Goal: Obtain resource: Obtain resource

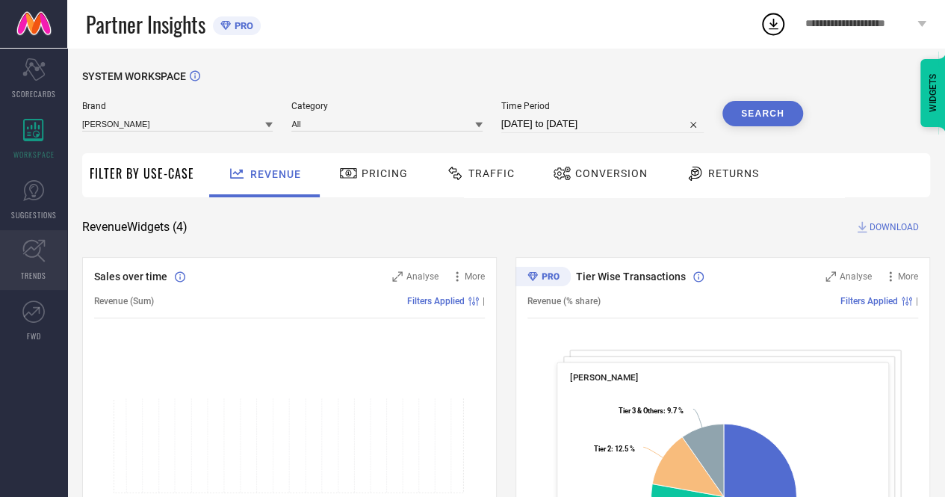
click at [40, 248] on icon at bounding box center [33, 251] width 22 height 22
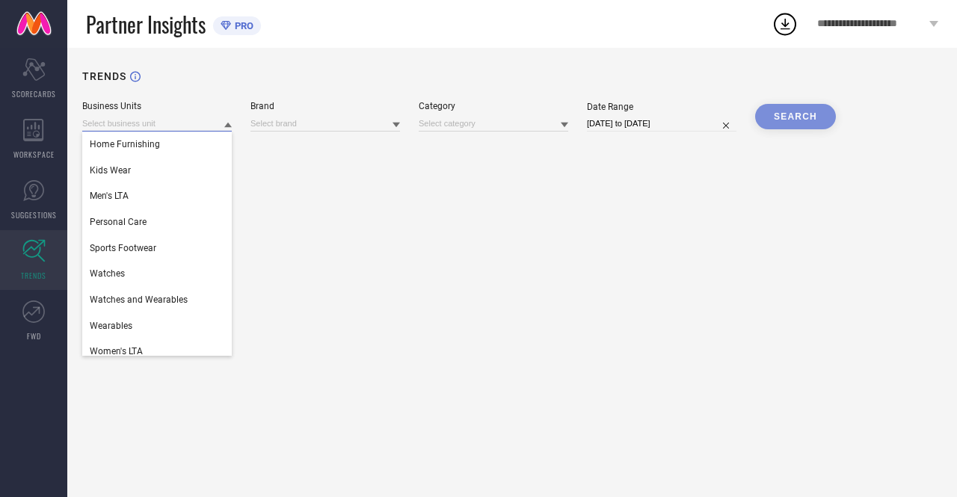
click at [223, 125] on input at bounding box center [156, 124] width 149 height 16
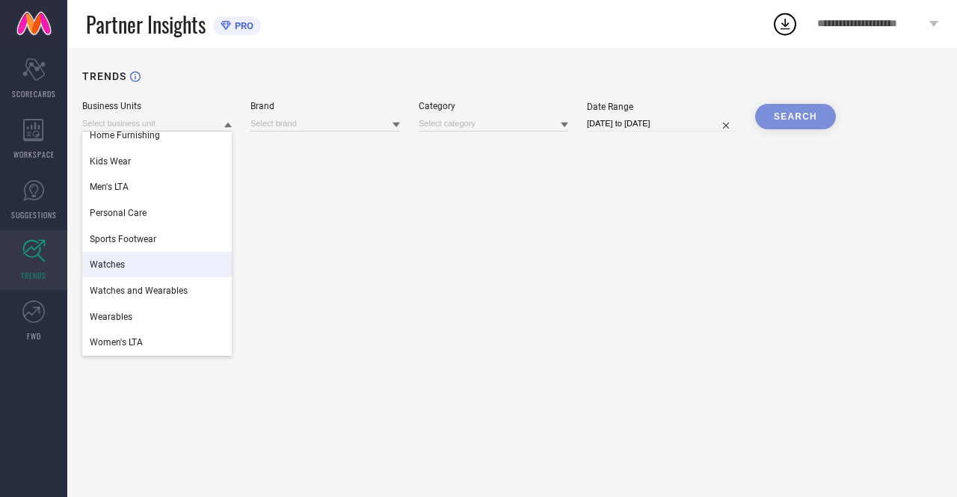
click at [114, 268] on span "Watches" at bounding box center [107, 264] width 35 height 10
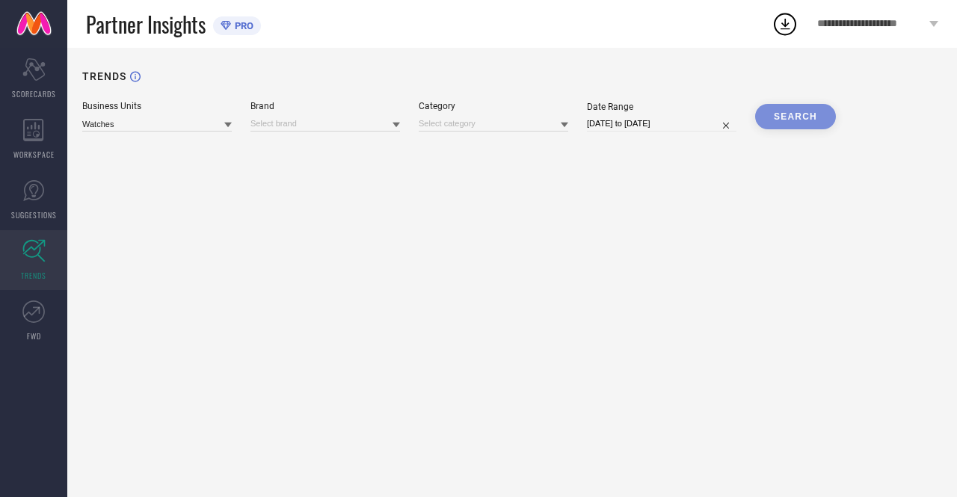
click at [397, 123] on icon at bounding box center [395, 125] width 7 height 5
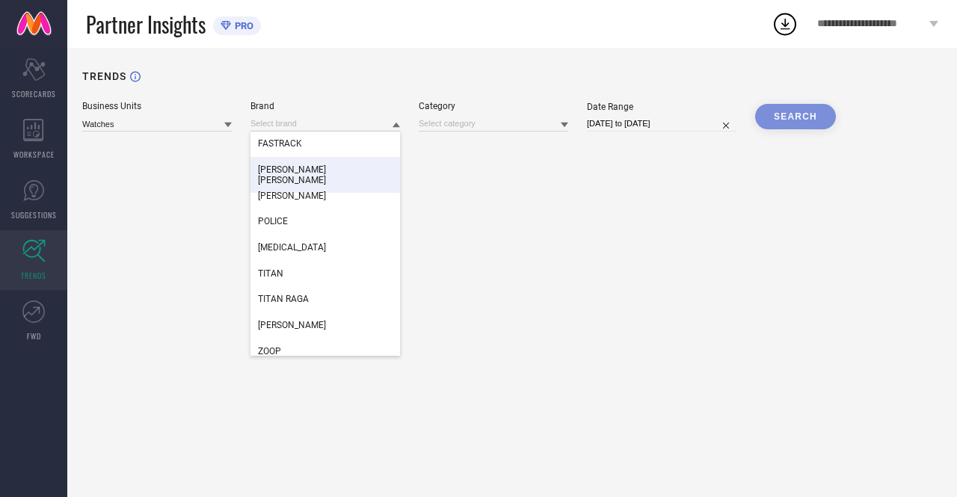
scroll to position [54, 0]
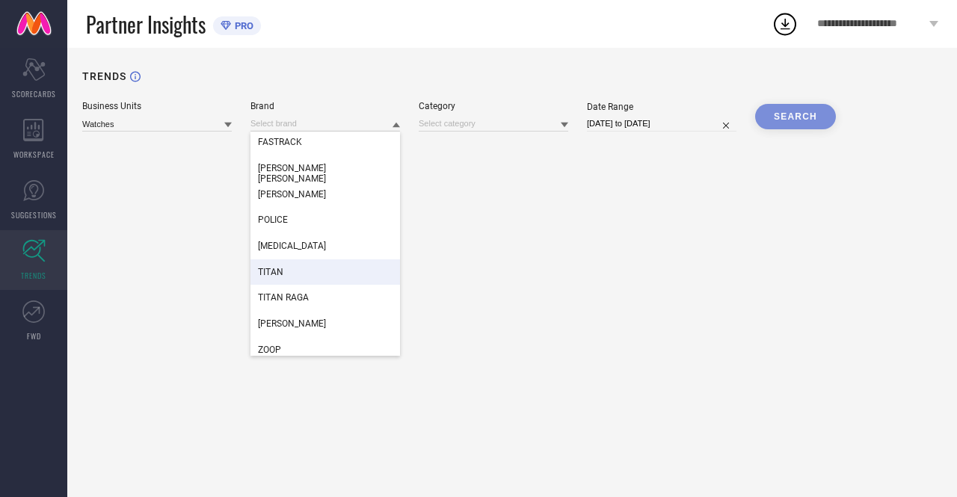
click at [294, 274] on div "TITAN" at bounding box center [324, 271] width 149 height 25
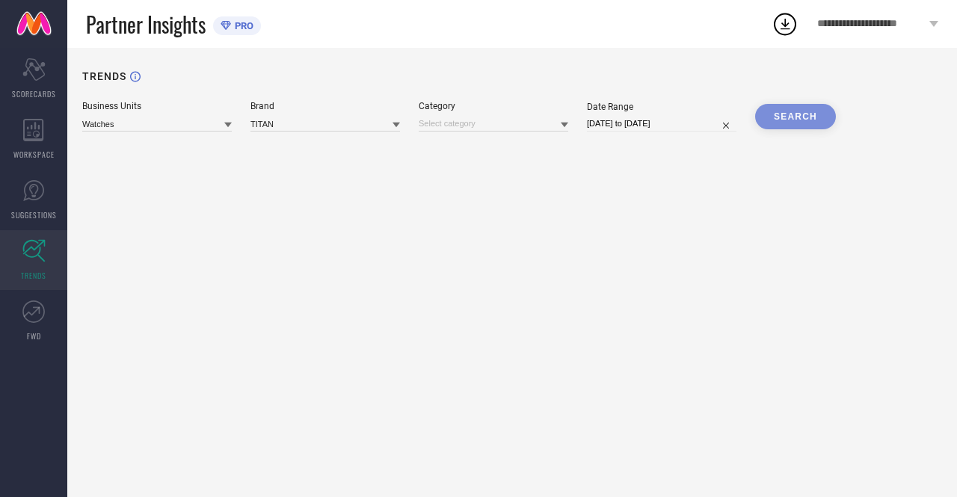
click at [563, 126] on icon at bounding box center [563, 125] width 7 height 5
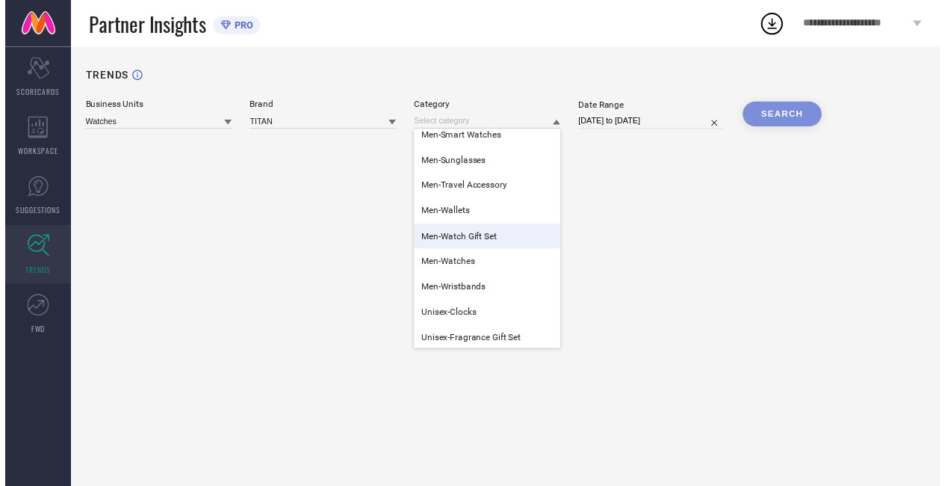
scroll to position [167, 0]
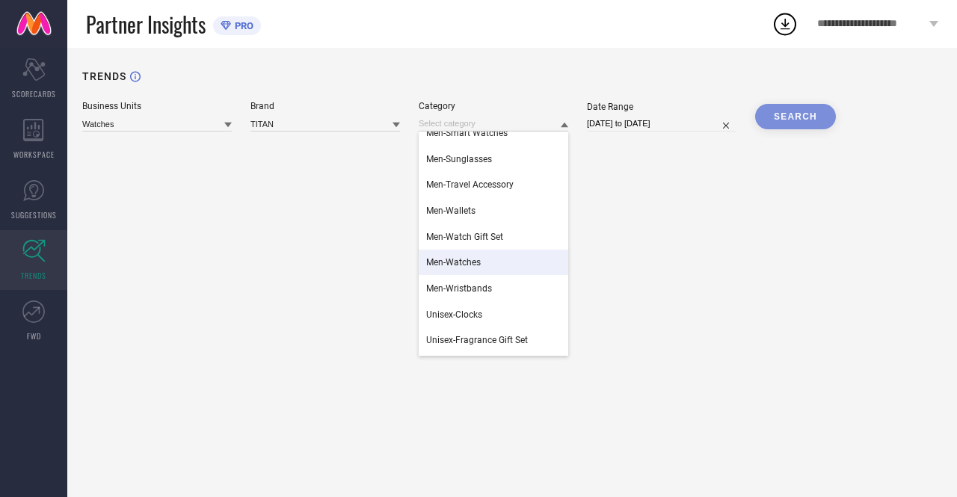
click at [463, 262] on span "Men-Watches" at bounding box center [453, 262] width 55 height 10
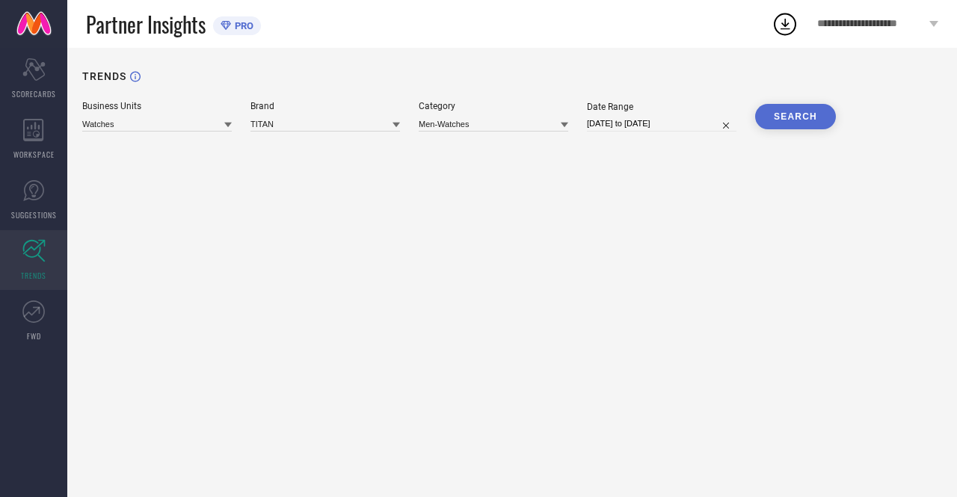
click at [706, 126] on input "[DATE] to [DATE]" at bounding box center [661, 124] width 149 height 16
select select "8"
select select "2025"
select select "9"
select select "2025"
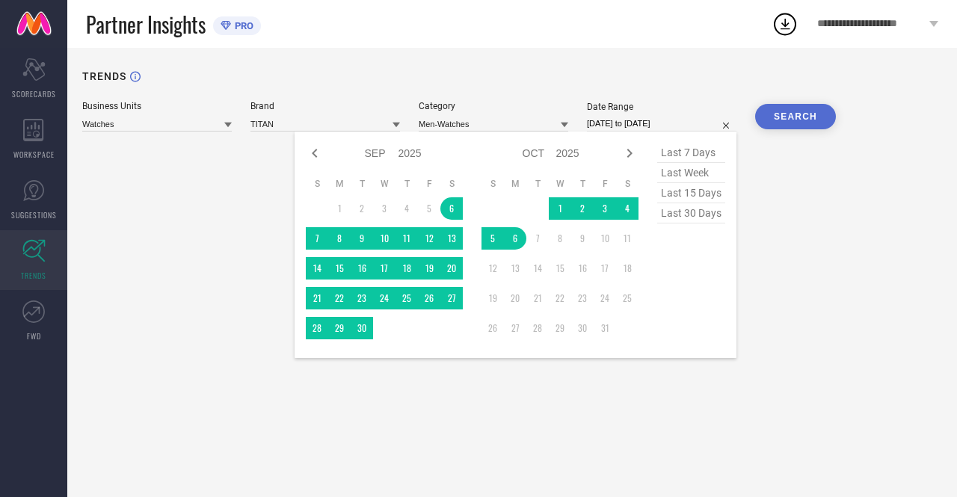
click at [803, 114] on button "SEARCH" at bounding box center [795, 116] width 81 height 25
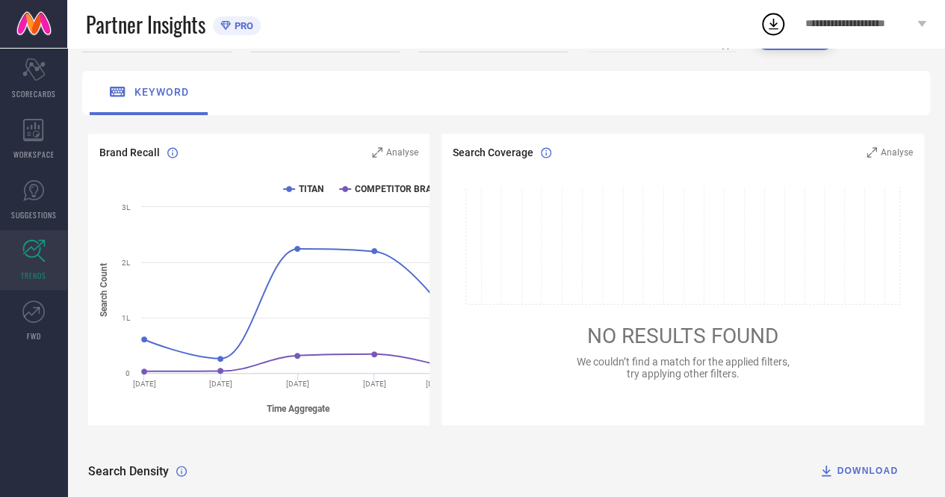
scroll to position [78, 0]
click at [380, 154] on icon at bounding box center [377, 153] width 10 height 10
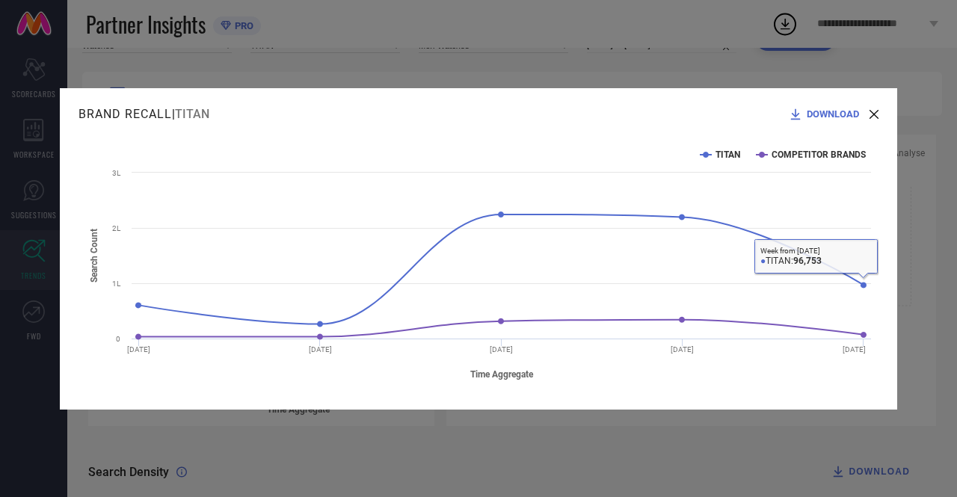
click at [871, 116] on icon at bounding box center [873, 114] width 9 height 9
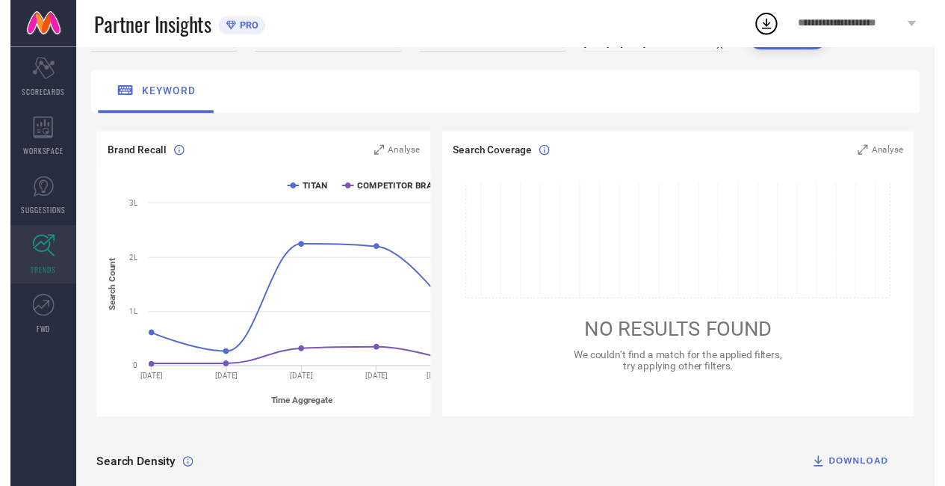
scroll to position [200, 0]
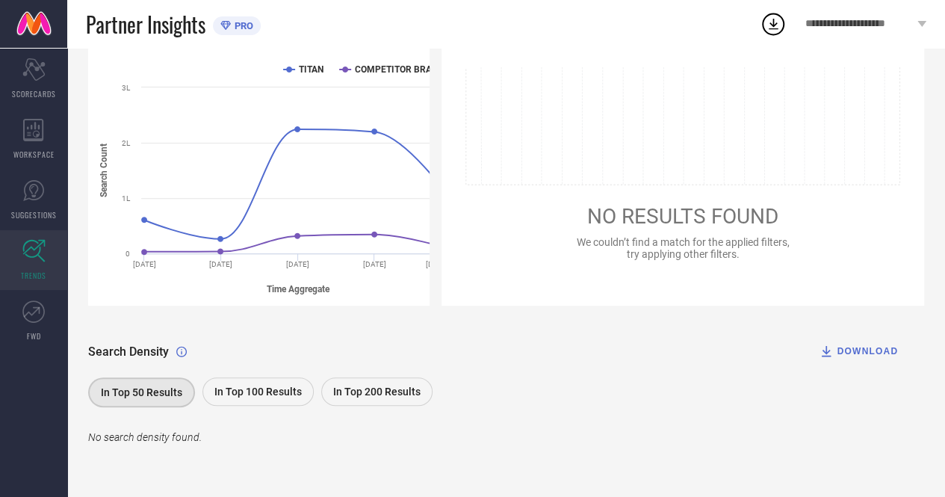
click at [274, 397] on div "In Top 100 Results" at bounding box center [258, 391] width 111 height 28
click at [170, 389] on span "In Top 50 Results" at bounding box center [140, 392] width 81 height 12
click at [367, 398] on div "In Top 200 Results" at bounding box center [376, 391] width 111 height 28
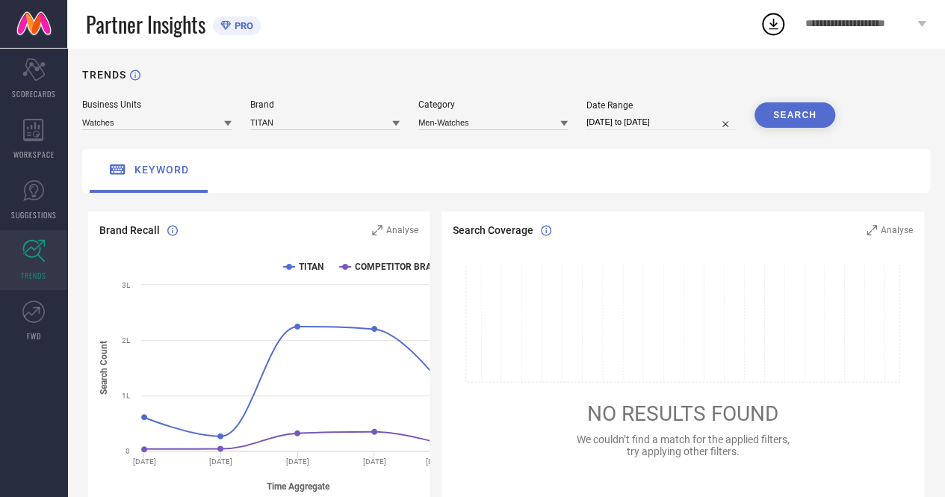
scroll to position [0, 0]
click at [566, 124] on icon at bounding box center [563, 125] width 7 height 5
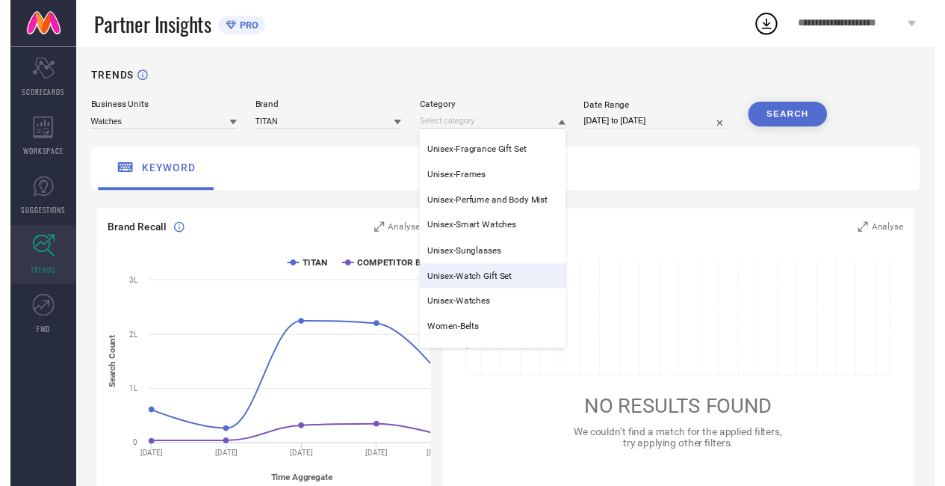
scroll to position [371, 0]
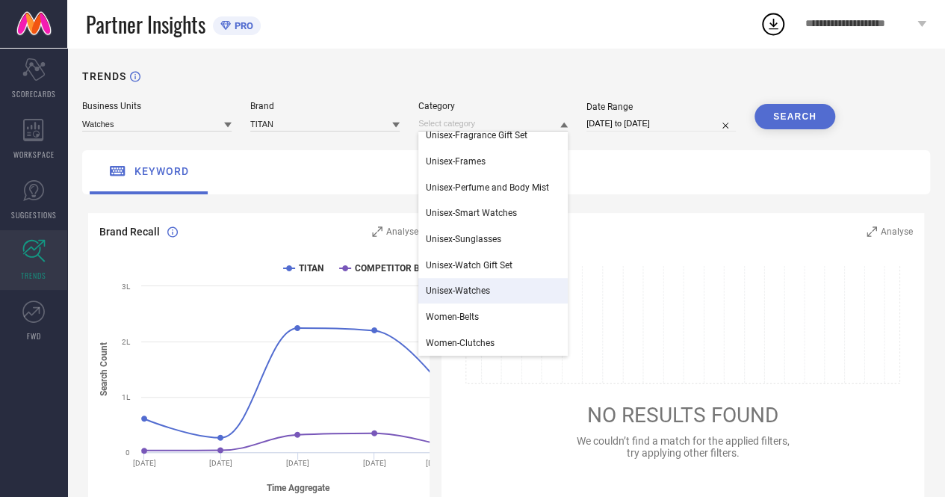
click at [450, 288] on span "Unisex-Watches" at bounding box center [458, 290] width 64 height 10
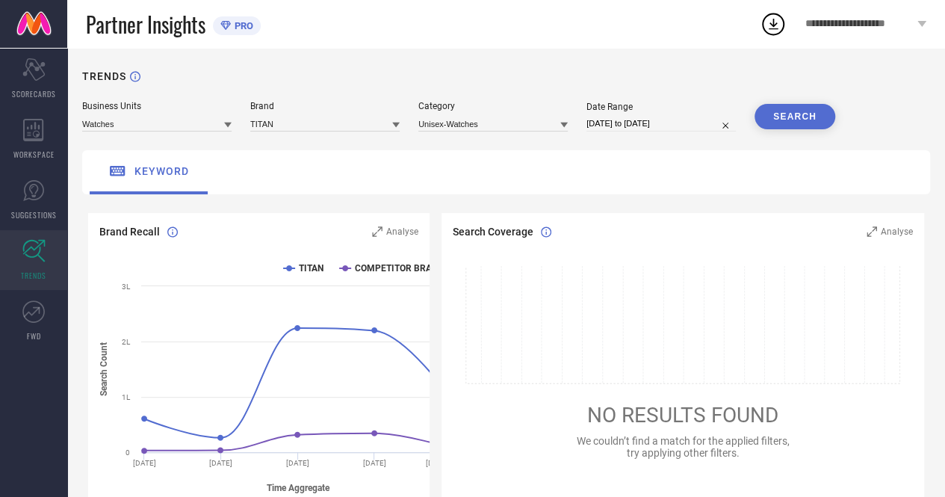
click at [785, 119] on button "SEARCH" at bounding box center [795, 116] width 81 height 25
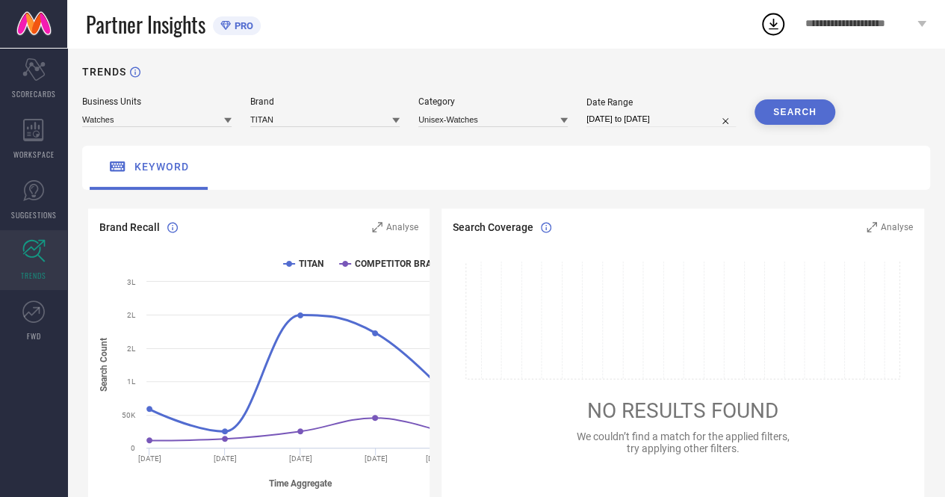
scroll to position [0, 0]
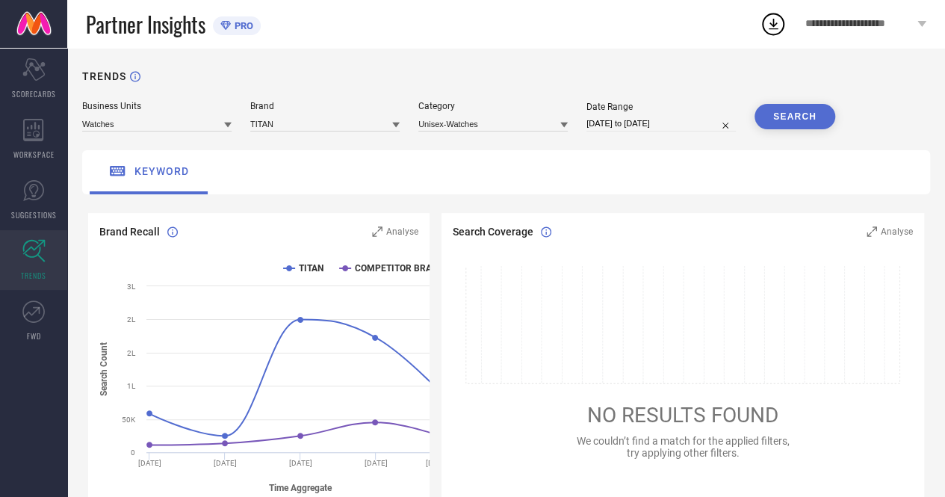
click at [685, 120] on input "[DATE] to [DATE]" at bounding box center [661, 124] width 149 height 16
select select "8"
select select "2025"
select select "9"
select select "2025"
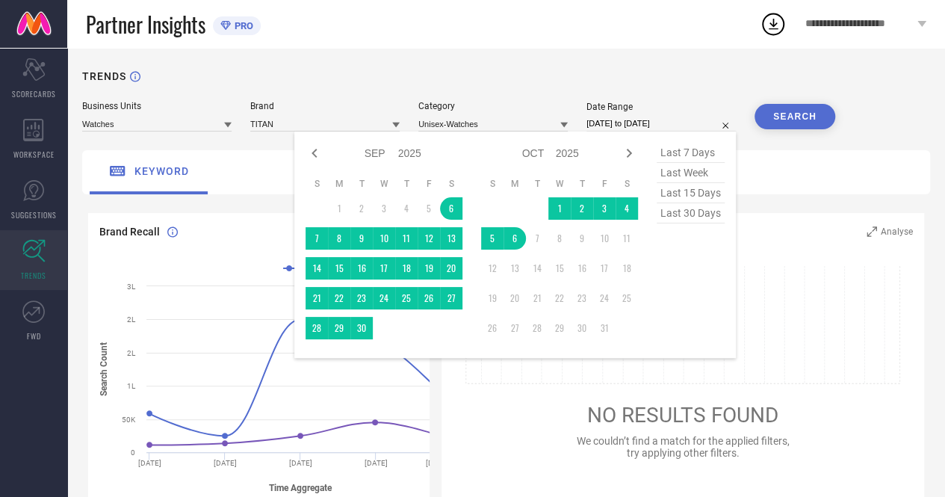
click at [341, 210] on td "1" at bounding box center [339, 208] width 22 height 22
click at [404, 95] on div "TRENDS" at bounding box center [506, 85] width 848 height 31
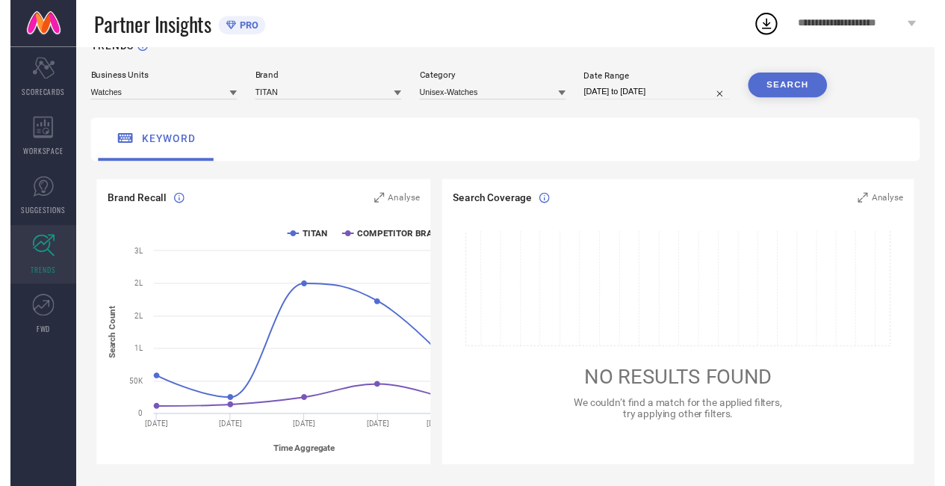
scroll to position [28, 0]
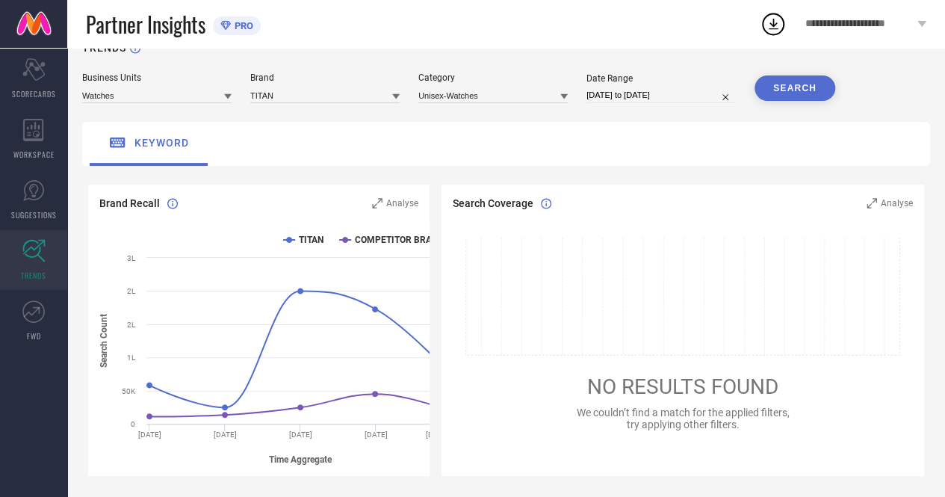
click at [399, 96] on icon at bounding box center [395, 96] width 7 height 7
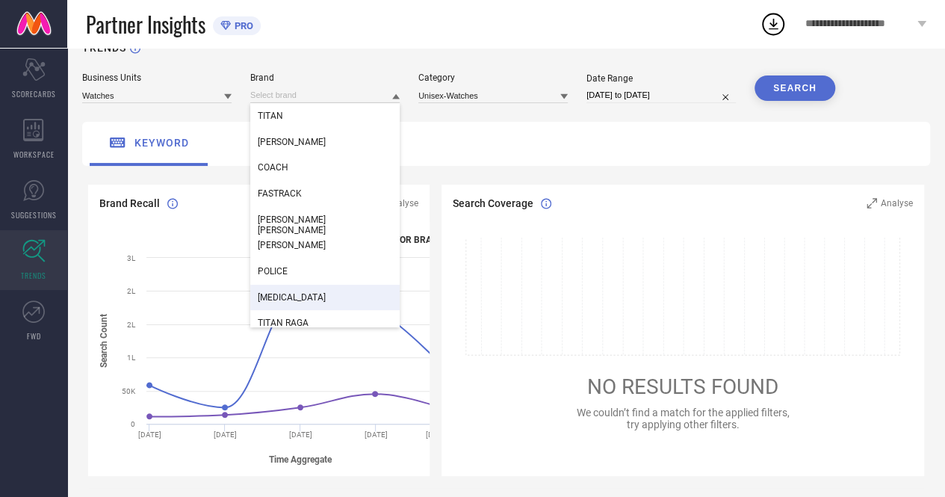
click at [291, 299] on span "[MEDICAL_DATA]" at bounding box center [292, 297] width 68 height 10
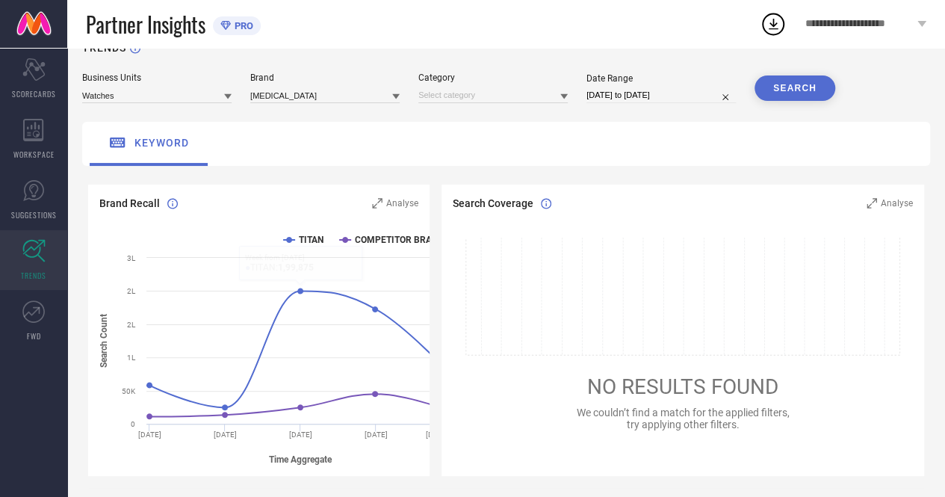
click at [566, 95] on icon at bounding box center [563, 96] width 7 height 7
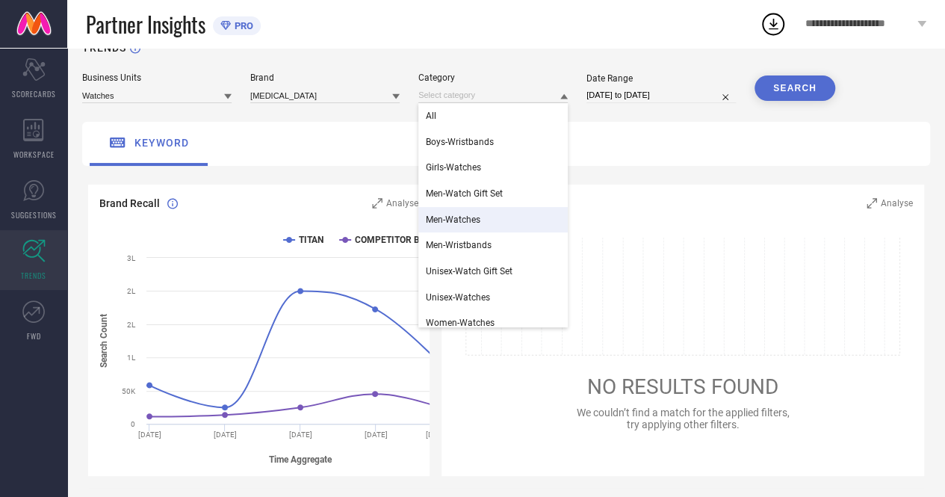
click at [456, 221] on span "Men-Watches" at bounding box center [453, 219] width 55 height 10
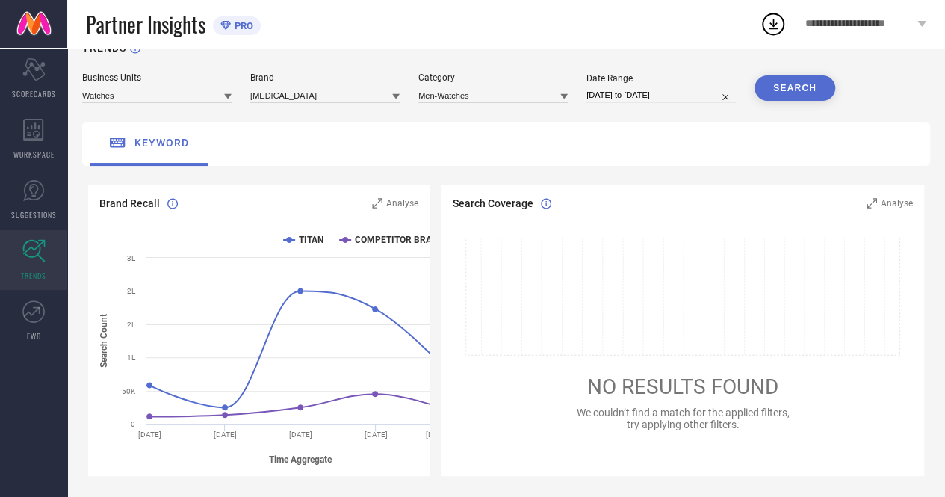
click at [791, 83] on button "SEARCH" at bounding box center [795, 87] width 81 height 25
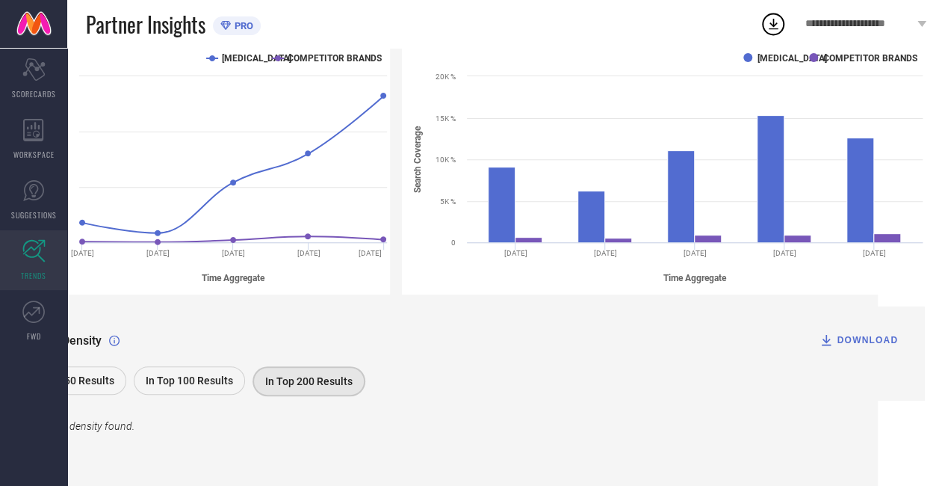
scroll to position [212, 0]
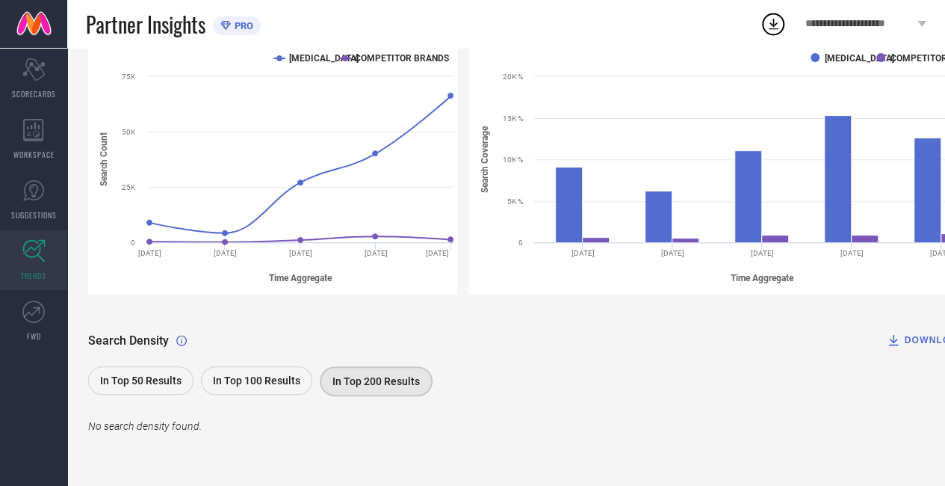
click at [127, 379] on span "In Top 50 Results" at bounding box center [140, 380] width 81 height 12
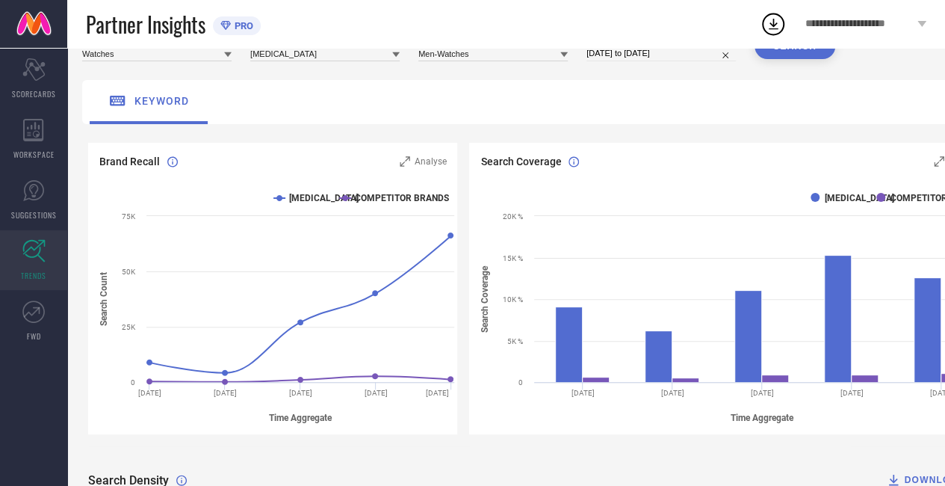
scroll to position [0, 0]
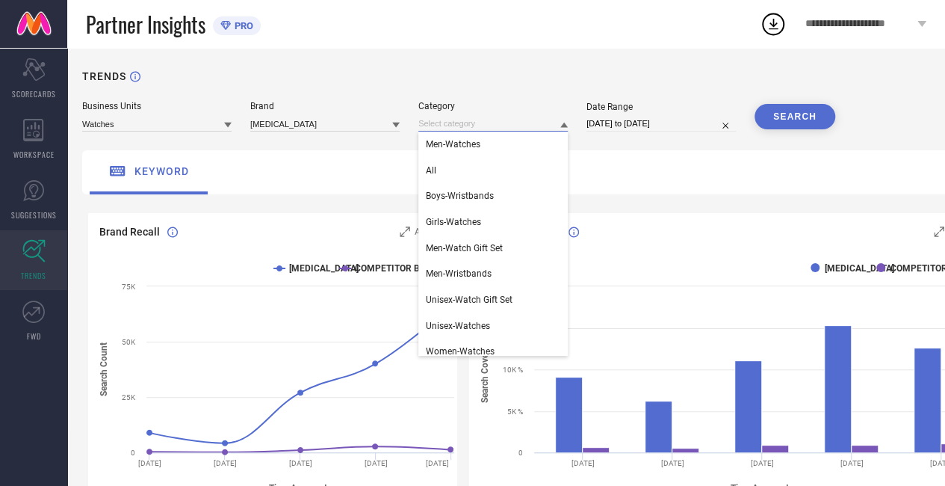
click at [548, 131] on input at bounding box center [492, 124] width 149 height 16
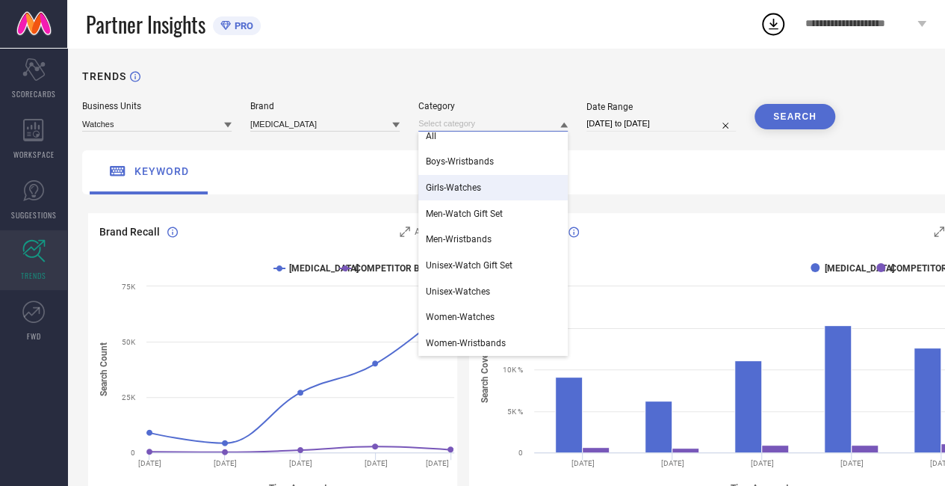
scroll to position [34, 0]
click at [444, 321] on span "Women-Watches" at bounding box center [460, 317] width 69 height 10
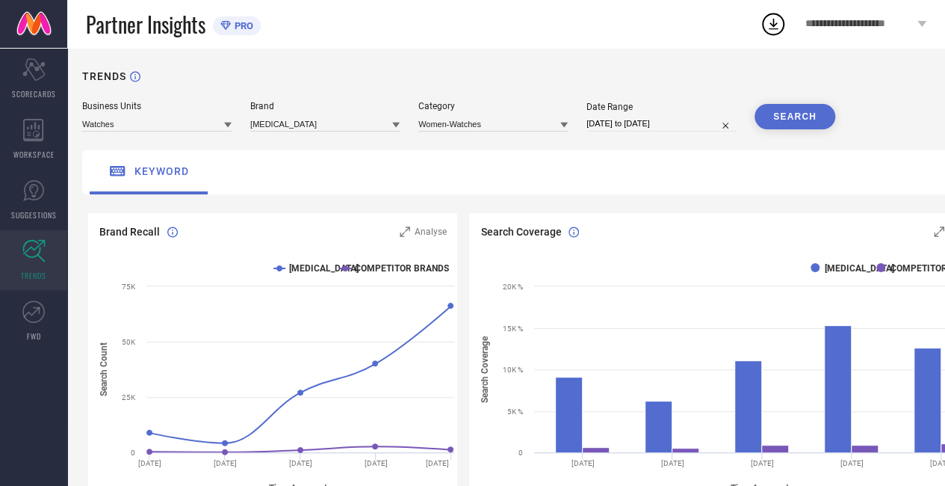
click at [779, 118] on button "SEARCH" at bounding box center [795, 116] width 81 height 25
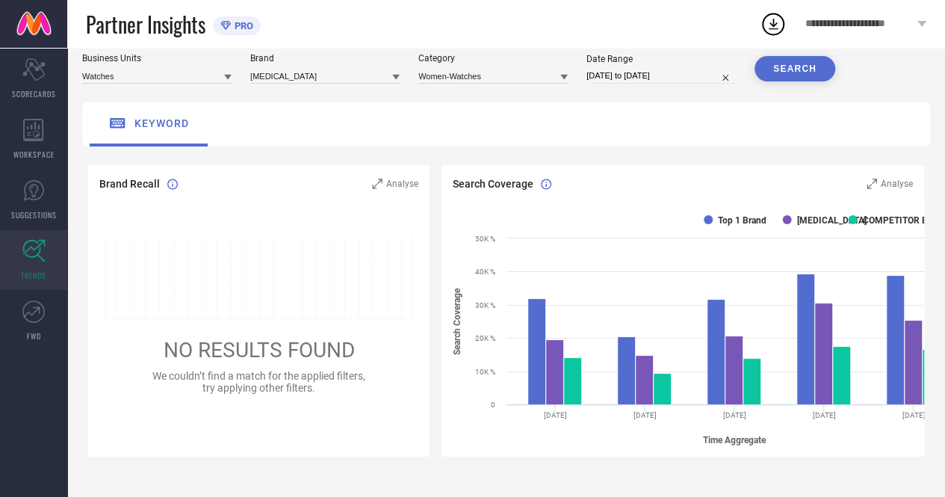
scroll to position [0, 0]
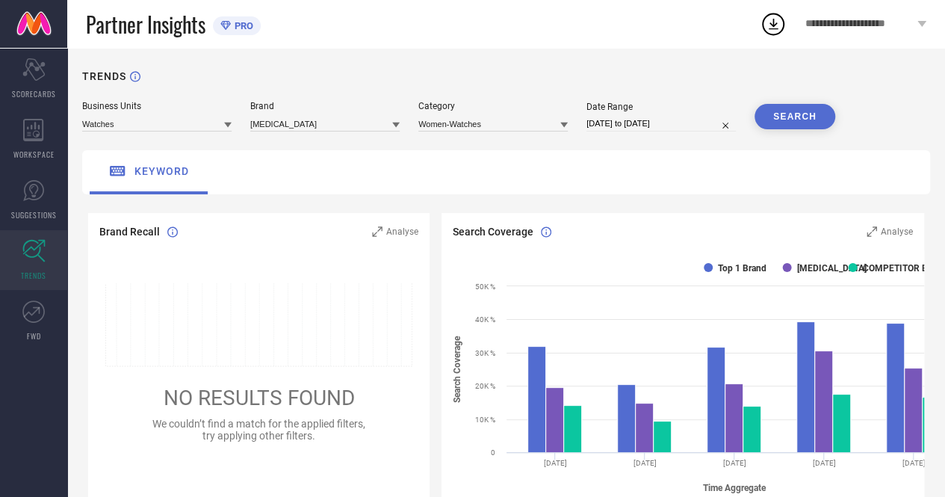
click at [398, 126] on icon at bounding box center [395, 124] width 7 height 7
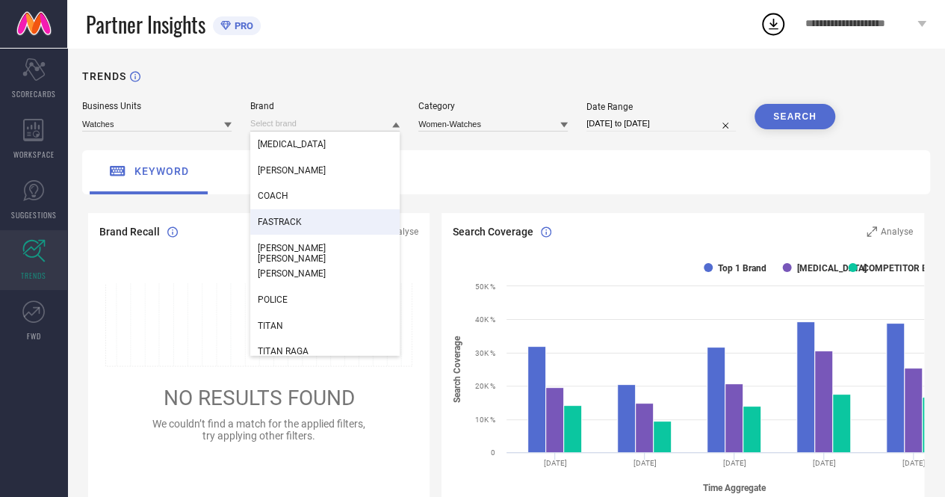
click at [281, 215] on div "FASTRACK" at bounding box center [324, 221] width 149 height 25
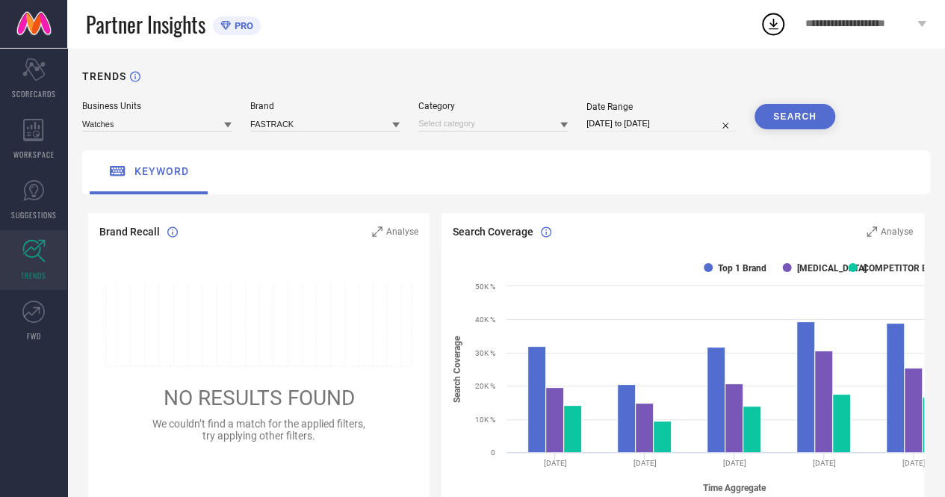
click at [568, 122] on div "Business Units Watches Brand FASTRACK Category Date Range [DATE] to [DATE] SEAR…" at bounding box center [506, 116] width 848 height 31
click at [559, 123] on input at bounding box center [492, 124] width 149 height 16
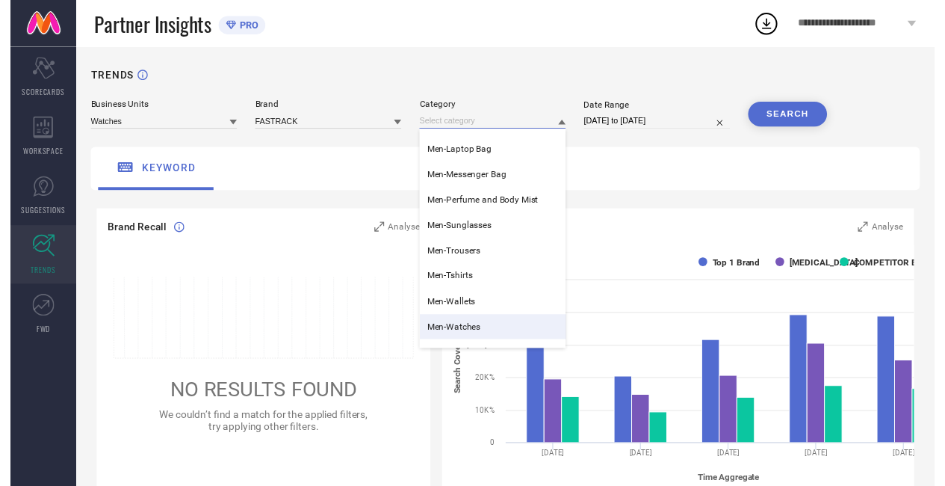
scroll to position [325, 0]
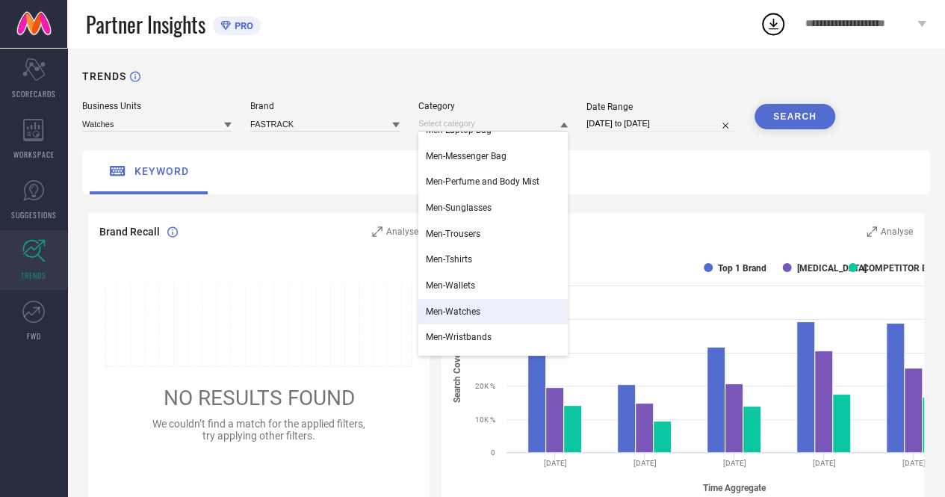
click at [462, 313] on span "Men-Watches" at bounding box center [453, 311] width 55 height 10
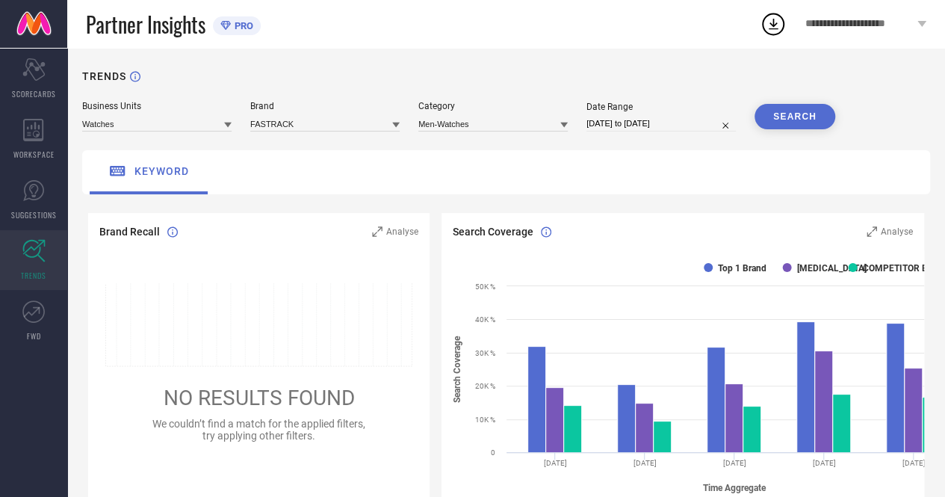
click at [771, 117] on button "SEARCH" at bounding box center [795, 116] width 81 height 25
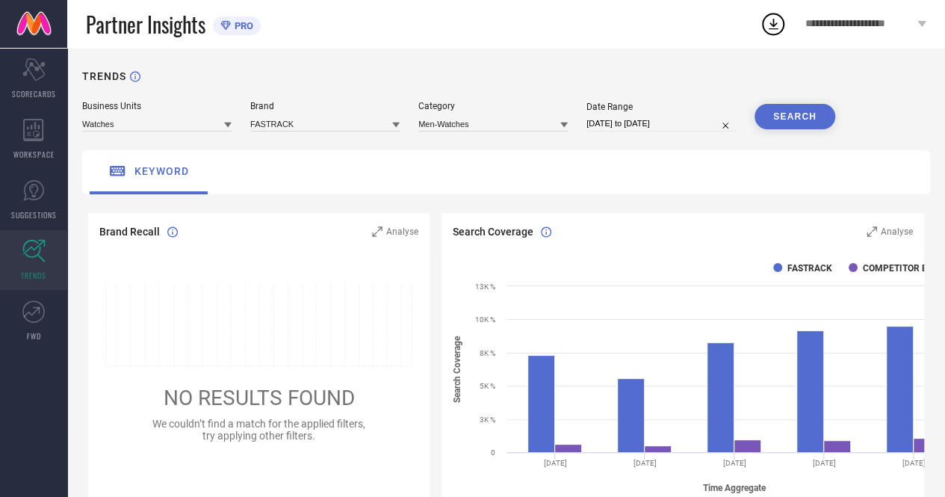
scroll to position [13, 0]
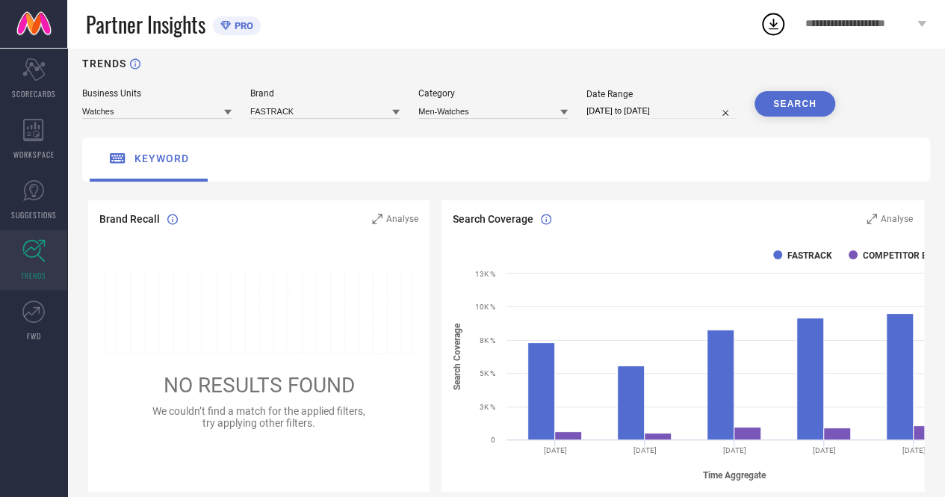
click at [560, 120] on div "TRENDS Business Units Watches Brand FASTRACK Category Men-Watches Date Range [D…" at bounding box center [506, 359] width 878 height 648
click at [563, 112] on icon at bounding box center [563, 112] width 7 height 5
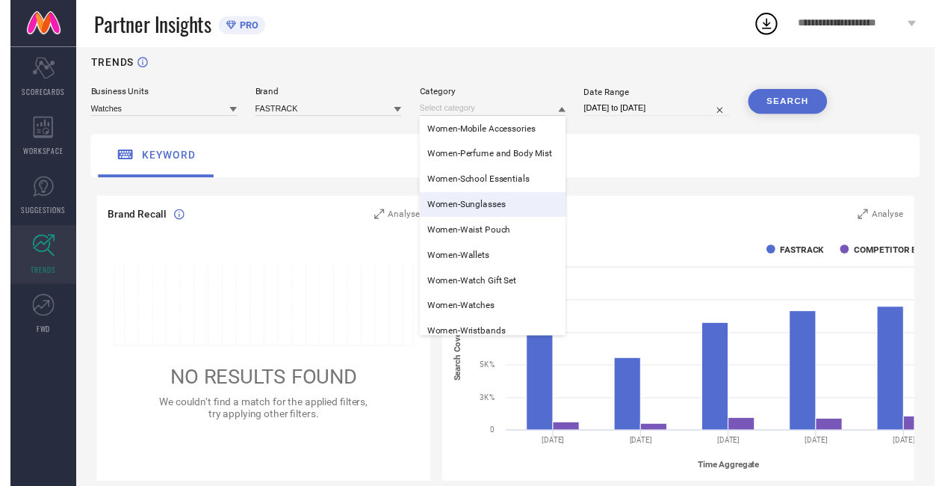
scroll to position [1278, 0]
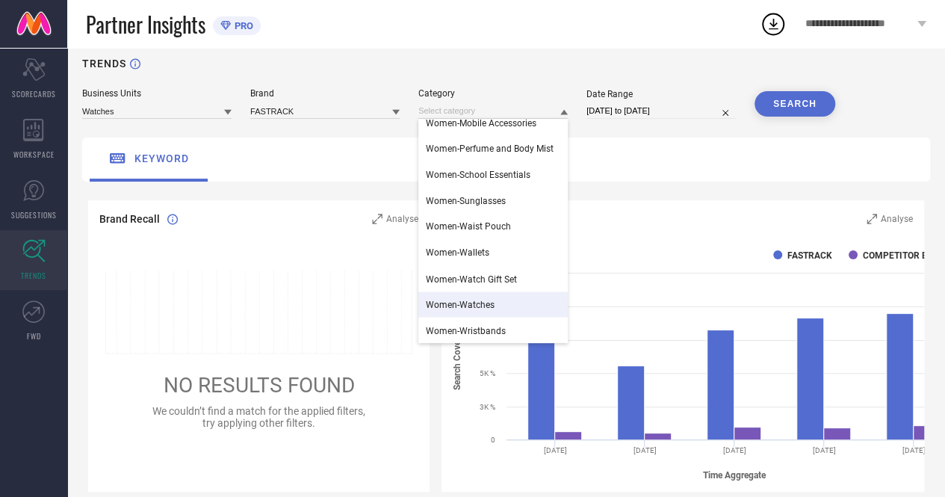
click at [466, 308] on span "Women-Watches" at bounding box center [460, 304] width 69 height 10
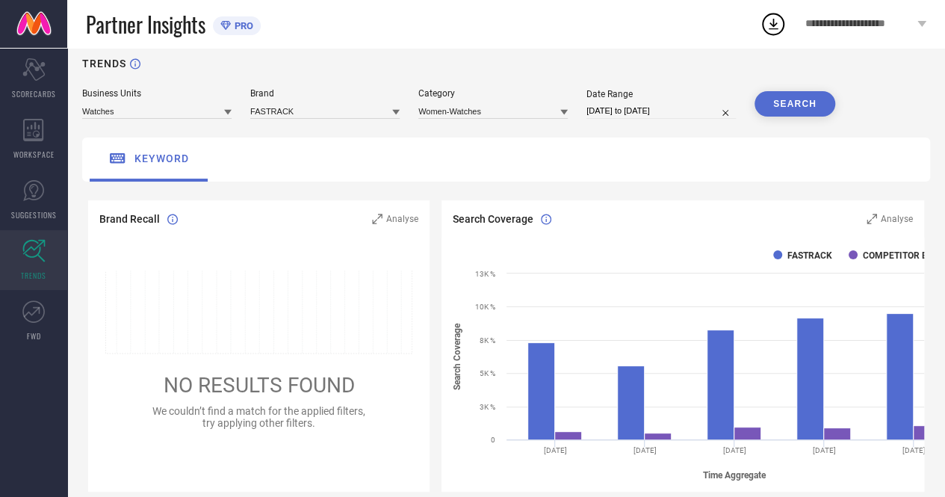
click at [791, 111] on button "SEARCH" at bounding box center [795, 103] width 81 height 25
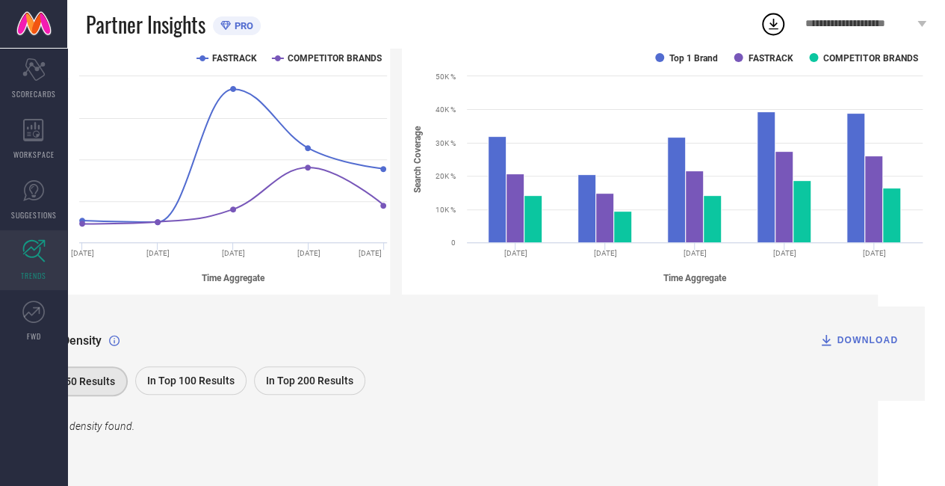
scroll to position [212, 0]
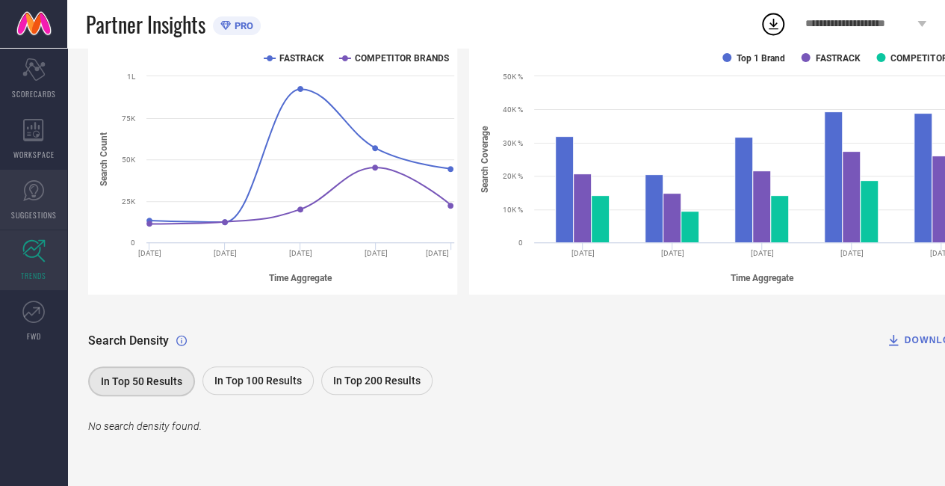
click at [35, 198] on icon at bounding box center [33, 190] width 22 height 22
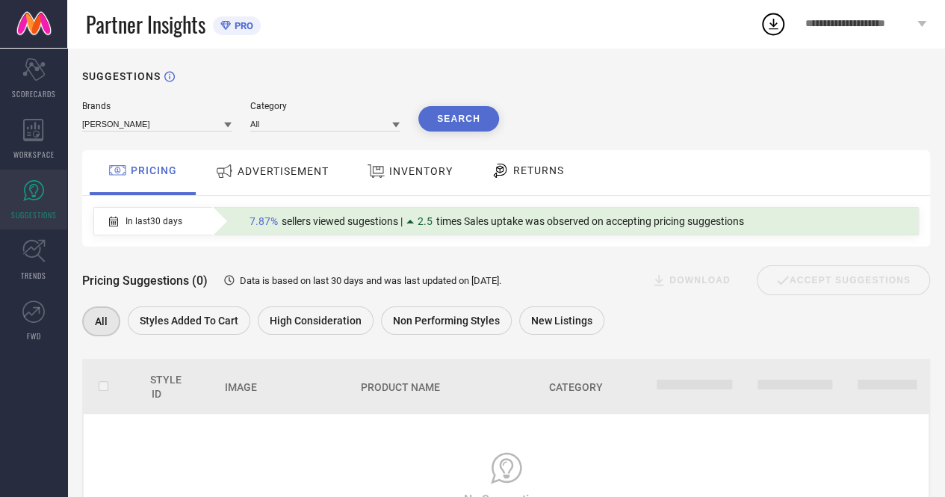
click at [228, 128] on icon at bounding box center [227, 125] width 7 height 5
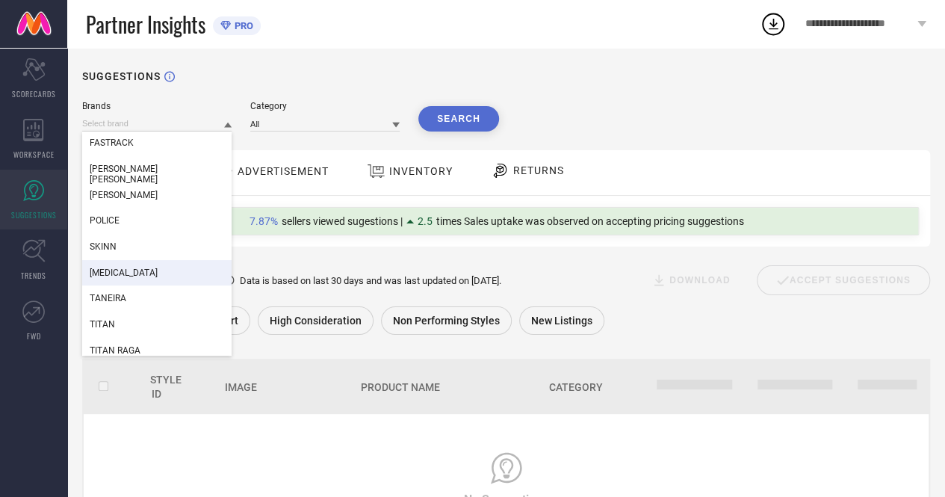
scroll to position [58, 0]
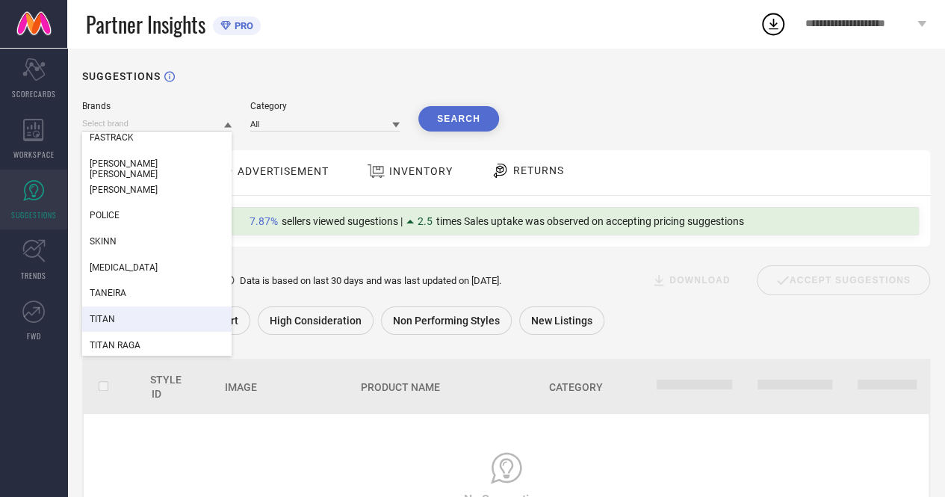
click at [117, 319] on div "TITAN" at bounding box center [156, 318] width 149 height 25
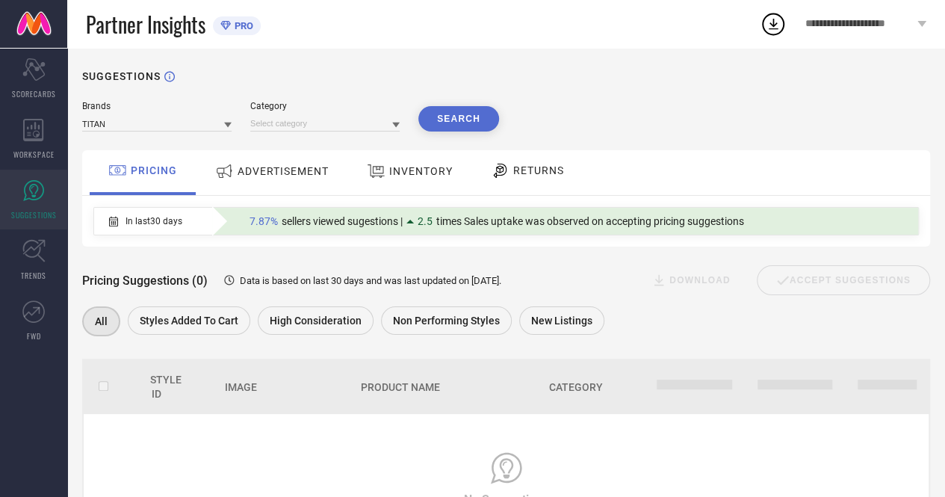
click at [396, 126] on icon at bounding box center [395, 125] width 7 height 5
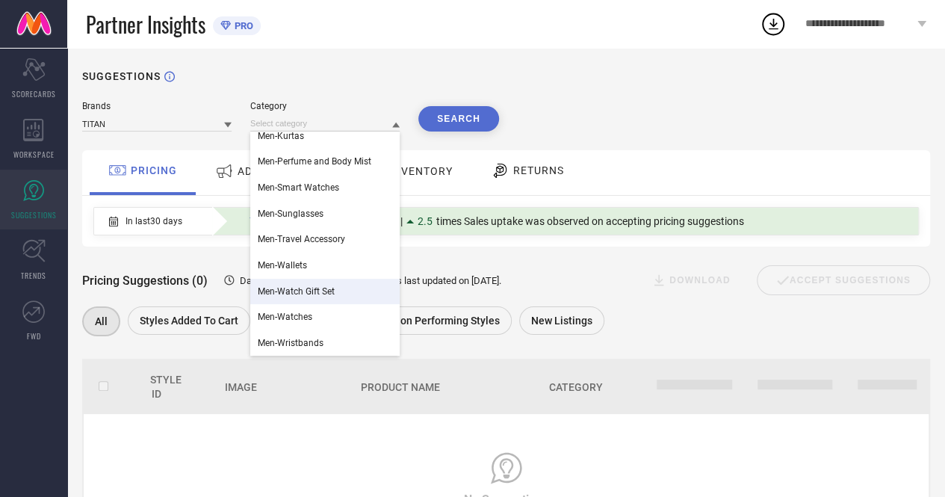
scroll to position [117, 0]
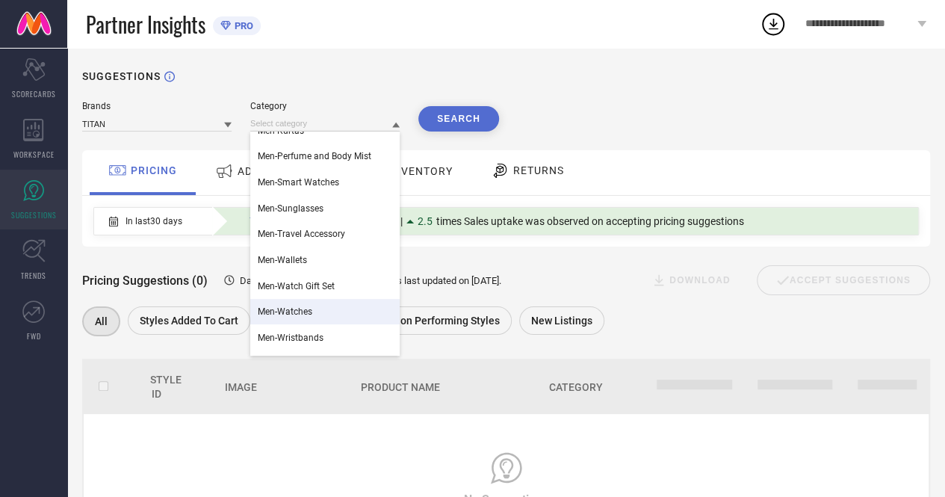
click at [285, 316] on span "Men-Watches" at bounding box center [285, 311] width 55 height 10
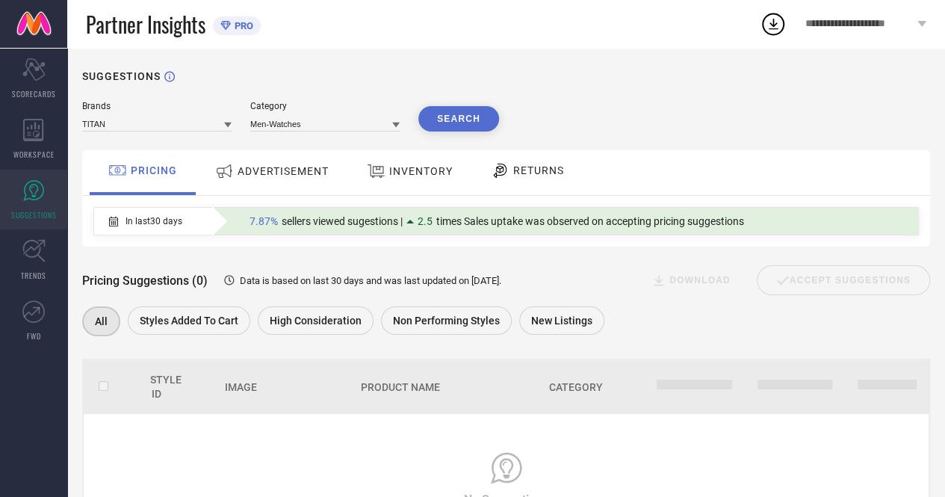
click at [448, 109] on button "Search" at bounding box center [458, 118] width 81 height 25
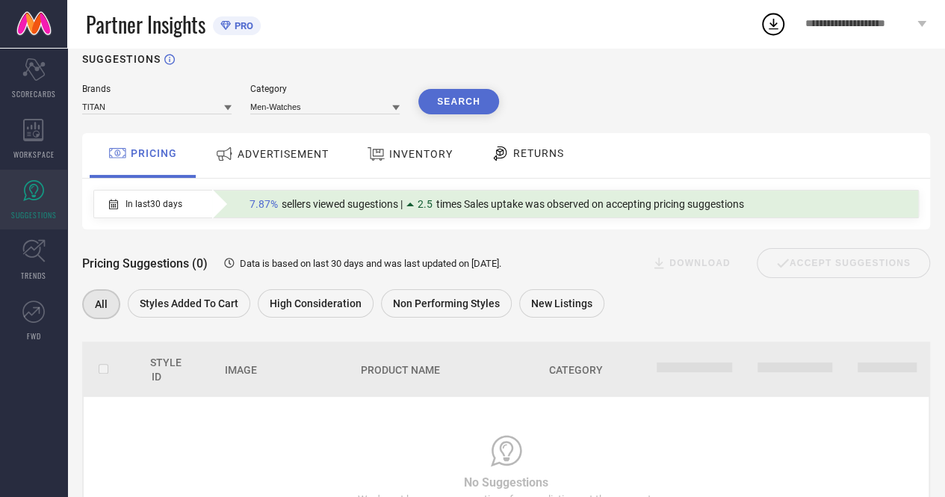
click at [290, 150] on span "ADVERTISEMENT" at bounding box center [283, 154] width 91 height 12
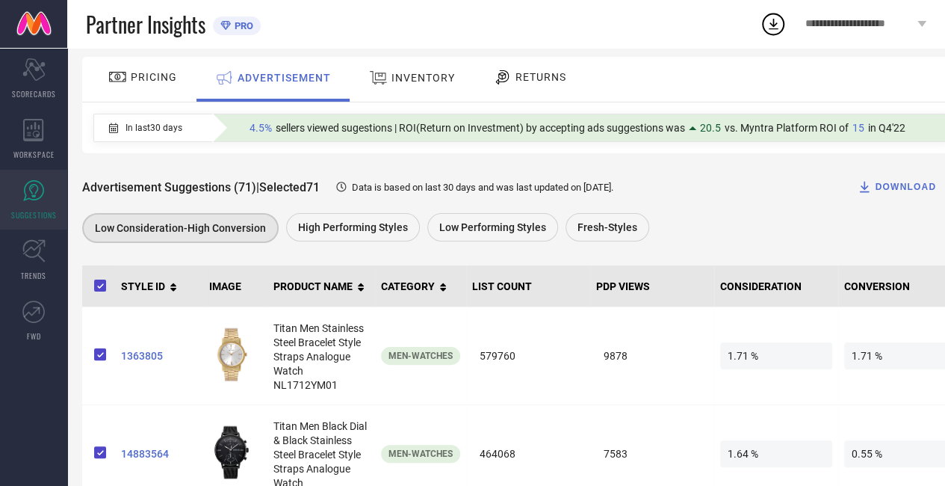
scroll to position [94, 0]
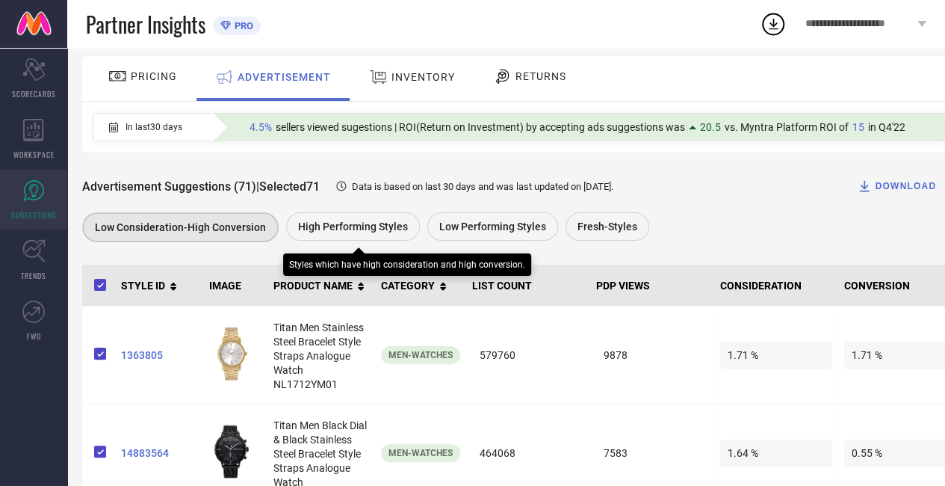
click at [340, 231] on span "High Performing Styles" at bounding box center [353, 226] width 110 height 12
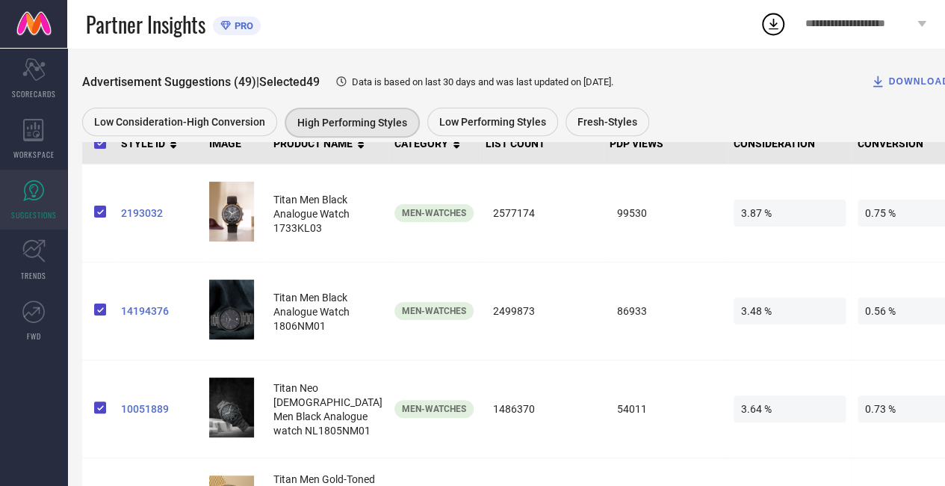
scroll to position [201, 0]
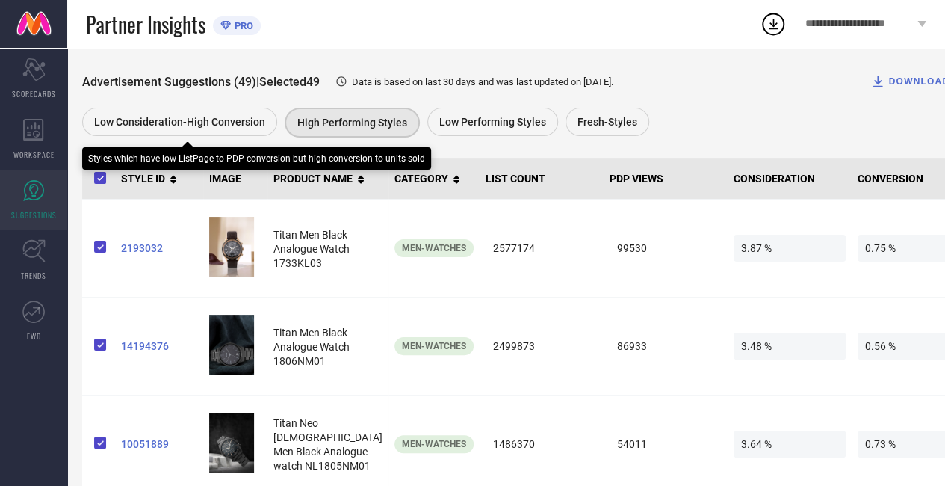
click at [172, 120] on span "Low Consideration-High Conversion" at bounding box center [179, 122] width 171 height 12
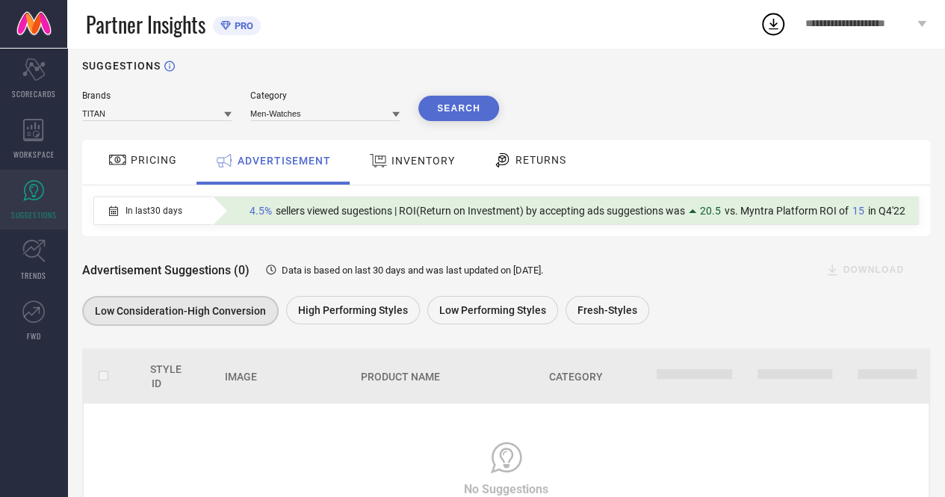
scroll to position [105, 0]
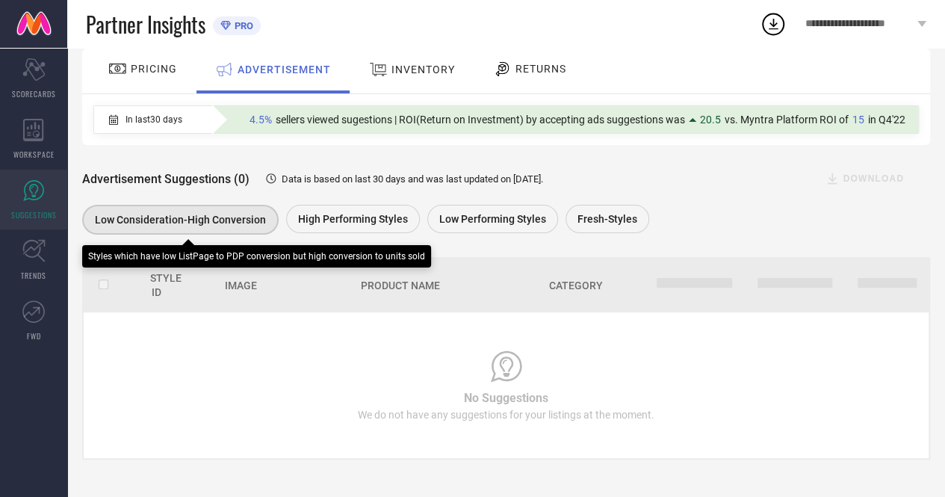
click at [226, 214] on span "Low Consideration-High Conversion" at bounding box center [180, 220] width 171 height 12
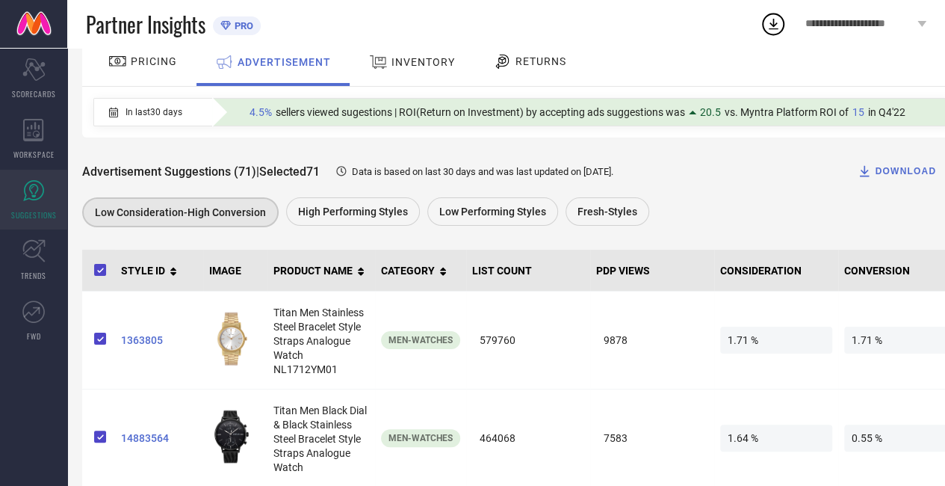
scroll to position [110, 0]
click at [882, 171] on div "DOWNLOAD" at bounding box center [896, 170] width 79 height 15
click at [746, 16] on div "Partner Insights PRO" at bounding box center [423, 24] width 674 height 48
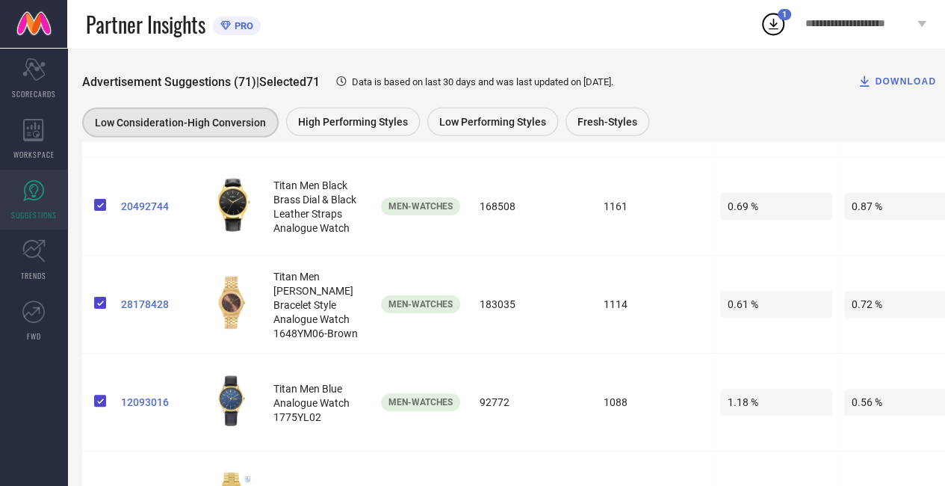
scroll to position [4747, 0]
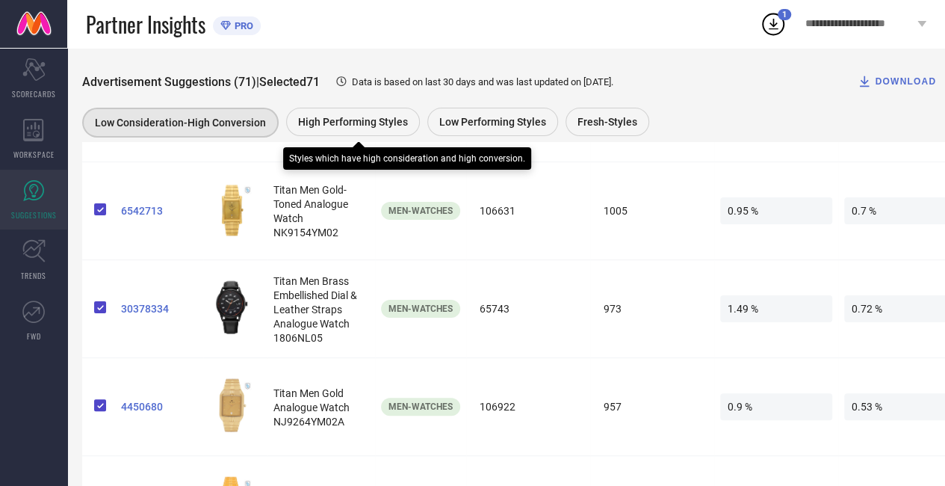
click at [336, 117] on span "High Performing Styles" at bounding box center [353, 122] width 110 height 12
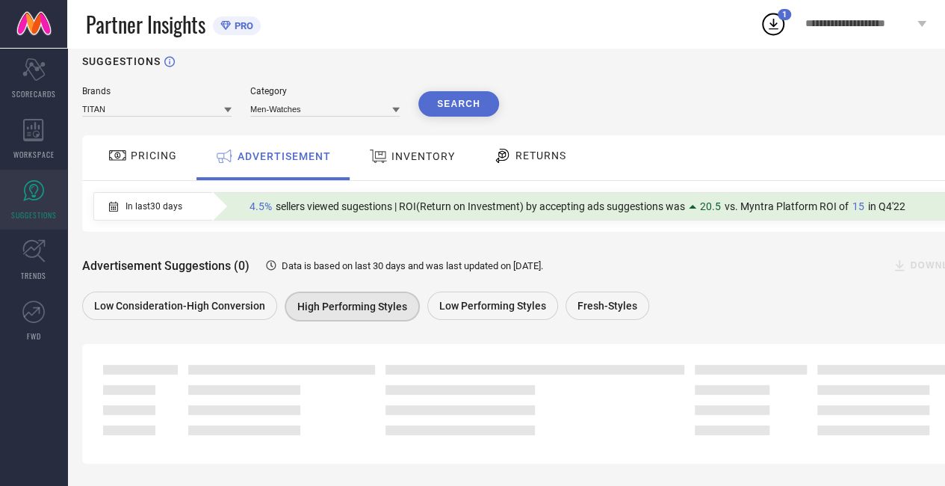
scroll to position [16, 0]
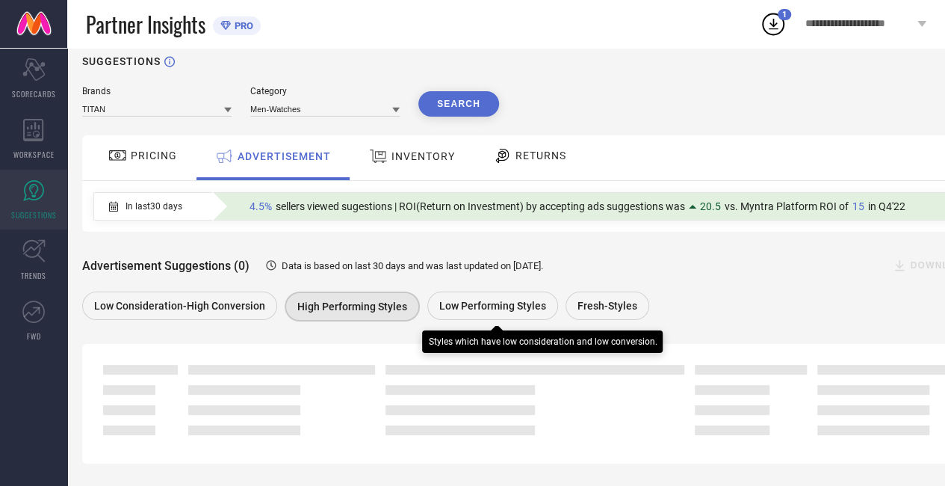
click at [469, 308] on span "Low Performing Styles" at bounding box center [492, 306] width 107 height 12
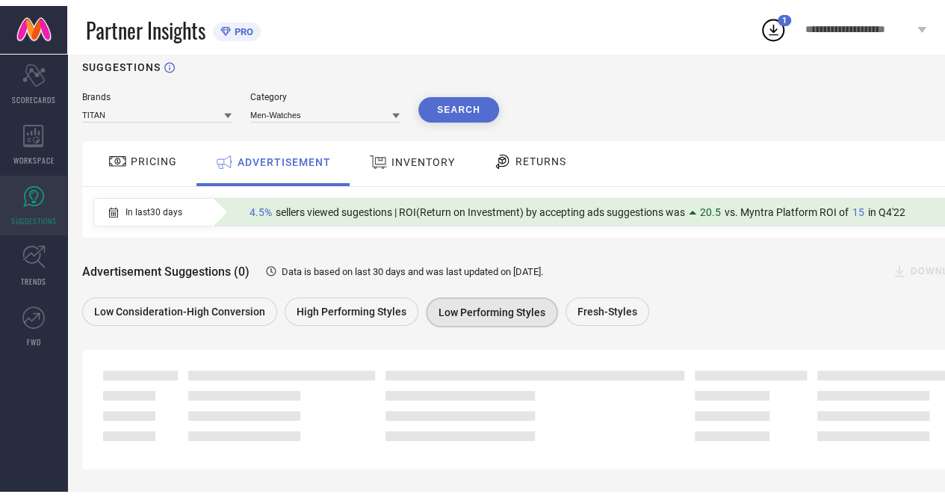
scroll to position [105, 0]
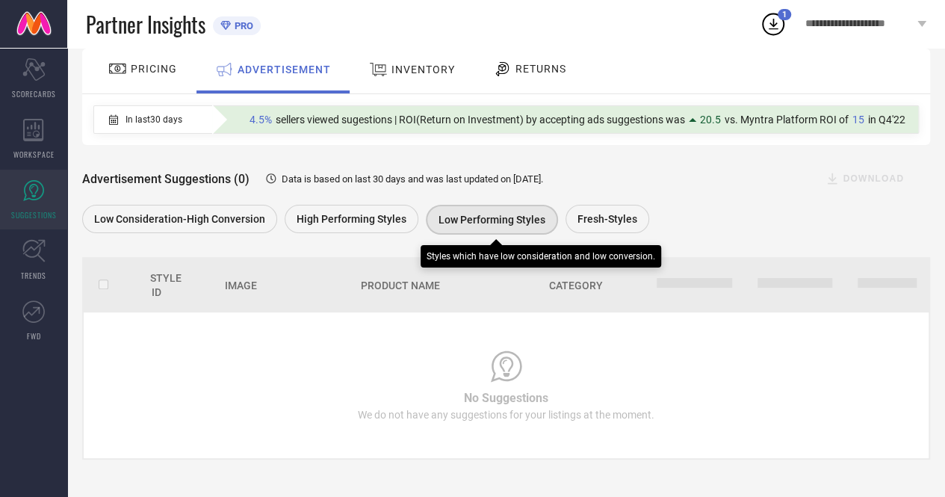
click at [478, 225] on div "Low Performing Styles" at bounding box center [492, 220] width 132 height 30
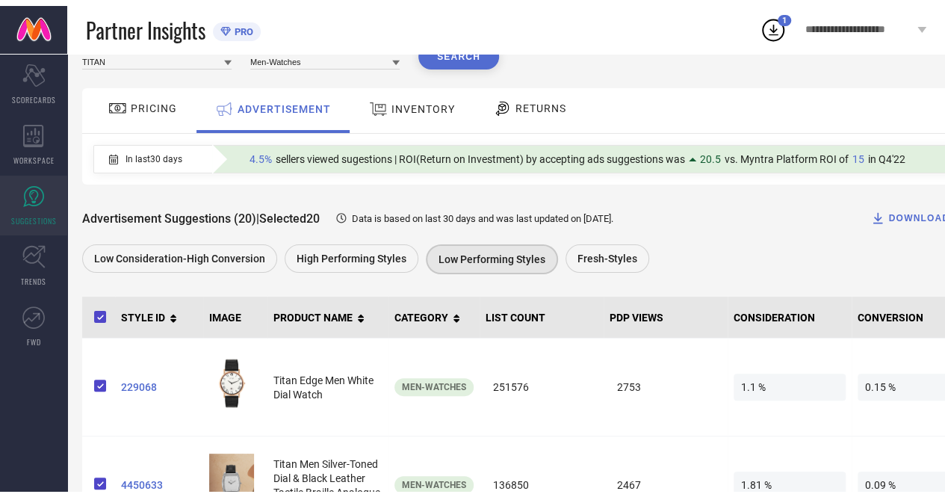
scroll to position [0, 0]
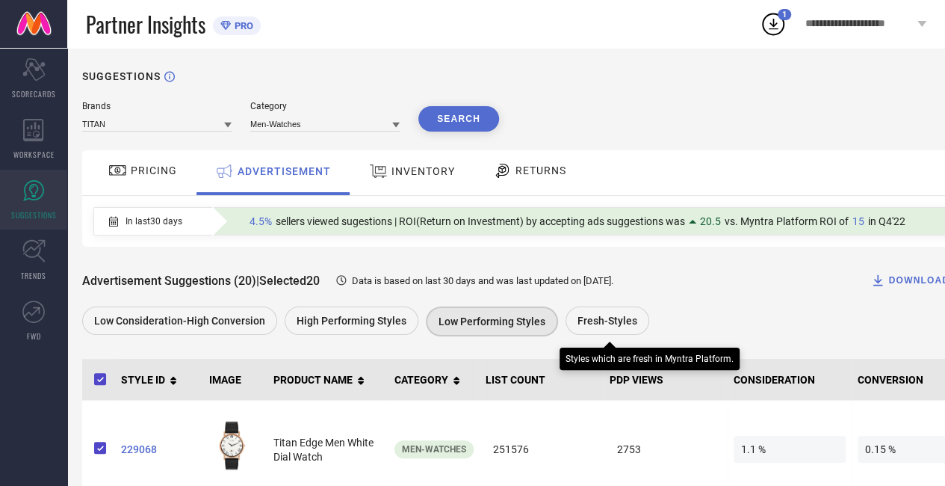
click at [589, 319] on span "Fresh-Styles" at bounding box center [608, 321] width 60 height 12
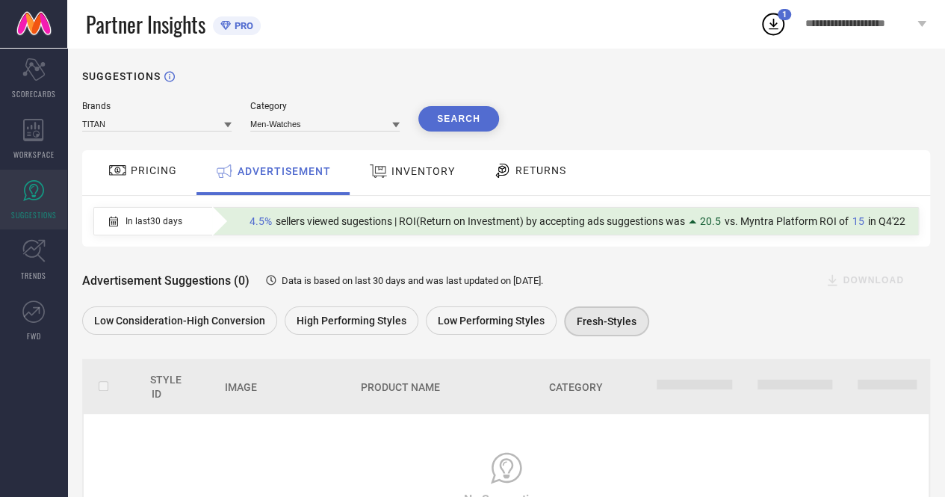
scroll to position [105, 0]
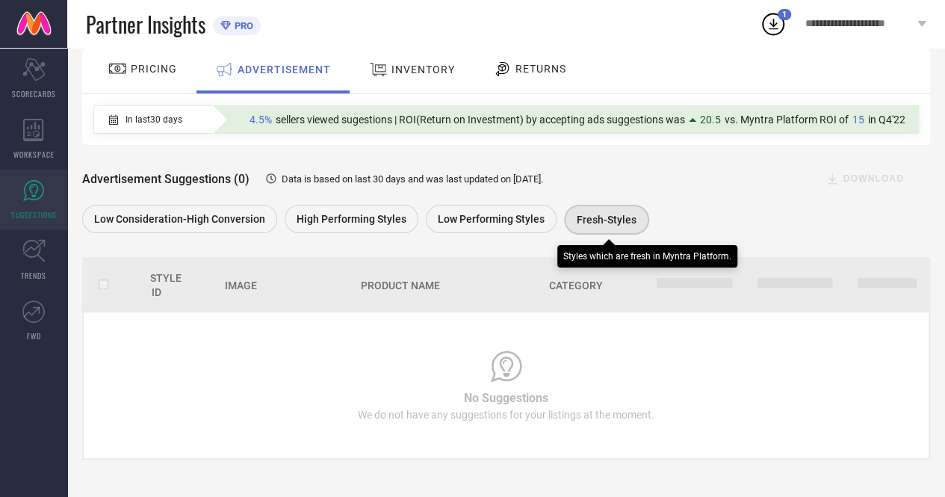
click at [569, 211] on div "Fresh-Styles" at bounding box center [606, 220] width 85 height 30
click at [581, 214] on span "Fresh-Styles" at bounding box center [607, 220] width 60 height 12
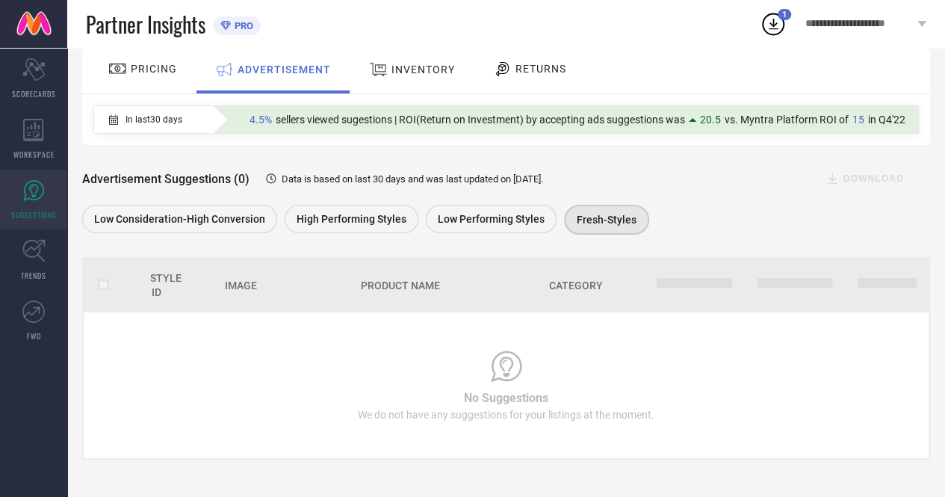
scroll to position [0, 0]
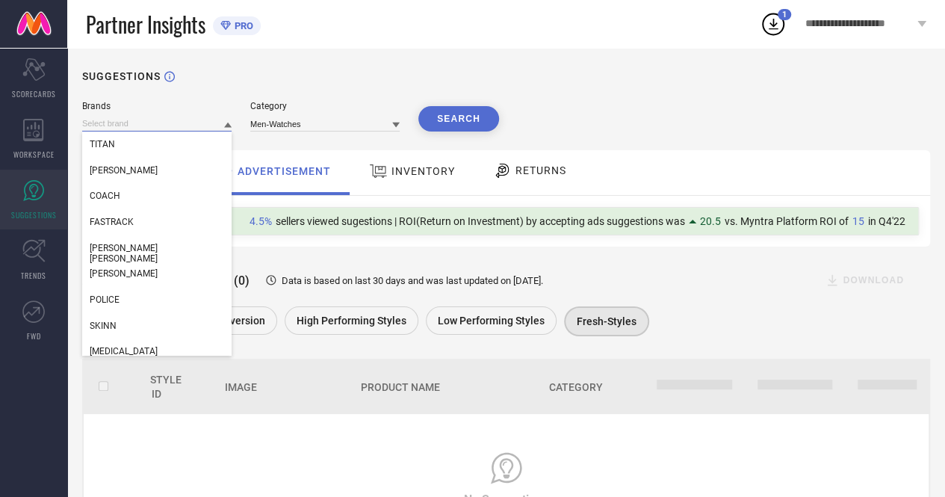
click at [221, 130] on input at bounding box center [156, 124] width 149 height 16
click at [136, 255] on span "[PERSON_NAME] [PERSON_NAME]" at bounding box center [157, 253] width 135 height 21
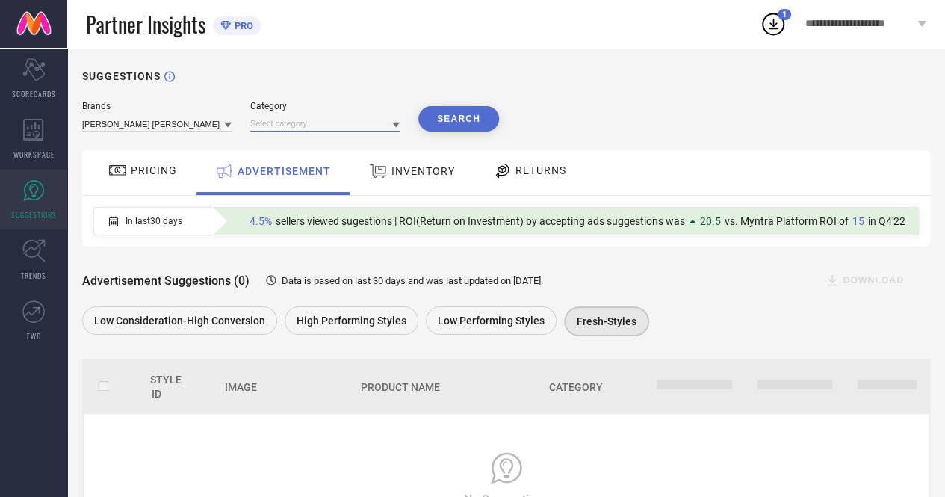
click at [392, 123] on input at bounding box center [324, 124] width 149 height 16
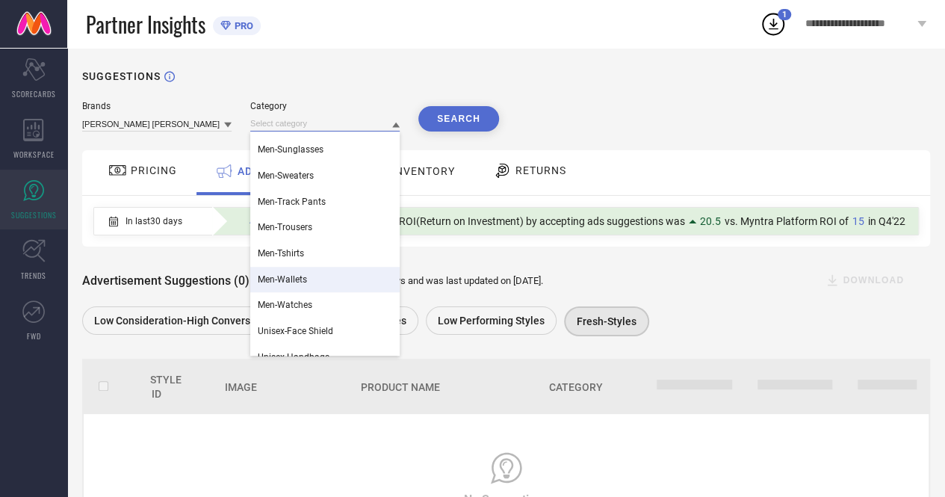
scroll to position [593, 0]
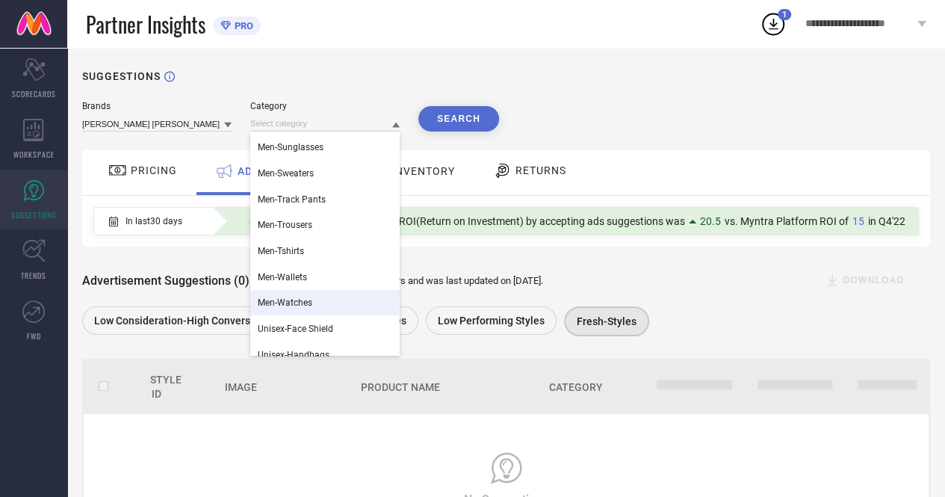
click at [299, 310] on div "Men-Watches" at bounding box center [324, 302] width 149 height 25
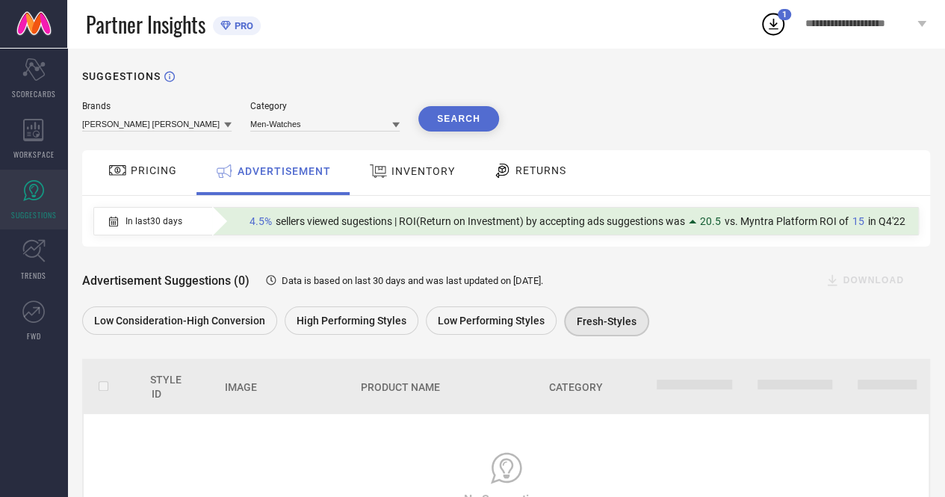
click at [459, 118] on button "Search" at bounding box center [458, 118] width 81 height 25
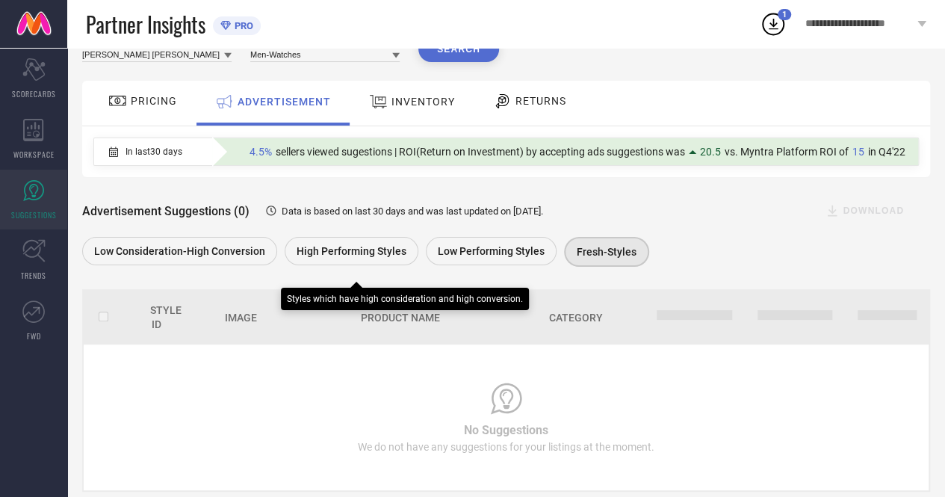
scroll to position [105, 0]
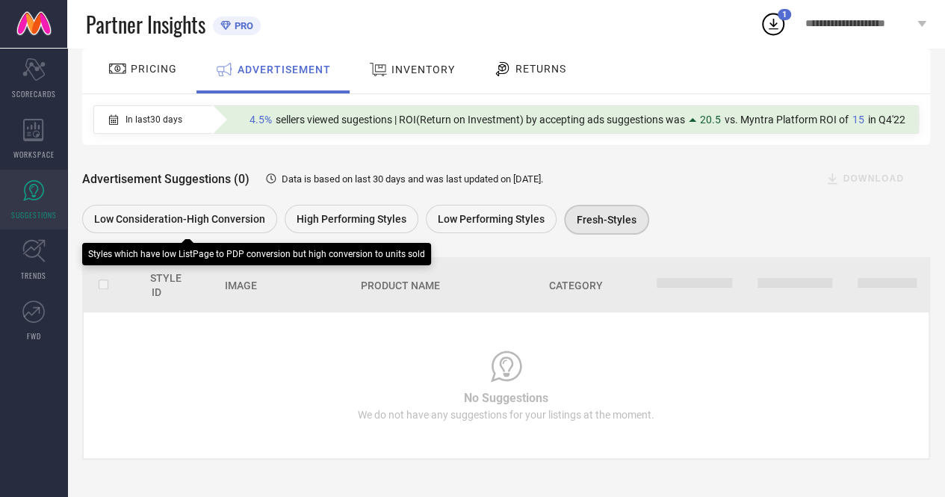
click at [217, 209] on div "Low Consideration-High Conversion" at bounding box center [179, 219] width 195 height 28
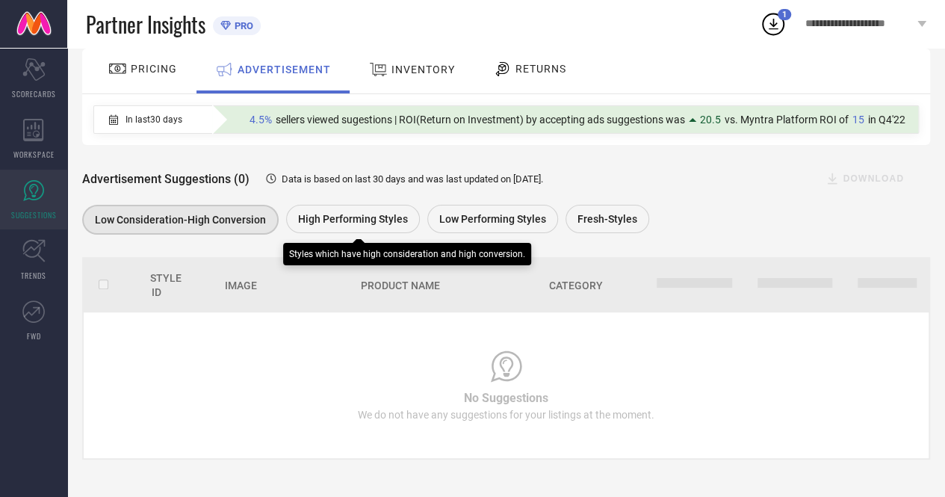
click at [350, 213] on span "High Performing Styles" at bounding box center [353, 219] width 110 height 12
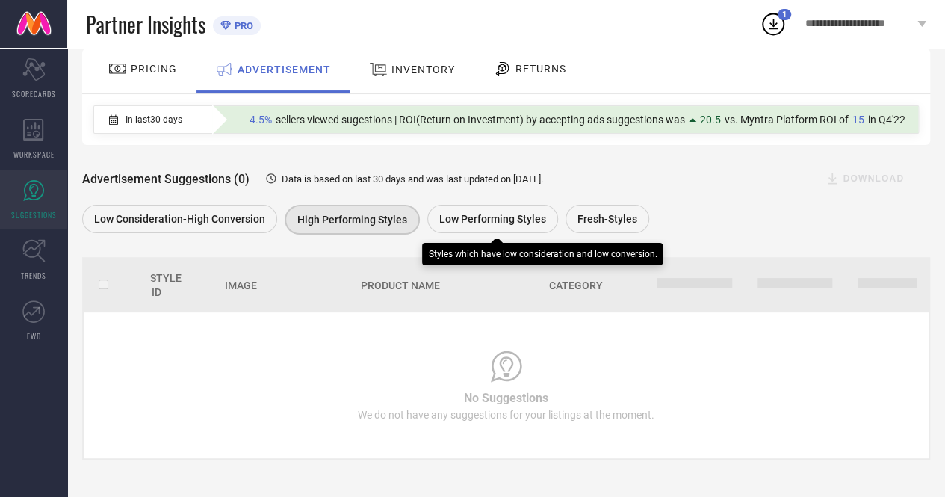
click at [471, 224] on div "Low Performing Styles" at bounding box center [492, 219] width 131 height 28
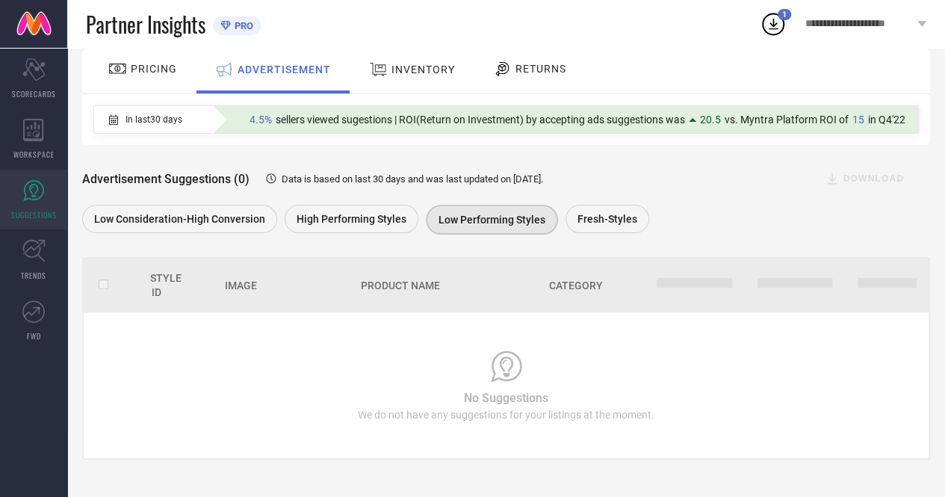
scroll to position [0, 0]
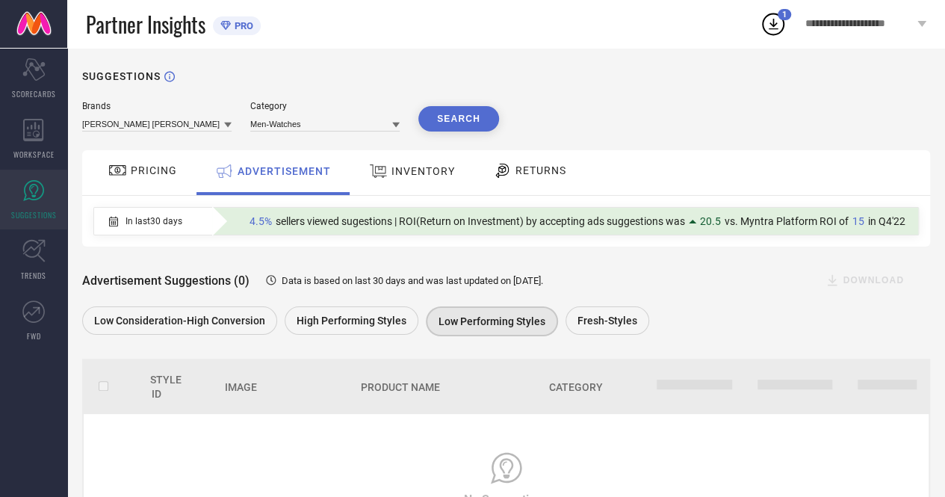
click at [393, 126] on icon at bounding box center [395, 124] width 7 height 7
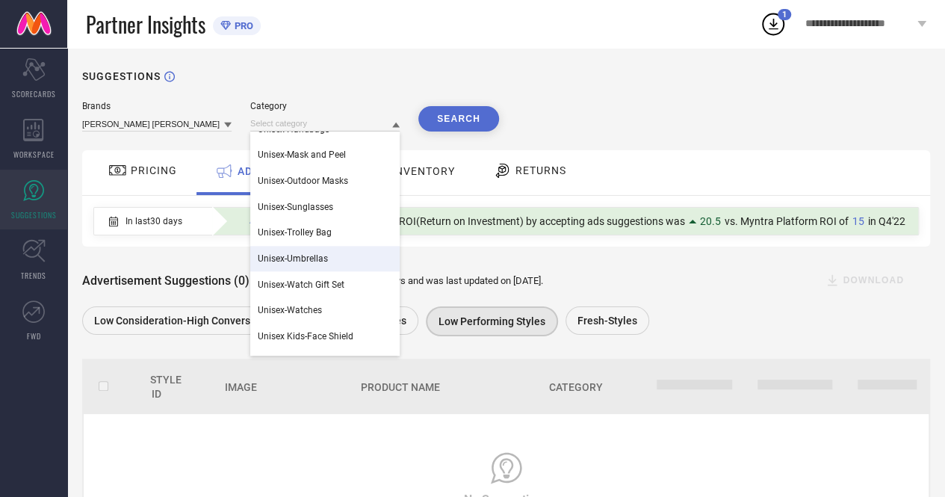
scroll to position [822, 0]
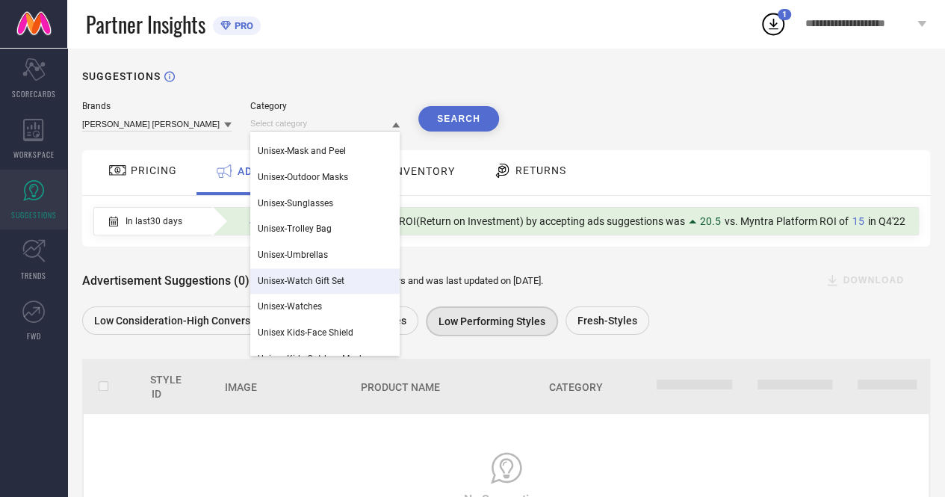
click at [311, 285] on span "Unisex-Watch Gift Set" at bounding box center [301, 281] width 87 height 10
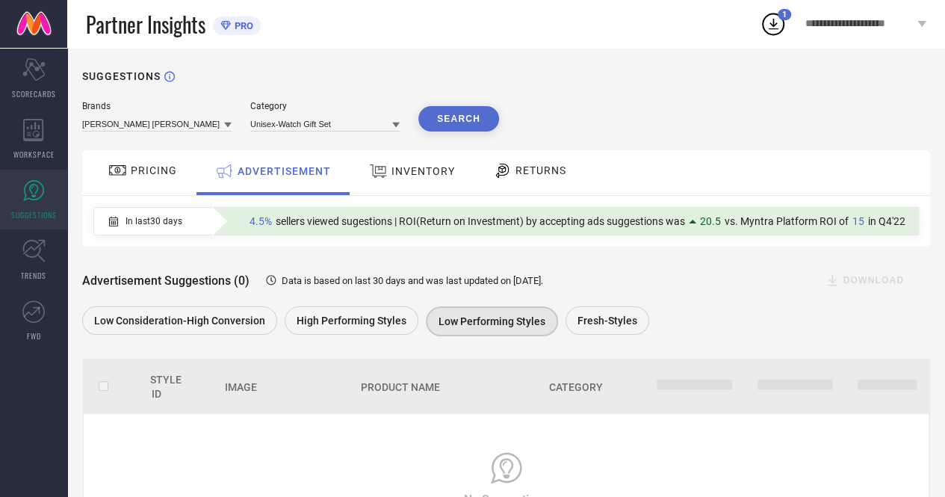
click at [457, 121] on button "Search" at bounding box center [458, 118] width 81 height 25
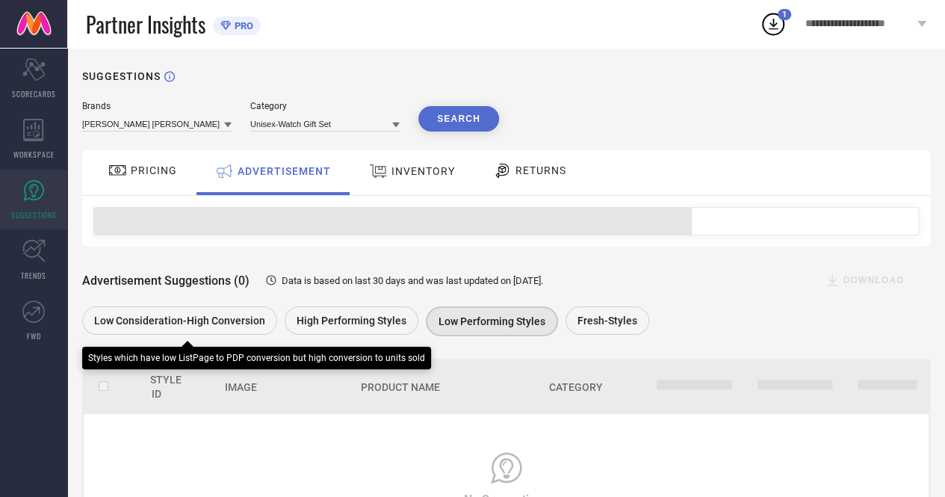
click at [205, 330] on div "Low Consideration-High Conversion" at bounding box center [179, 320] width 195 height 28
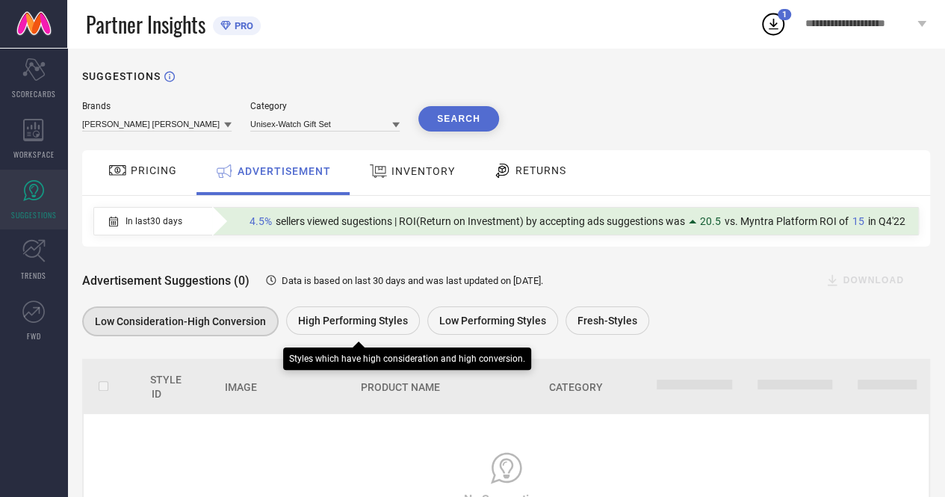
click at [352, 327] on span "High Performing Styles" at bounding box center [353, 321] width 110 height 12
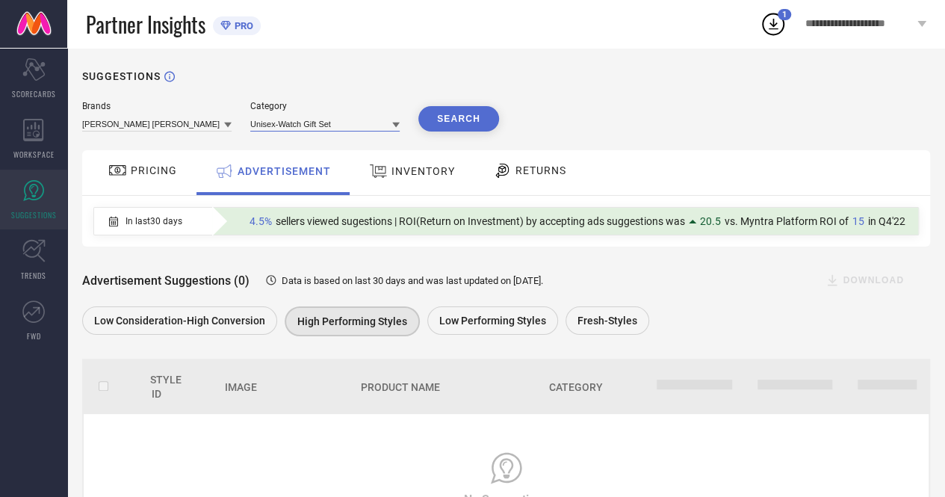
click at [389, 128] on input at bounding box center [324, 124] width 149 height 16
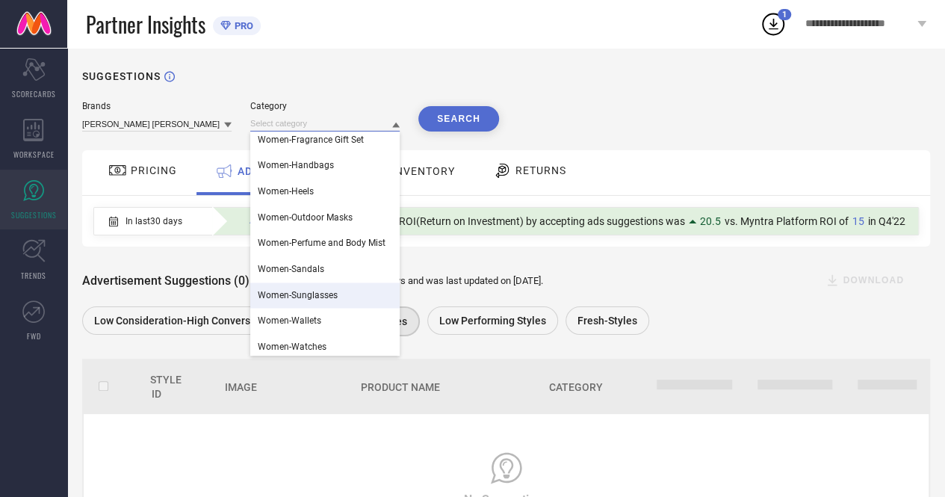
scroll to position [1200, 0]
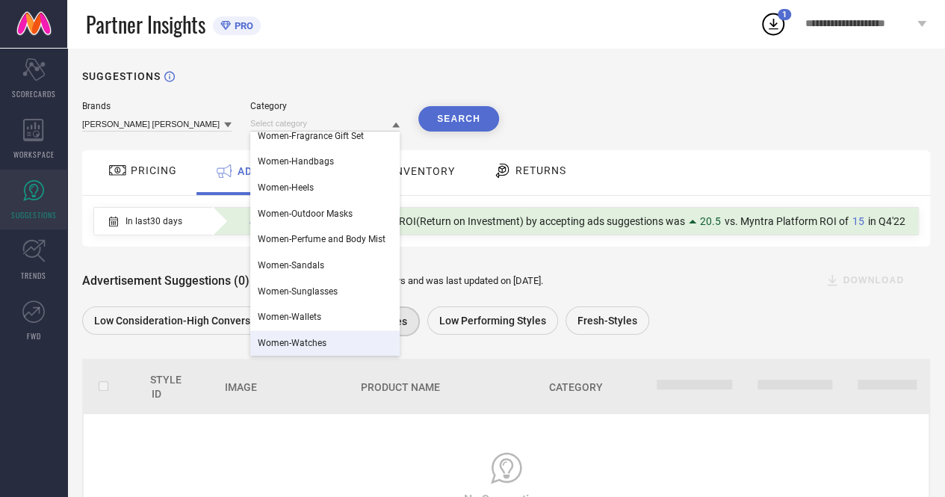
click at [294, 340] on span "Women-Watches" at bounding box center [292, 343] width 69 height 10
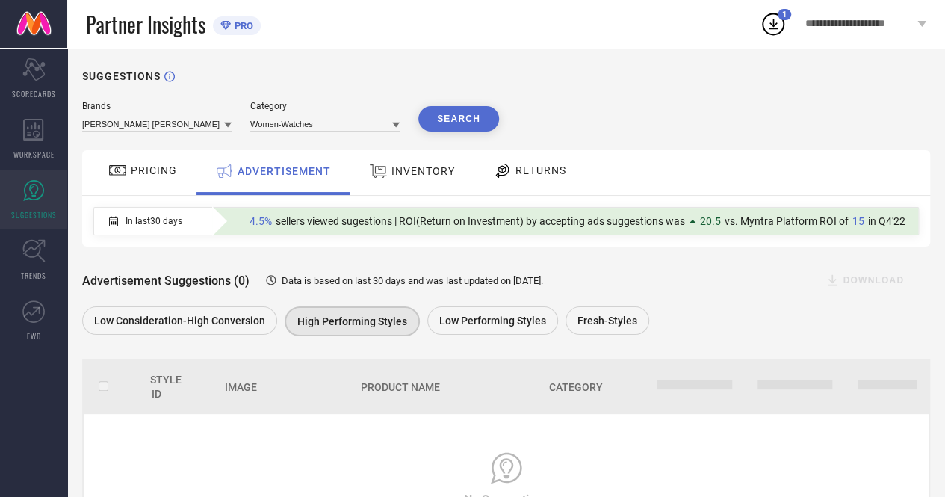
click at [435, 120] on button "Search" at bounding box center [458, 118] width 81 height 25
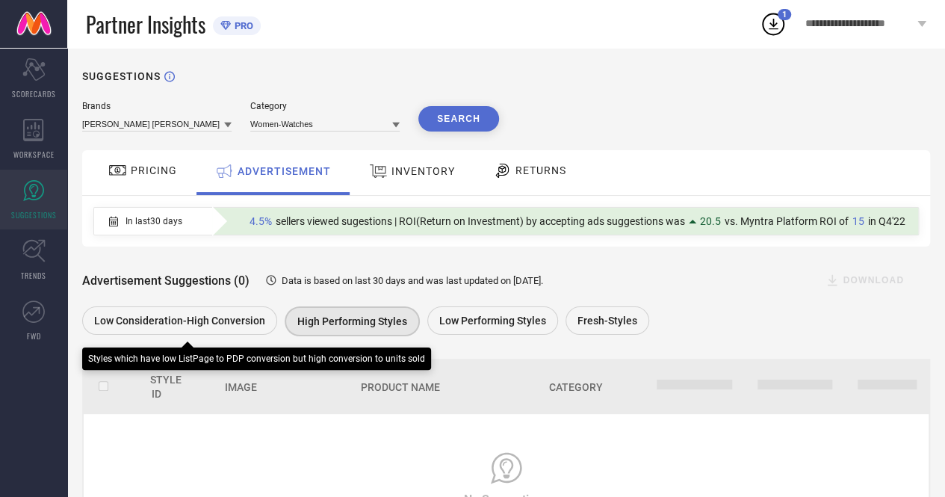
click at [203, 318] on span "Low Consideration-High Conversion" at bounding box center [179, 321] width 171 height 12
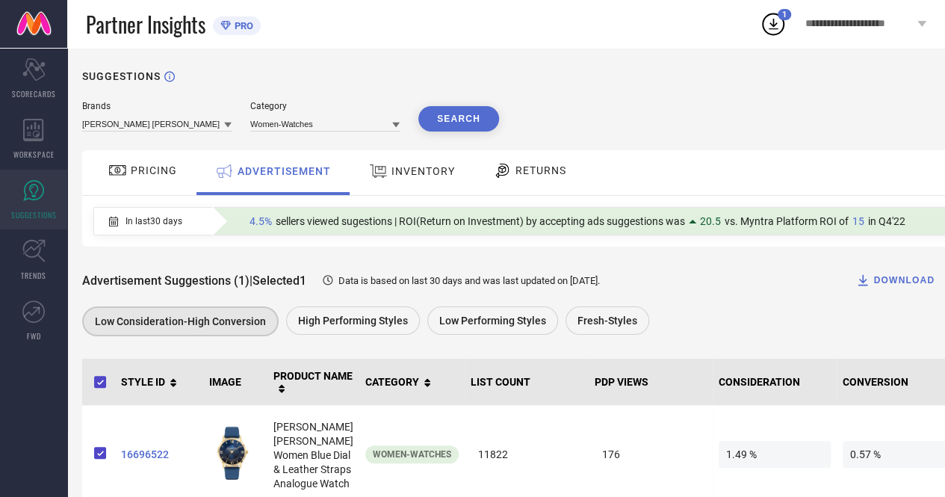
scroll to position [61, 0]
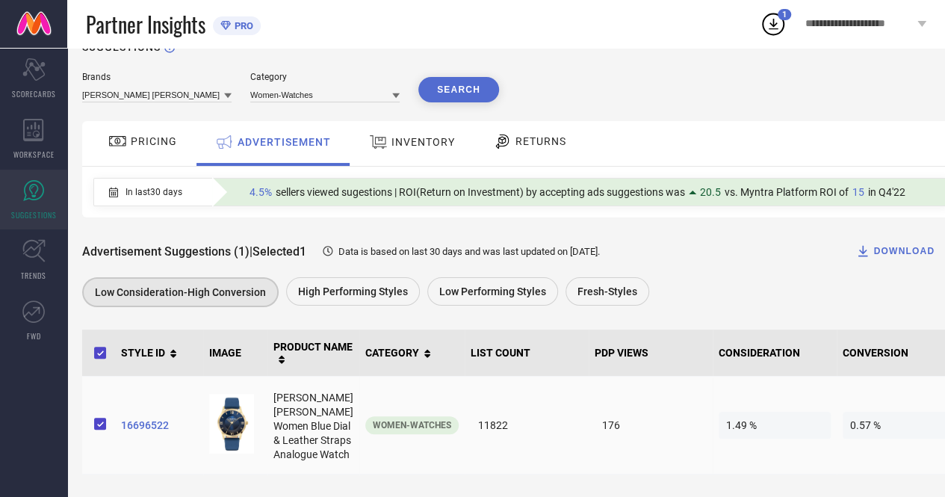
click at [144, 419] on span "16696522" at bounding box center [159, 425] width 76 height 12
click at [147, 419] on span "16696522" at bounding box center [159, 425] width 76 height 12
click at [480, 277] on div "Low Performing Styles" at bounding box center [492, 291] width 131 height 28
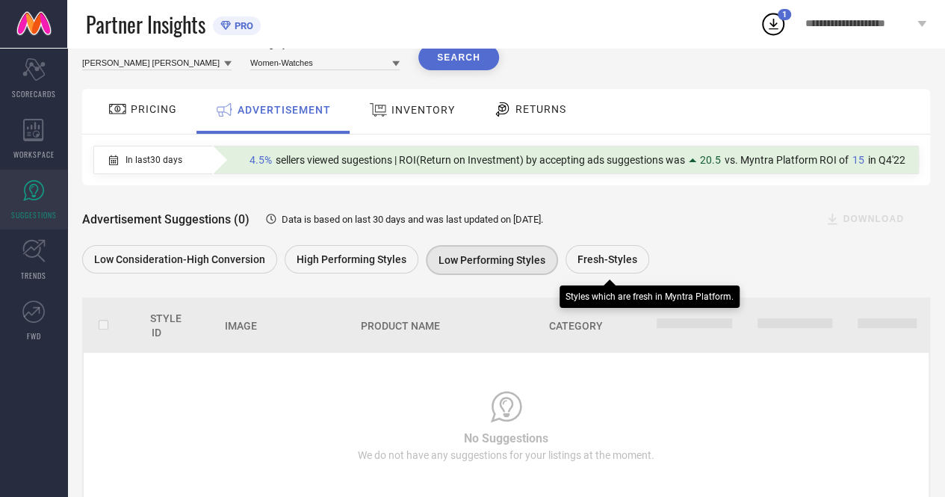
click at [590, 258] on span "Fresh-Styles" at bounding box center [608, 259] width 60 height 12
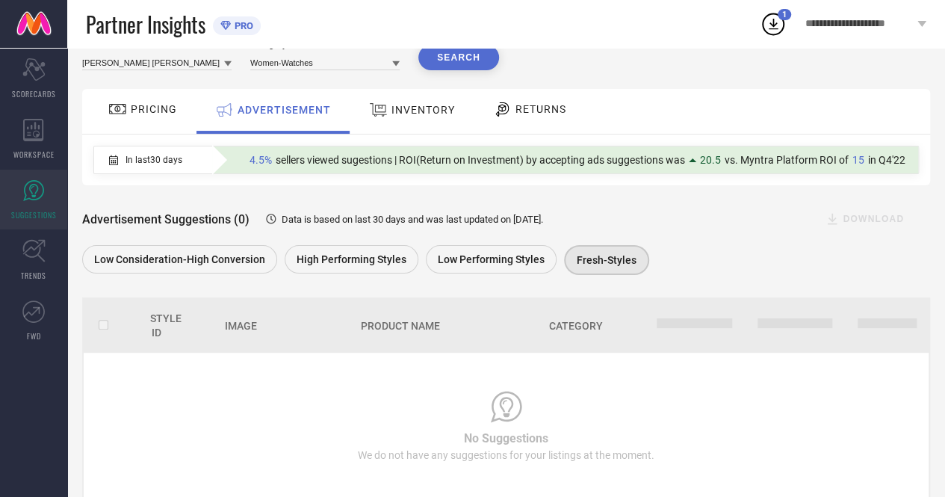
click at [226, 67] on icon at bounding box center [227, 63] width 7 height 7
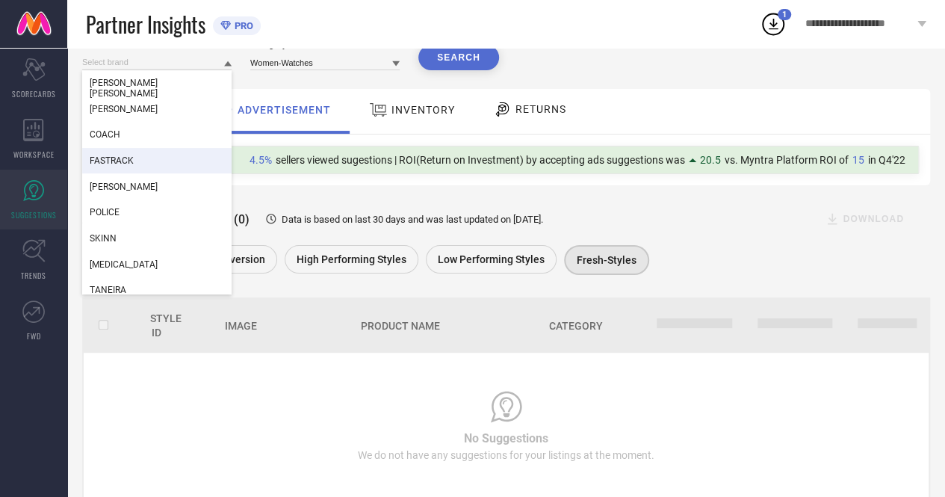
click at [130, 158] on span "FASTRACK" at bounding box center [112, 160] width 44 height 10
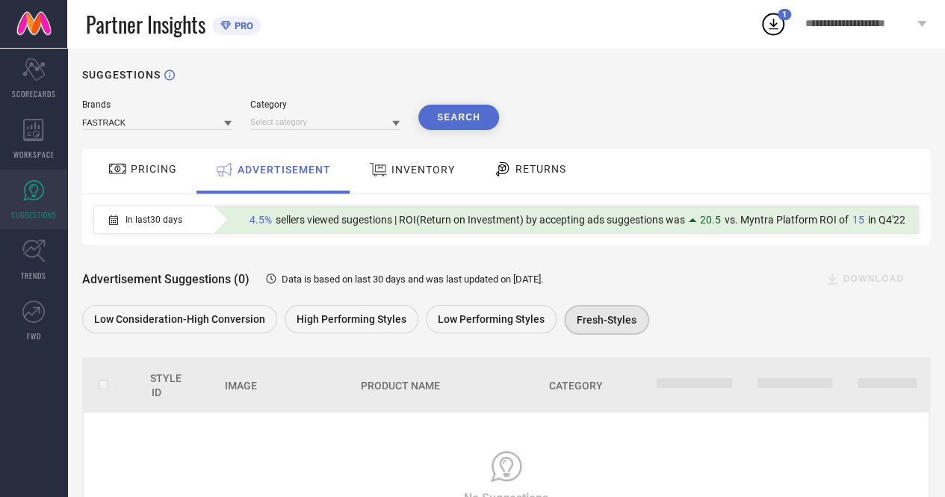
scroll to position [1, 0]
click at [395, 127] on icon at bounding box center [395, 123] width 7 height 7
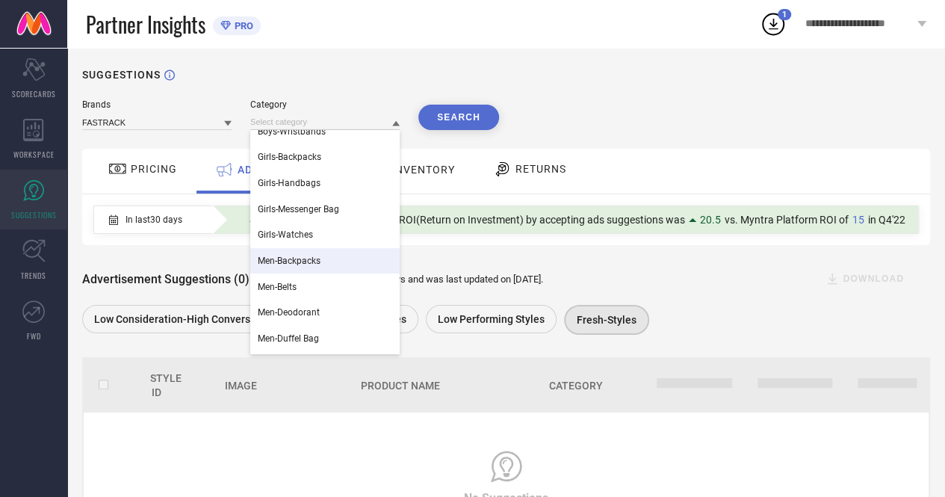
scroll to position [55, 0]
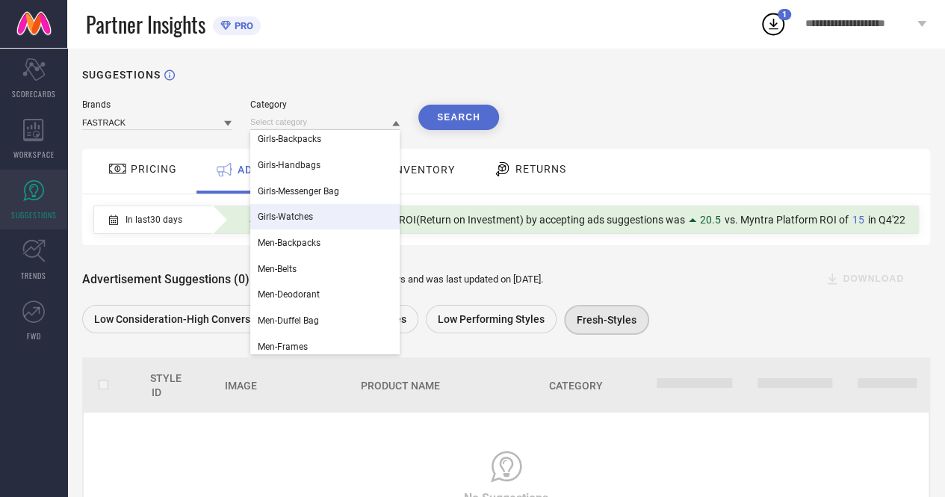
click at [300, 215] on span "Girls-Watches" at bounding box center [285, 216] width 55 height 10
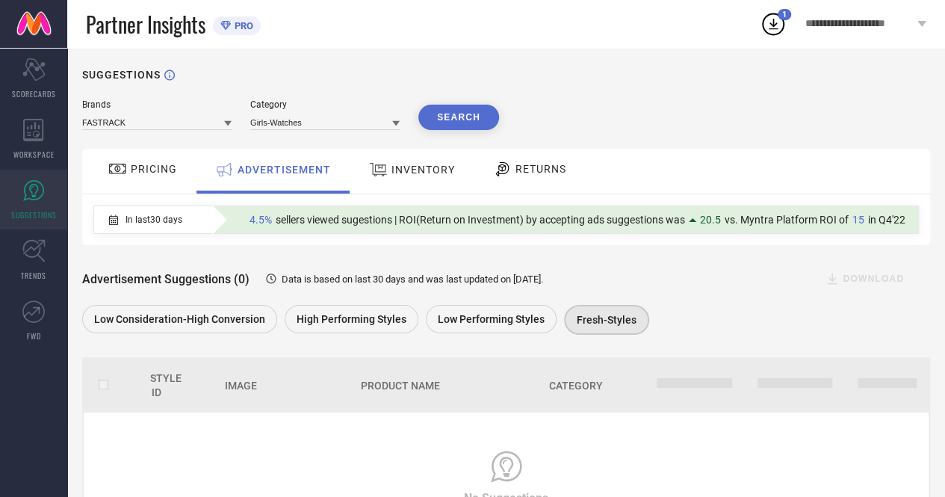
click at [471, 116] on button "Search" at bounding box center [458, 117] width 81 height 25
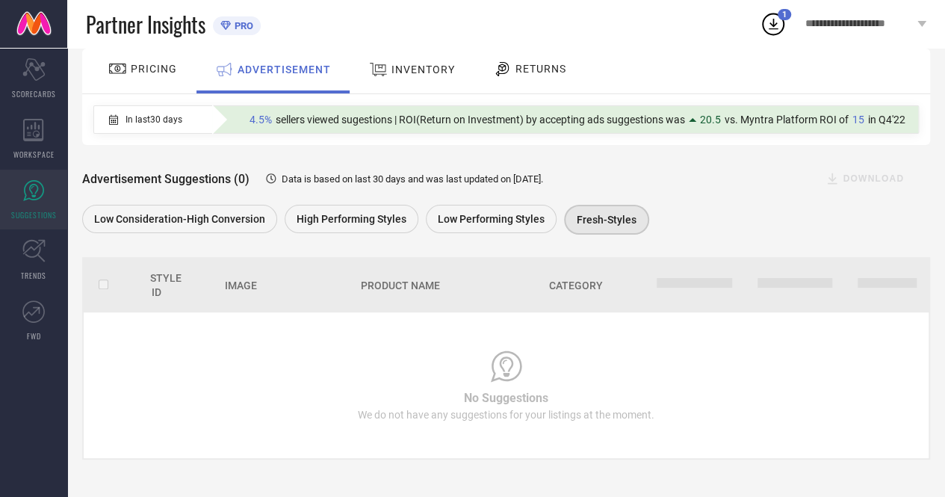
click at [478, 226] on div "Low Performing Styles" at bounding box center [491, 219] width 131 height 28
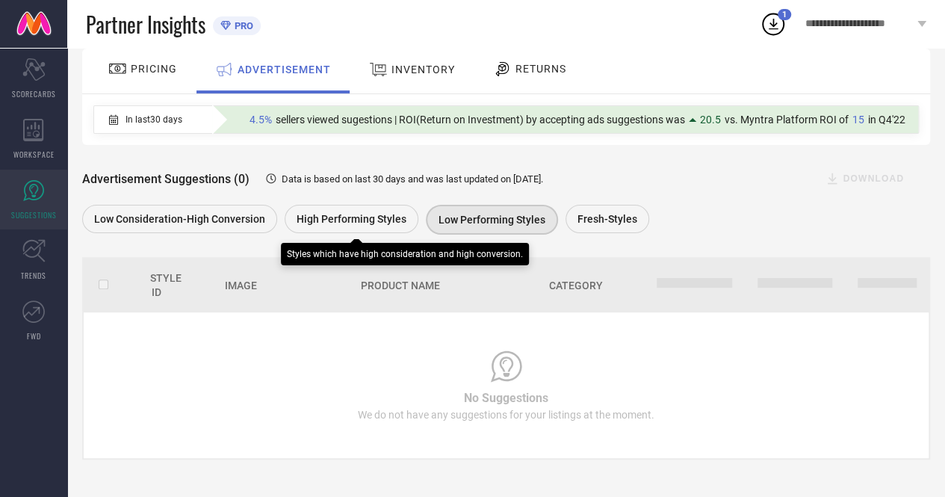
click at [360, 217] on span "High Performing Styles" at bounding box center [352, 219] width 110 height 12
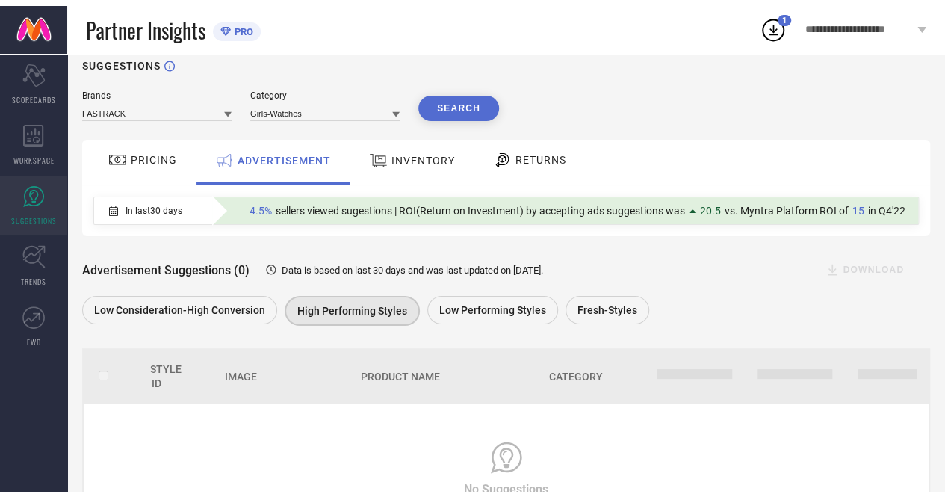
scroll to position [105, 0]
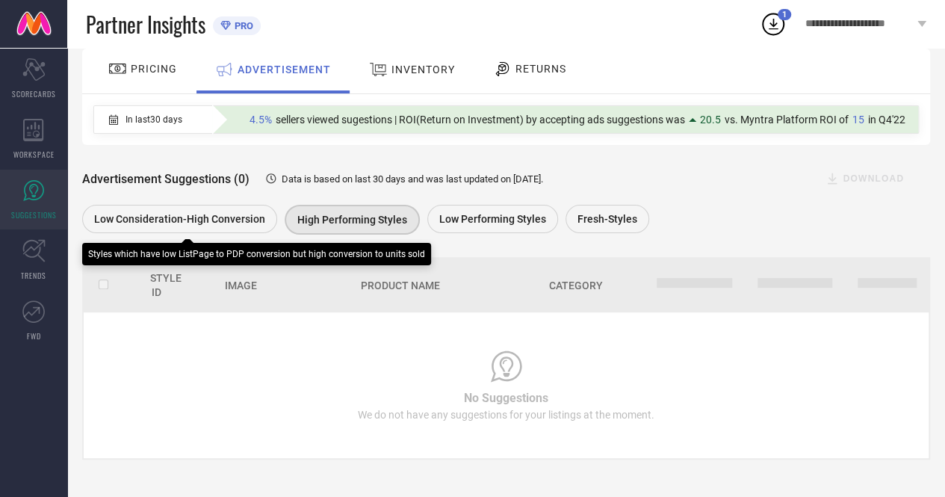
click at [228, 217] on span "Low Consideration-High Conversion" at bounding box center [179, 219] width 171 height 12
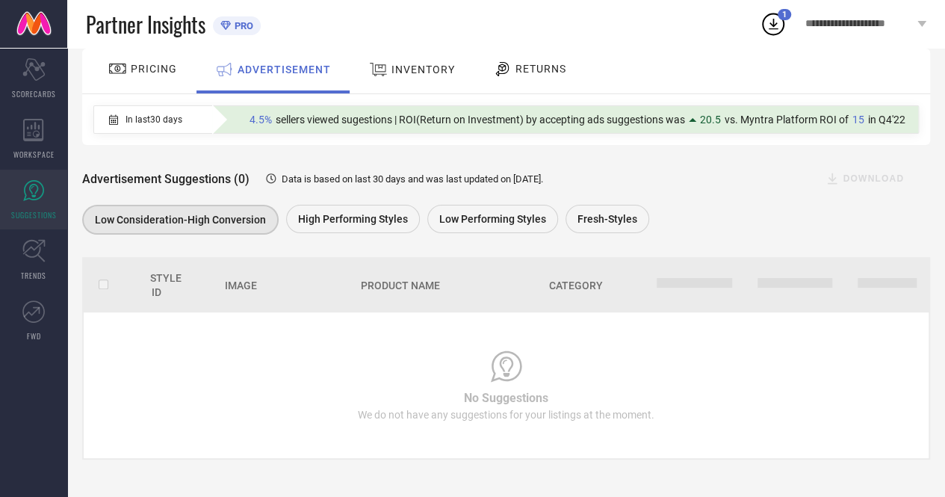
scroll to position [0, 0]
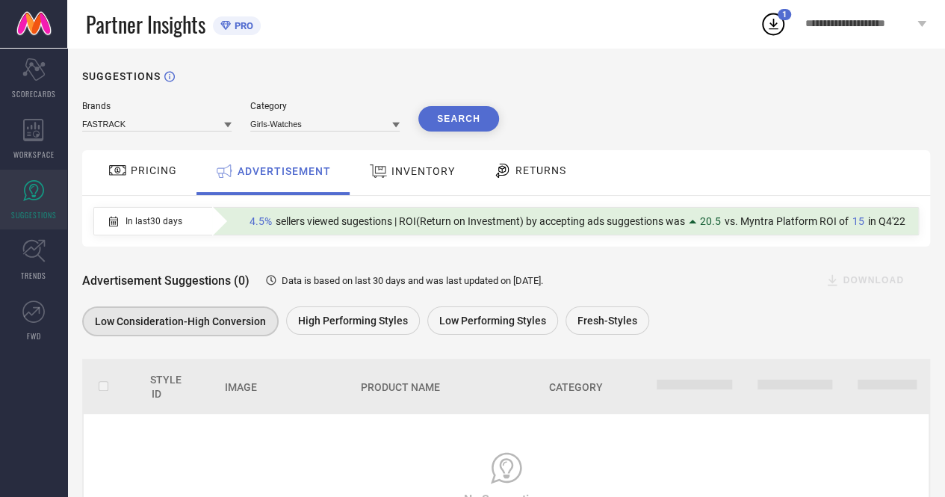
click at [397, 125] on icon at bounding box center [395, 125] width 7 height 5
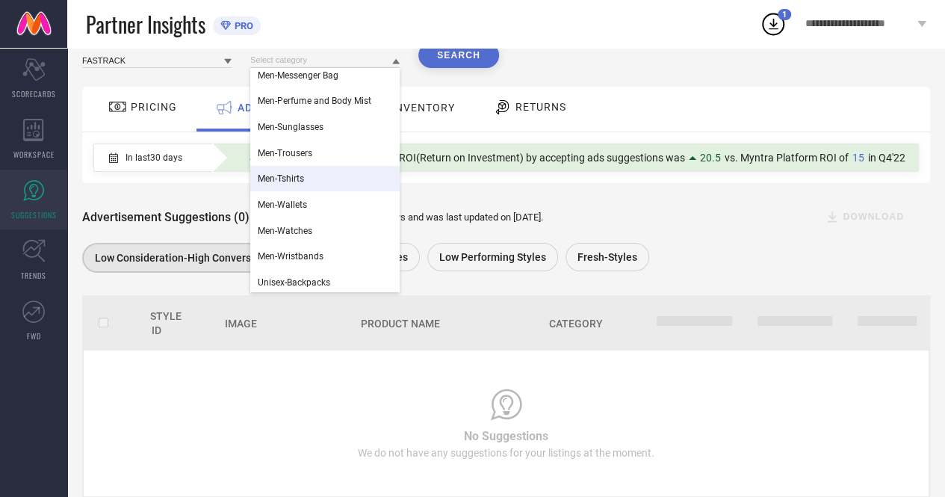
scroll to position [344, 0]
click at [276, 228] on span "Men-Watches" at bounding box center [285, 229] width 55 height 10
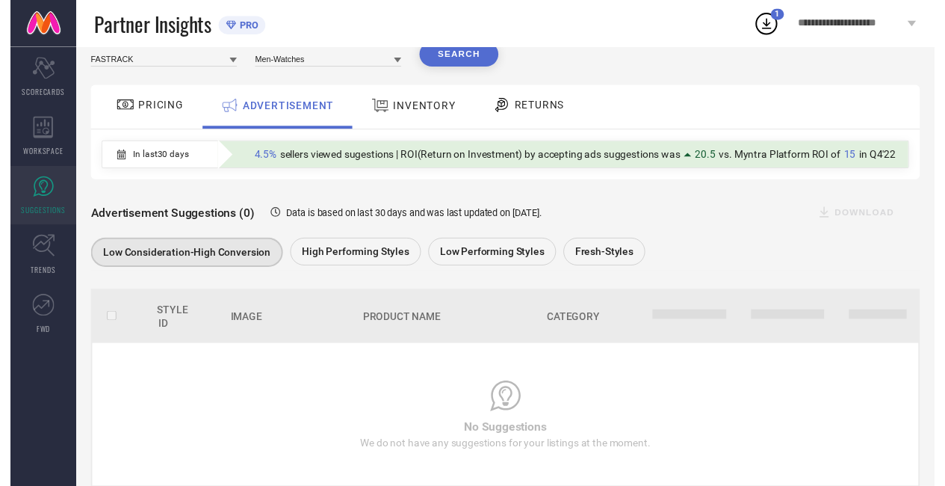
scroll to position [0, 0]
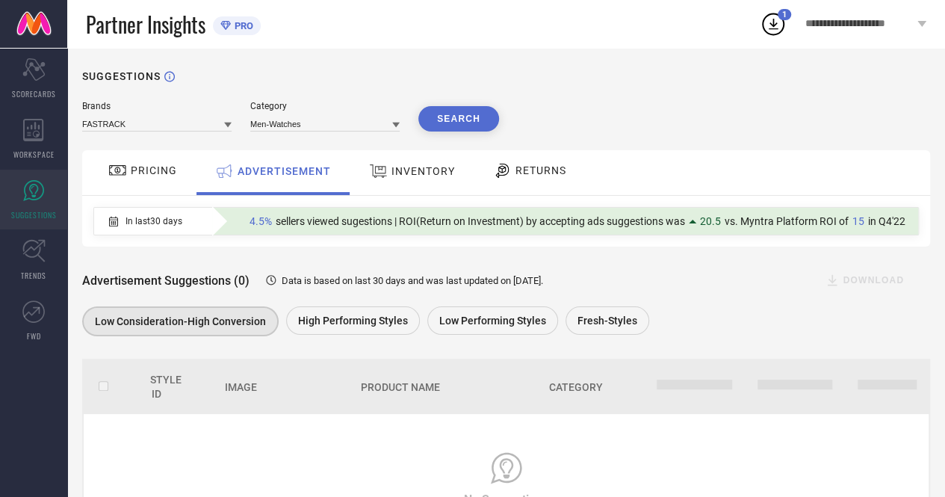
click at [475, 113] on button "Search" at bounding box center [458, 118] width 81 height 25
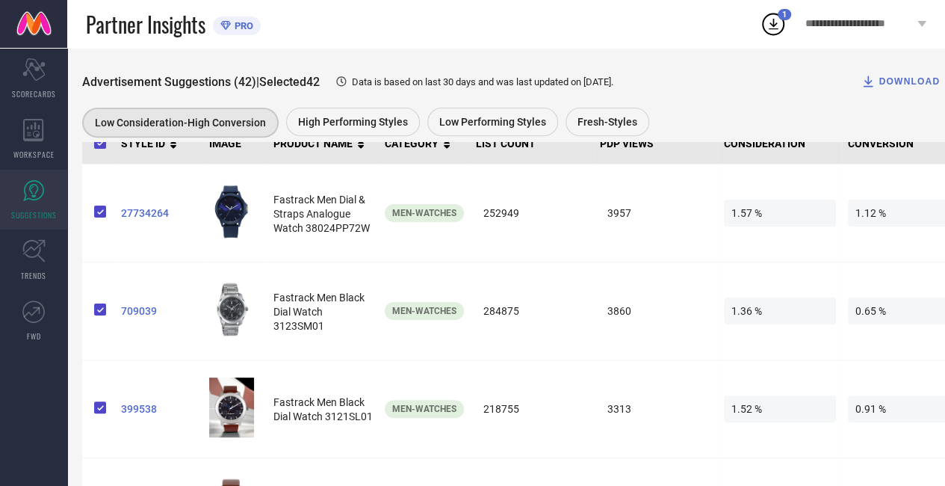
scroll to position [217, 0]
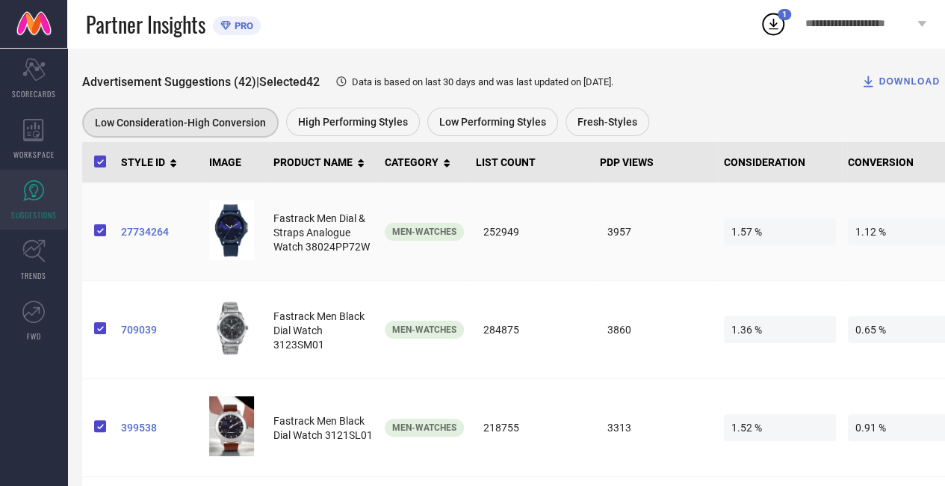
click at [154, 229] on span "27734264" at bounding box center [159, 232] width 76 height 12
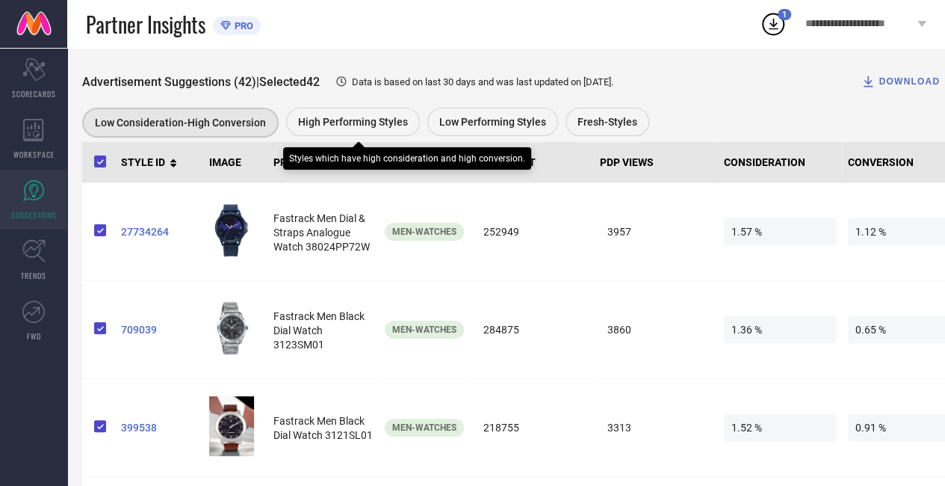
click at [380, 123] on span "High Performing Styles" at bounding box center [353, 122] width 110 height 12
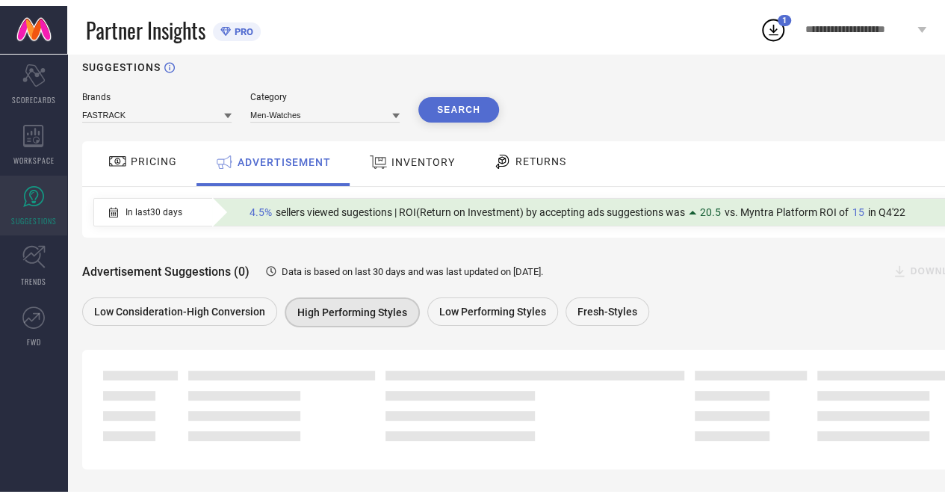
scroll to position [105, 0]
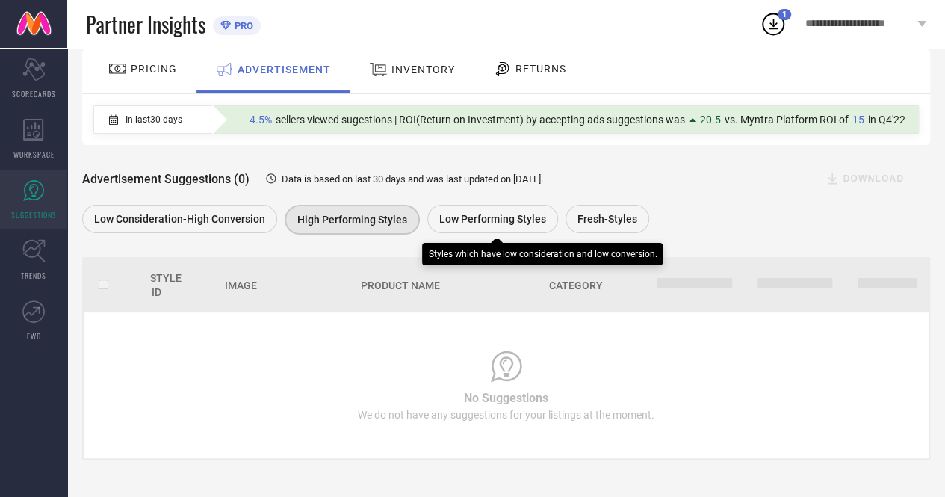
click at [470, 208] on div "Low Performing Styles" at bounding box center [492, 219] width 131 height 28
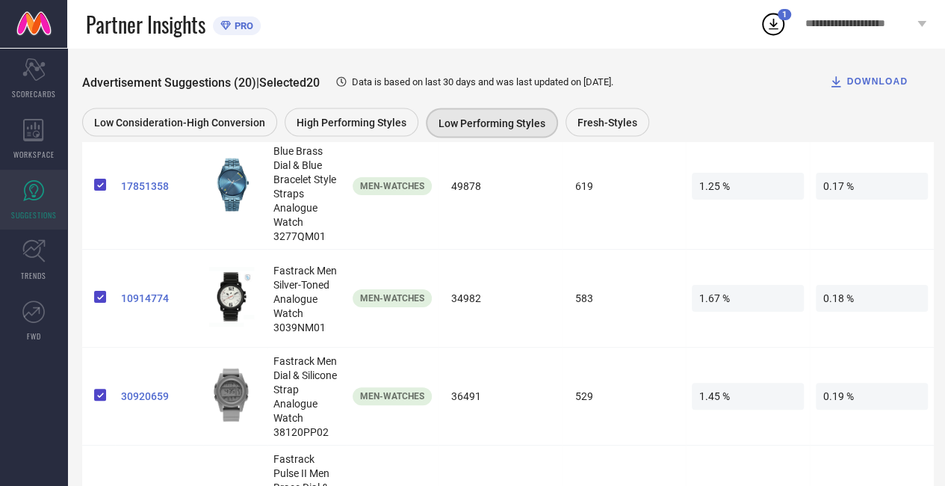
scroll to position [1336, 0]
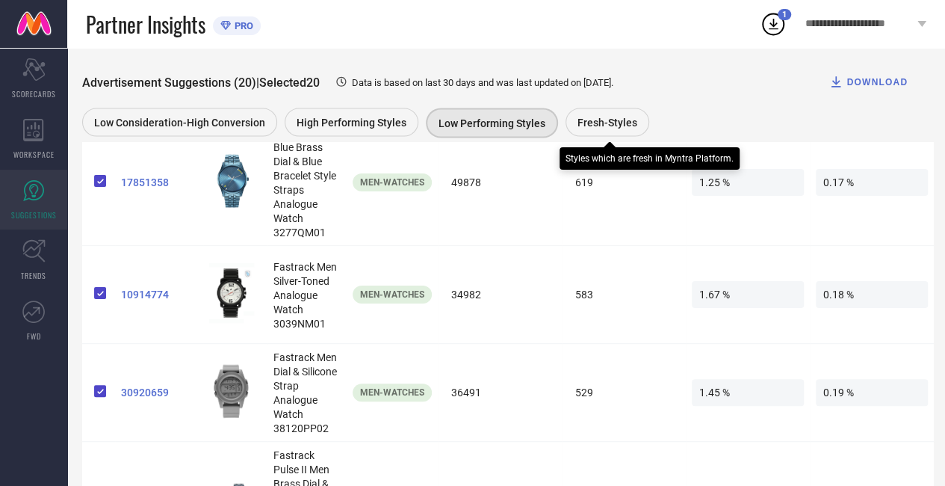
click at [593, 121] on span "Fresh-Styles" at bounding box center [608, 122] width 60 height 12
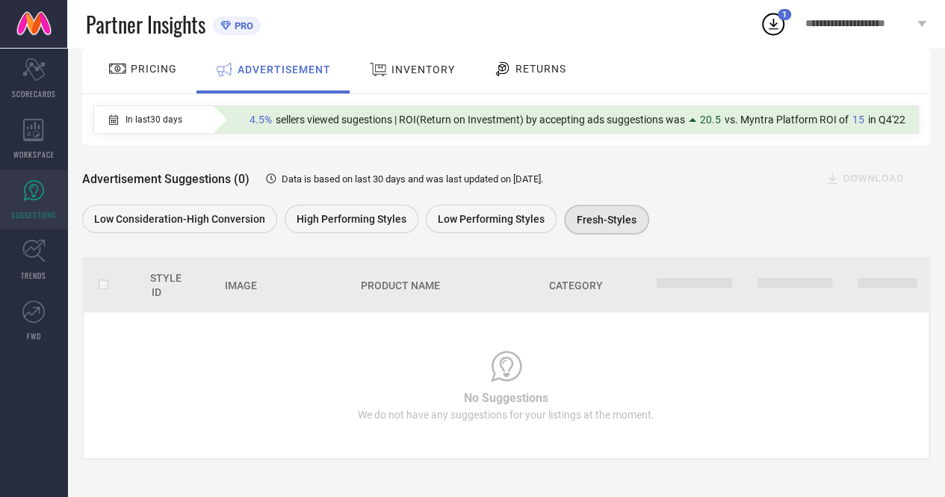
scroll to position [0, 0]
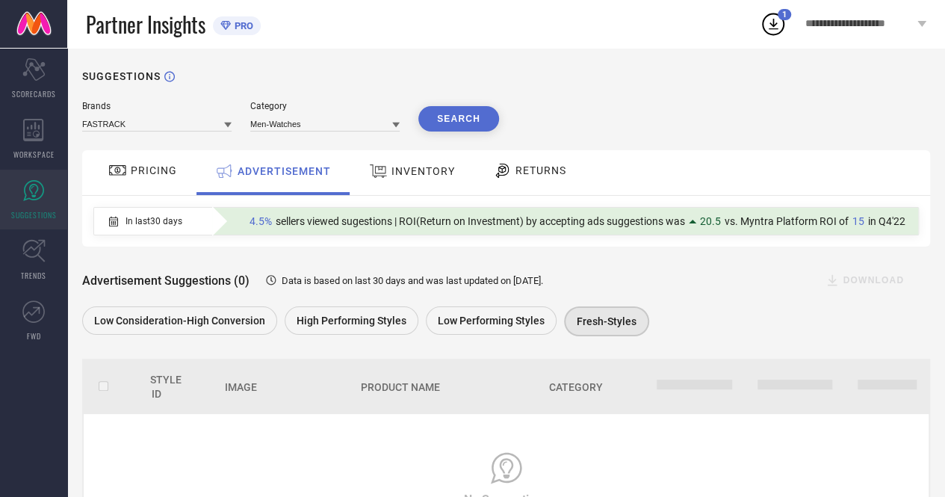
click at [392, 129] on icon at bounding box center [395, 124] width 7 height 7
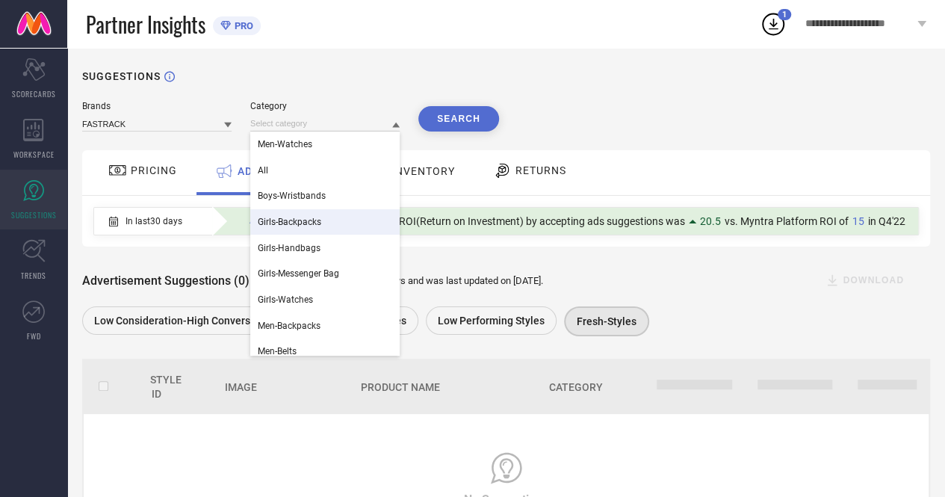
scroll to position [132, 0]
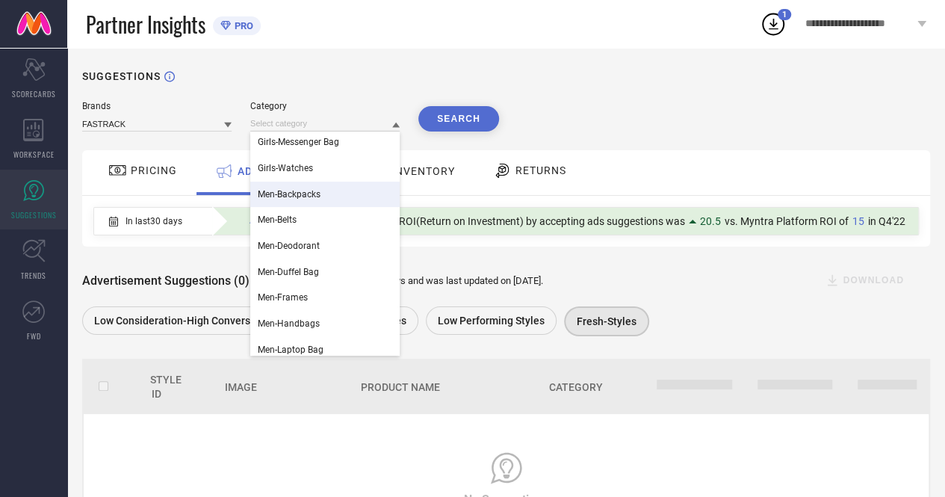
click at [229, 127] on icon at bounding box center [227, 124] width 7 height 7
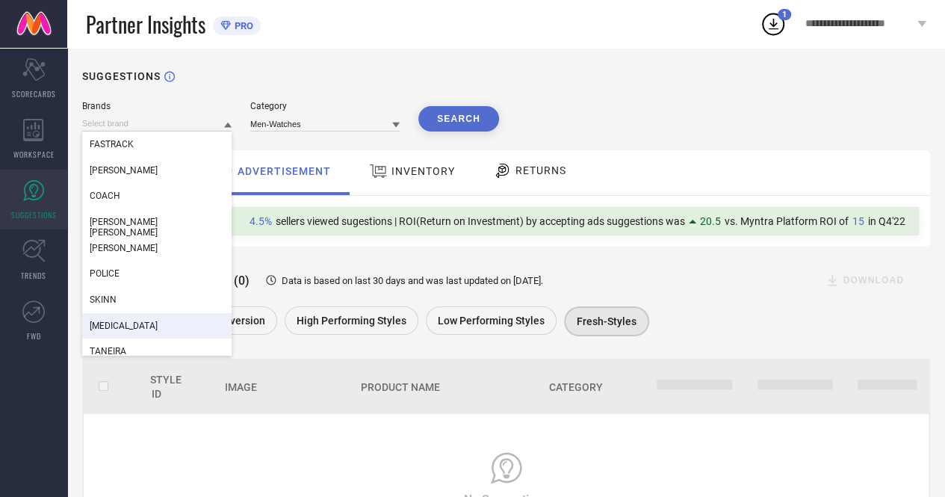
click at [109, 324] on span "[MEDICAL_DATA]" at bounding box center [124, 326] width 68 height 10
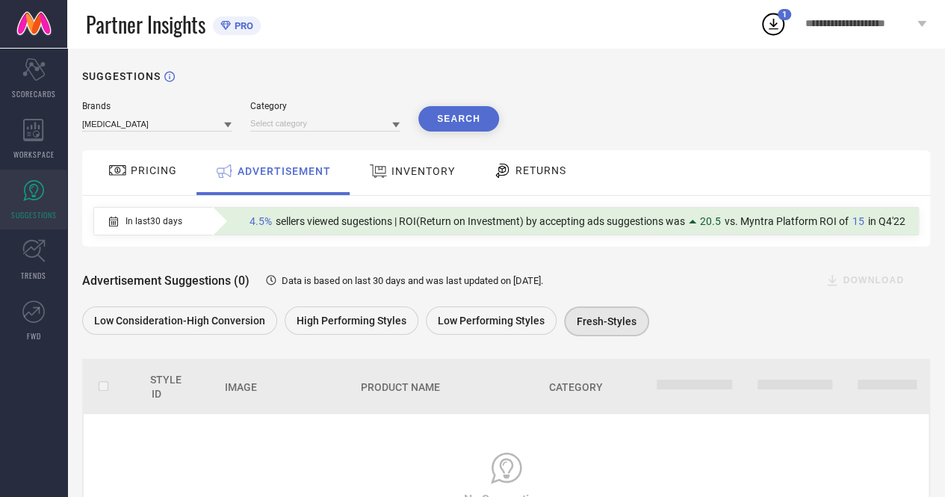
click at [395, 126] on icon at bounding box center [395, 125] width 7 height 5
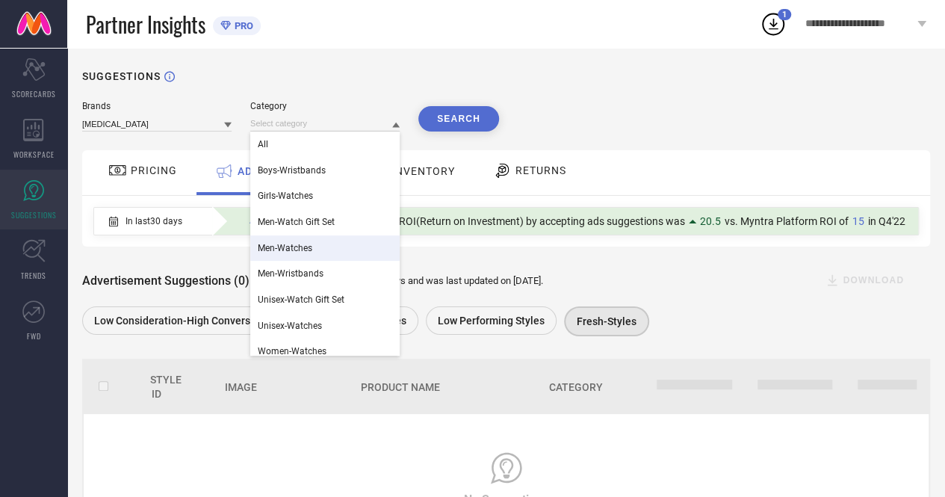
click at [303, 244] on span "Men-Watches" at bounding box center [285, 248] width 55 height 10
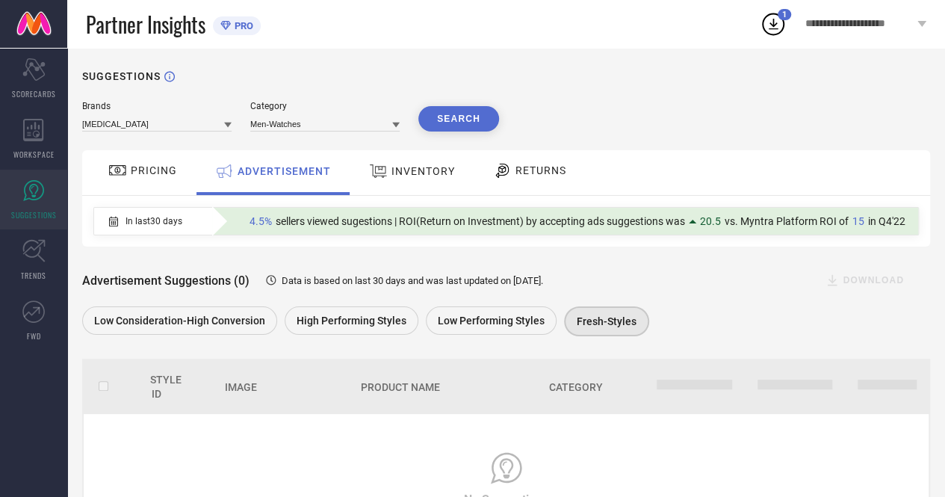
click at [442, 126] on button "Search" at bounding box center [458, 118] width 81 height 25
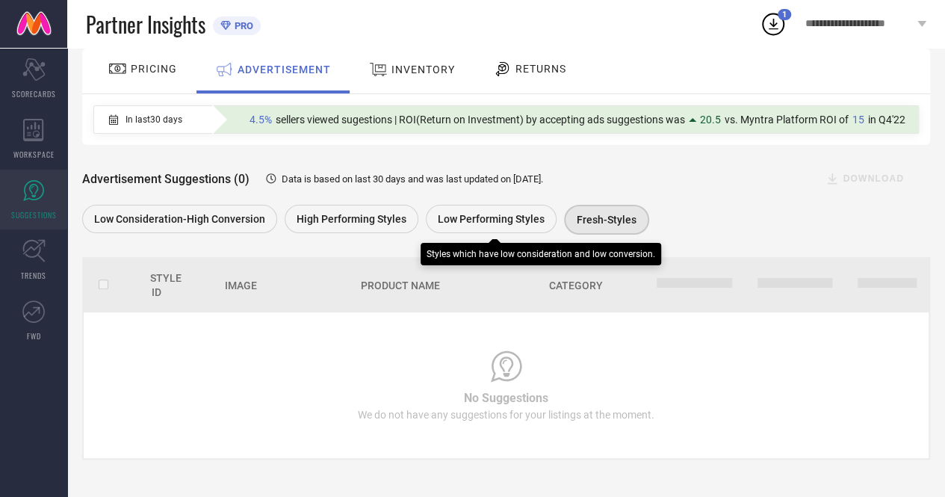
click at [472, 216] on span "Low Performing Styles" at bounding box center [491, 219] width 107 height 12
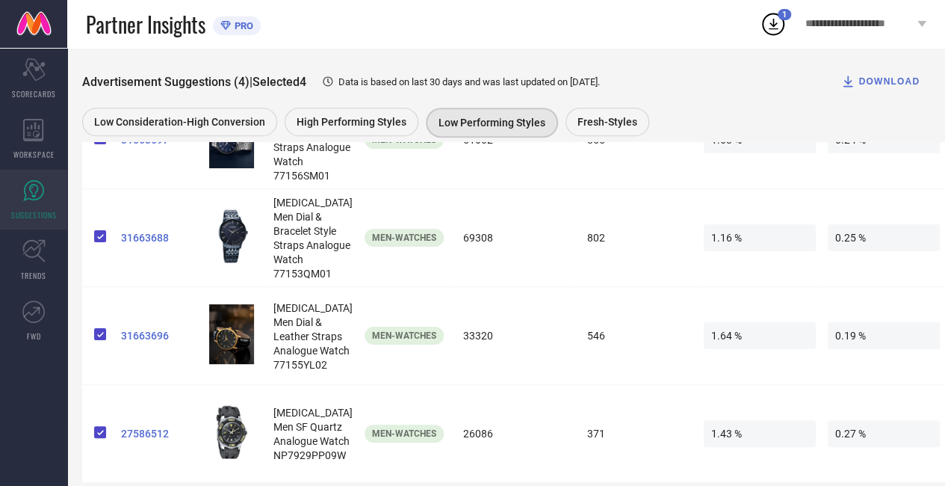
scroll to position [340, 0]
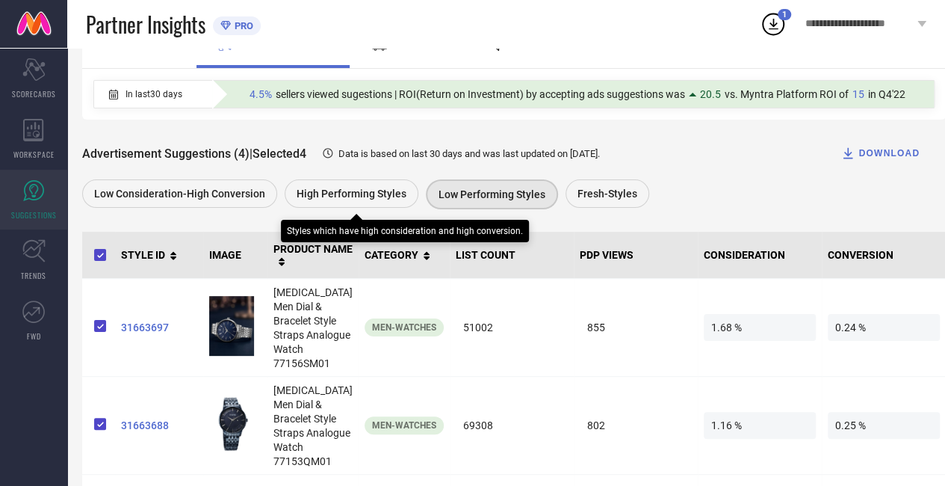
click at [381, 191] on span "High Performing Styles" at bounding box center [352, 194] width 110 height 12
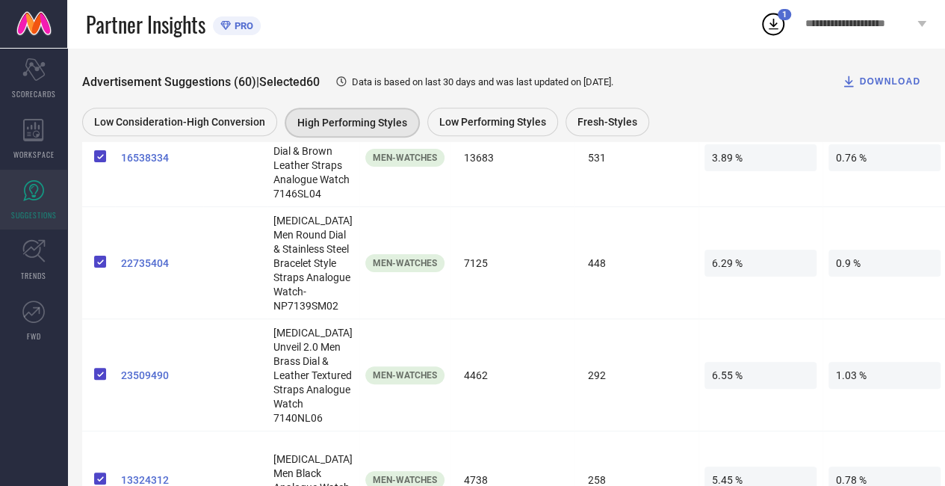
scroll to position [5959, 0]
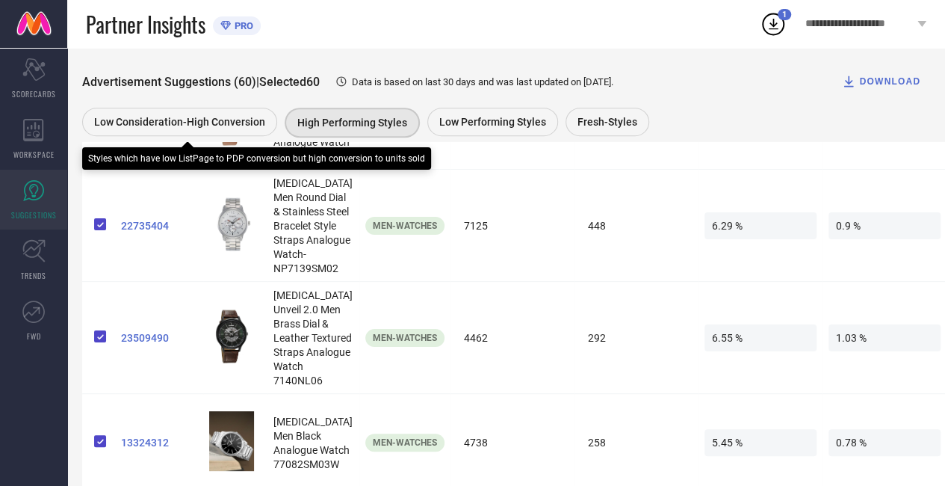
click at [218, 116] on span "Low Consideration-High Conversion" at bounding box center [179, 122] width 171 height 12
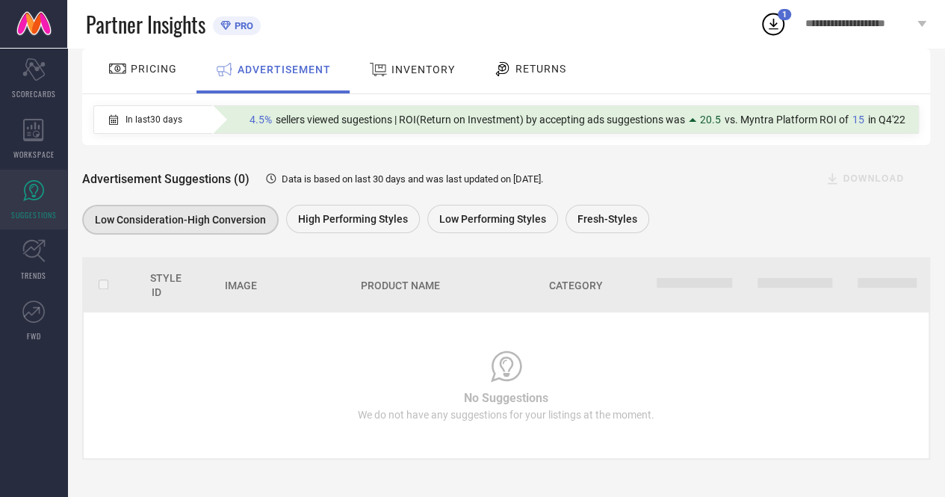
scroll to position [0, 0]
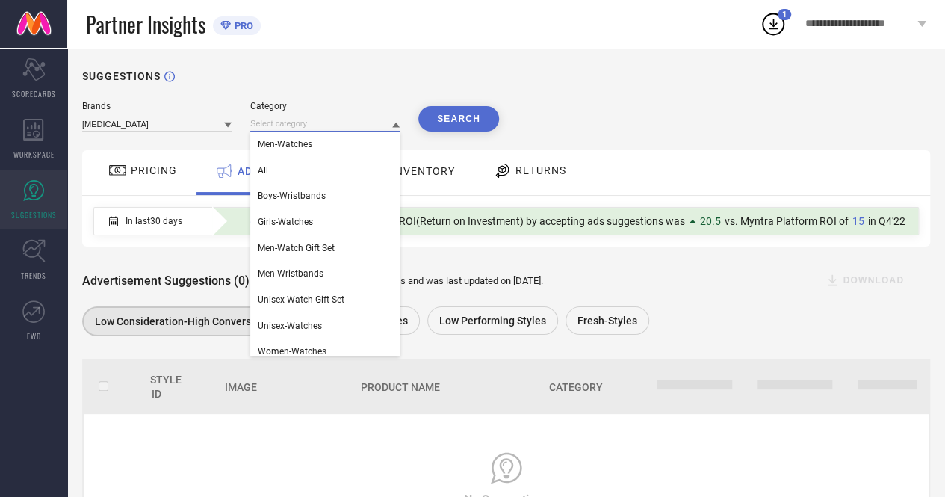
click at [388, 125] on input at bounding box center [324, 124] width 149 height 16
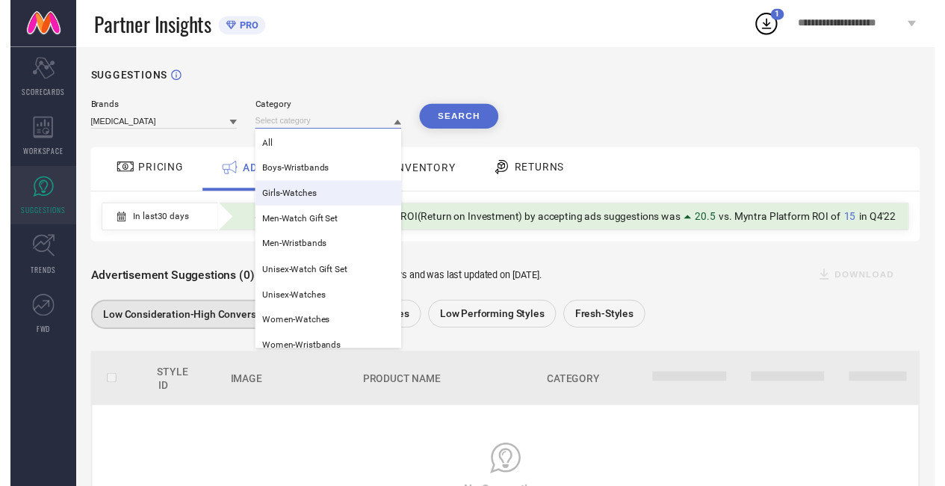
scroll to position [34, 0]
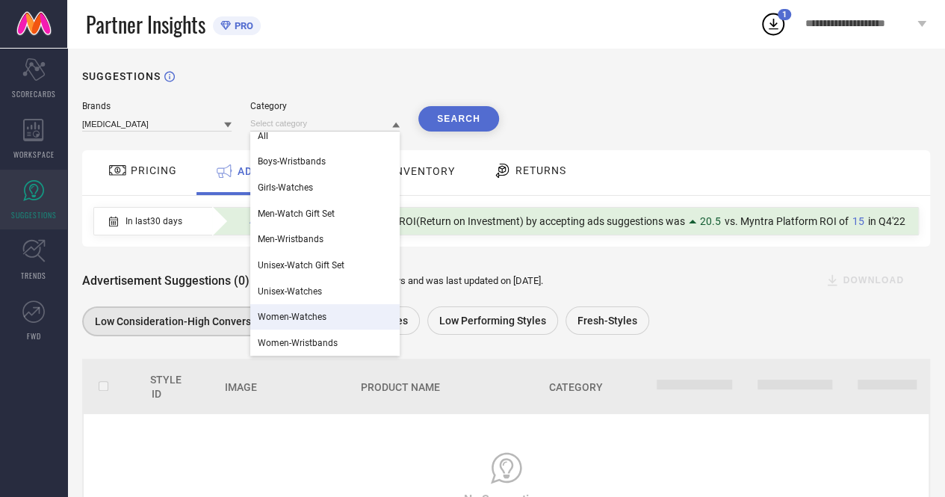
click at [305, 316] on span "Women-Watches" at bounding box center [292, 317] width 69 height 10
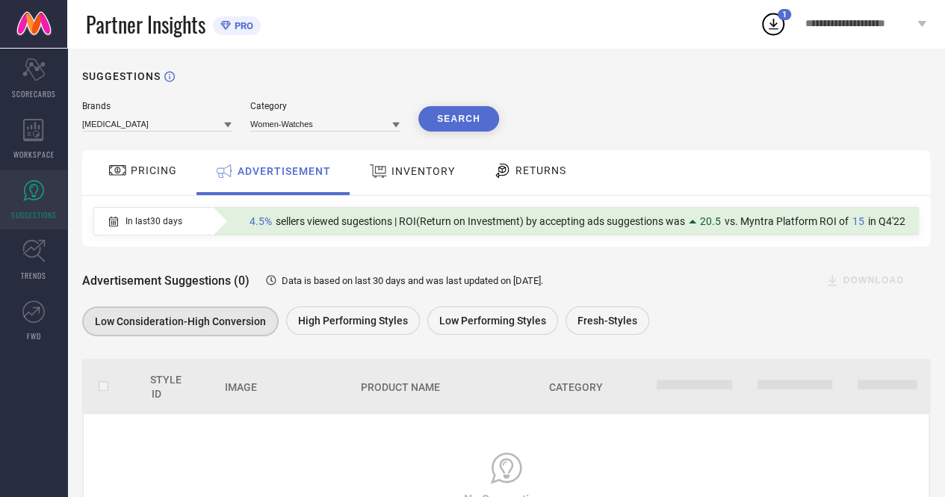
click at [460, 117] on button "Search" at bounding box center [458, 118] width 81 height 25
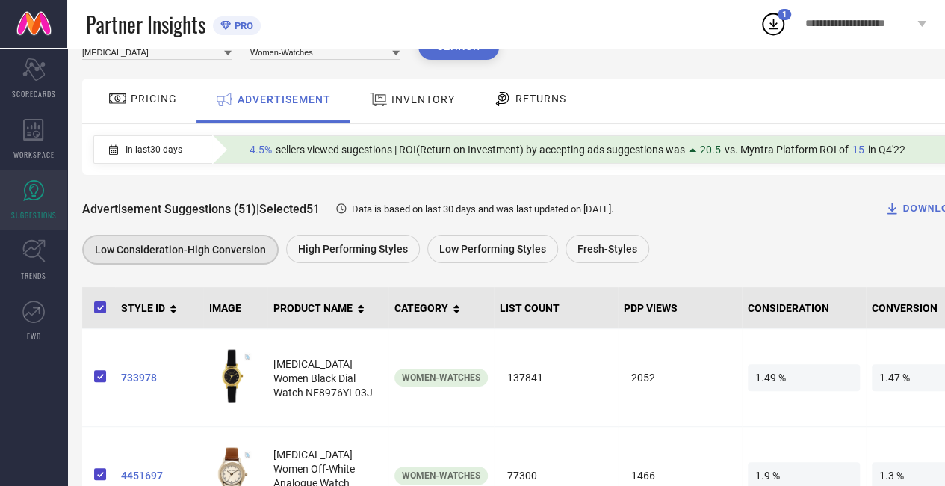
scroll to position [72, 0]
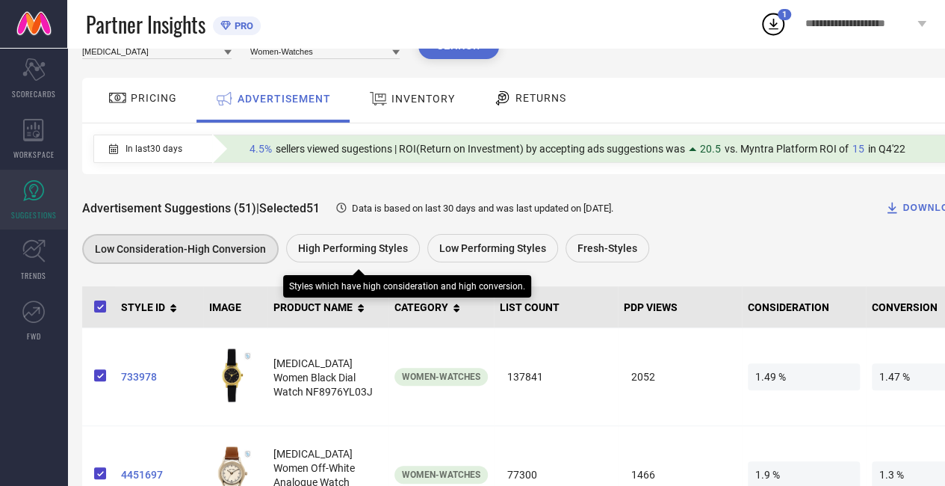
click at [335, 250] on span "High Performing Styles" at bounding box center [353, 248] width 110 height 12
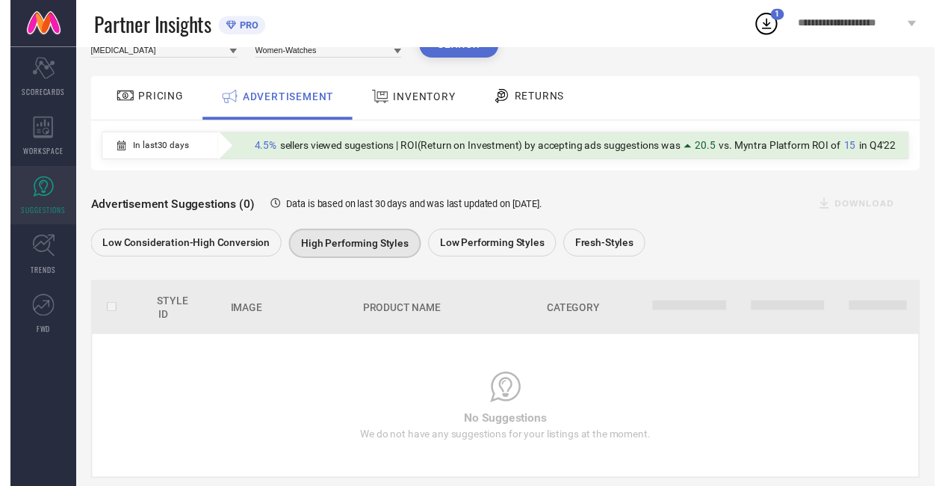
scroll to position [0, 0]
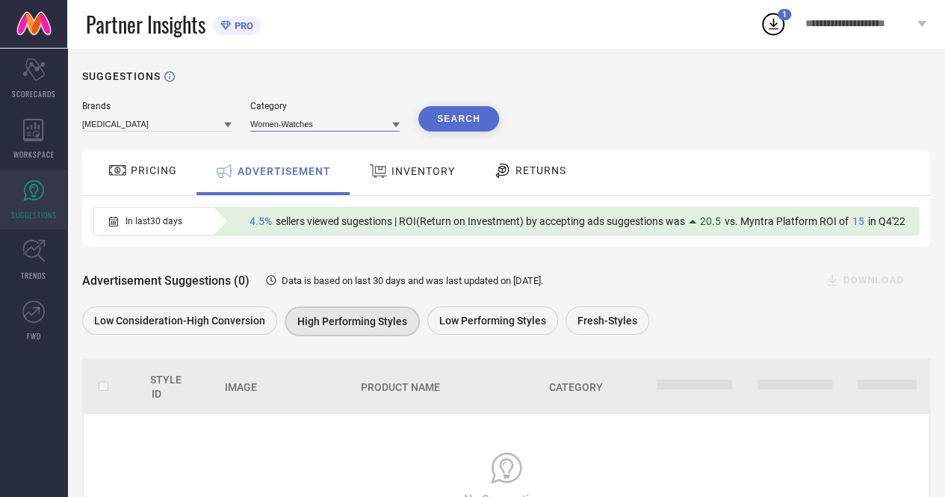
click at [386, 123] on input at bounding box center [324, 124] width 149 height 16
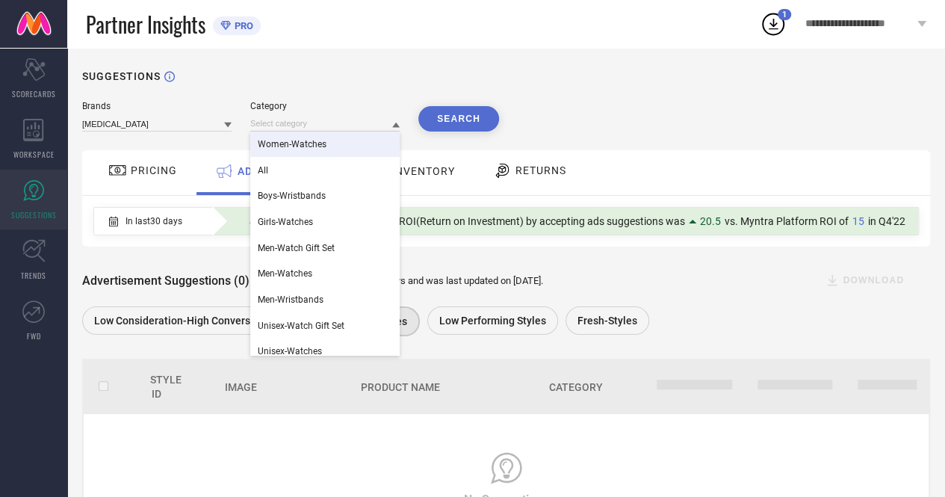
click at [315, 140] on div "Women-Watches" at bounding box center [324, 144] width 149 height 25
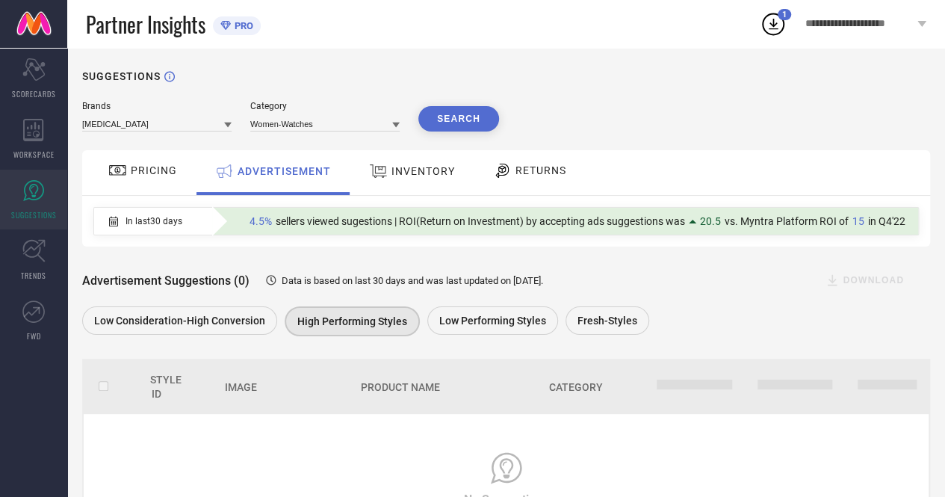
click at [441, 129] on button "Search" at bounding box center [458, 118] width 81 height 25
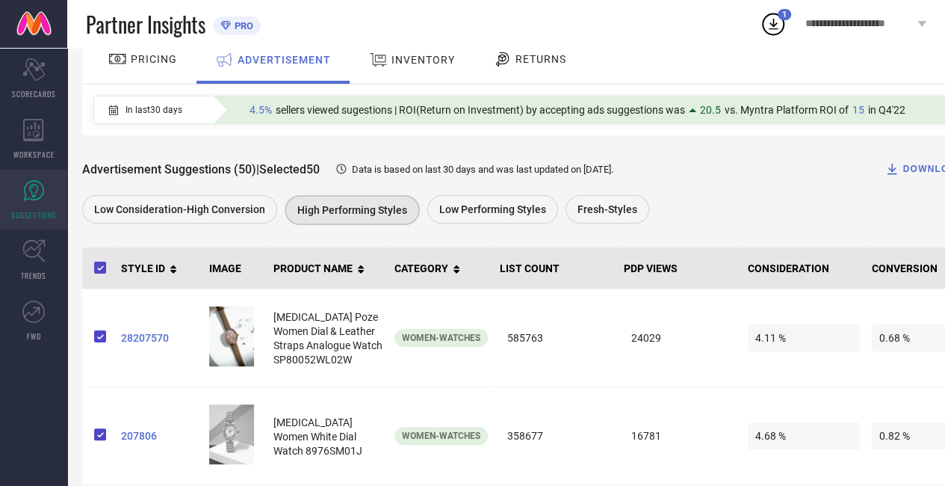
scroll to position [113, 0]
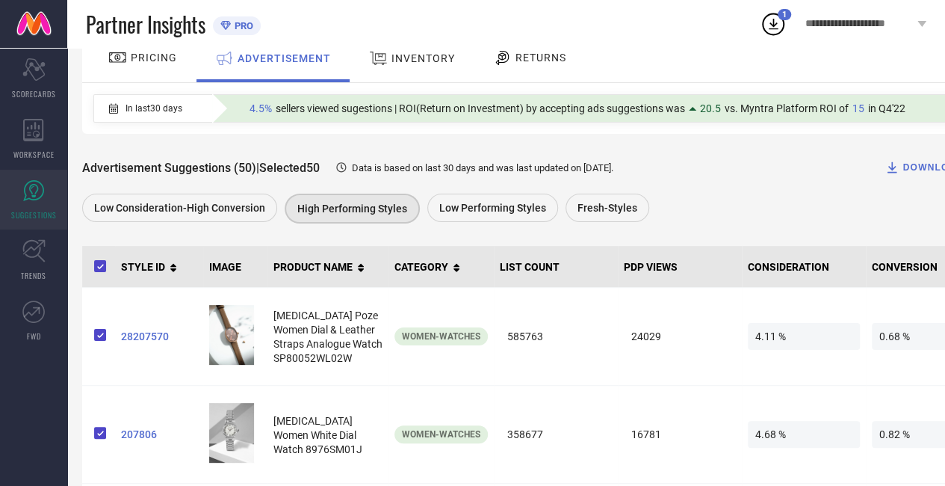
click at [899, 172] on div "DOWNLOAD" at bounding box center [924, 167] width 79 height 15
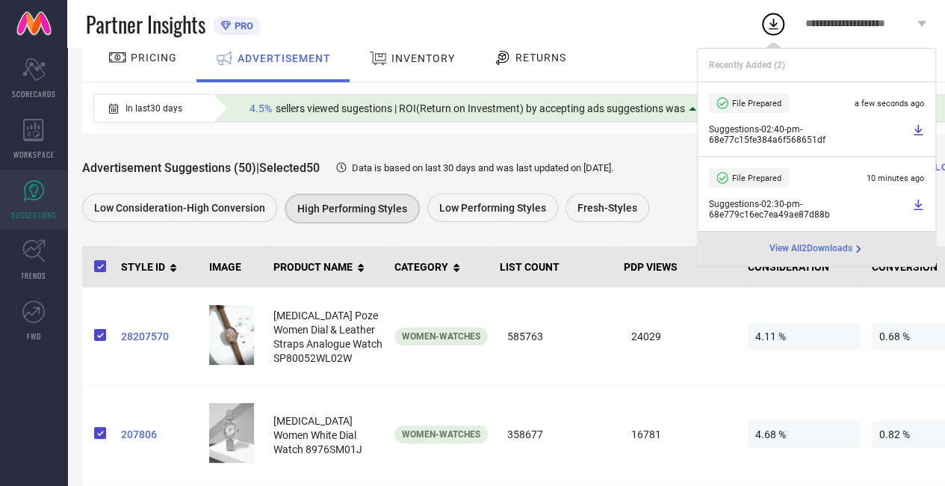
click at [376, 153] on div "Advertisement Suggestions (50) | Selected 50 Data is based on last 30 days and …" at bounding box center [536, 167] width 908 height 30
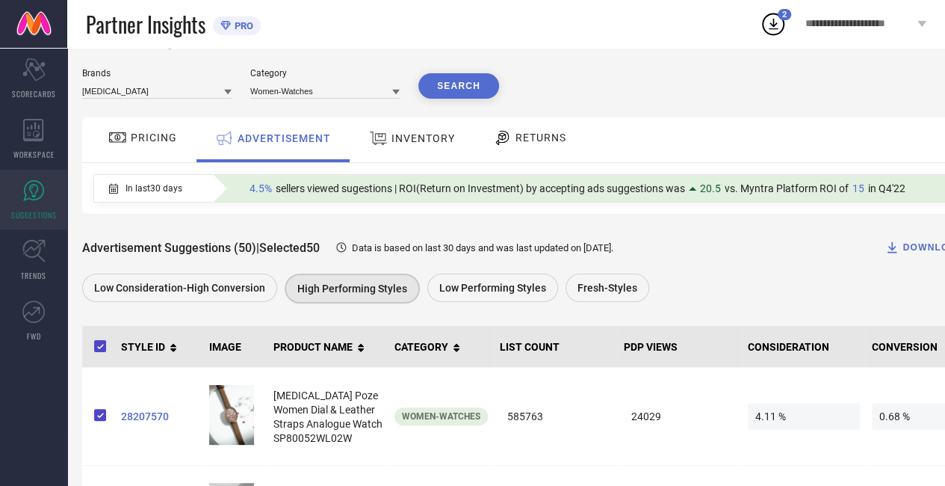
scroll to position [0, 0]
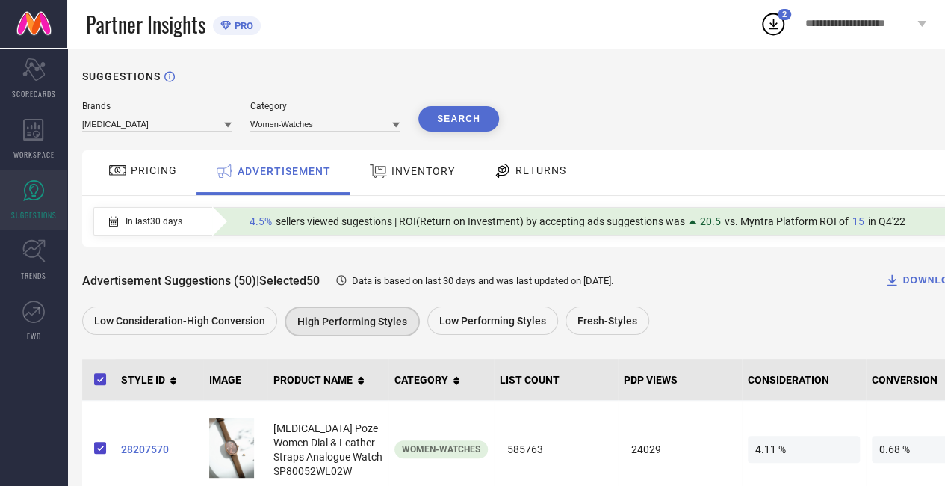
click at [909, 272] on button "DOWNLOAD" at bounding box center [924, 280] width 117 height 30
click at [616, 108] on div "Brands [MEDICAL_DATA] Category Women-Watches Search" at bounding box center [536, 116] width 908 height 31
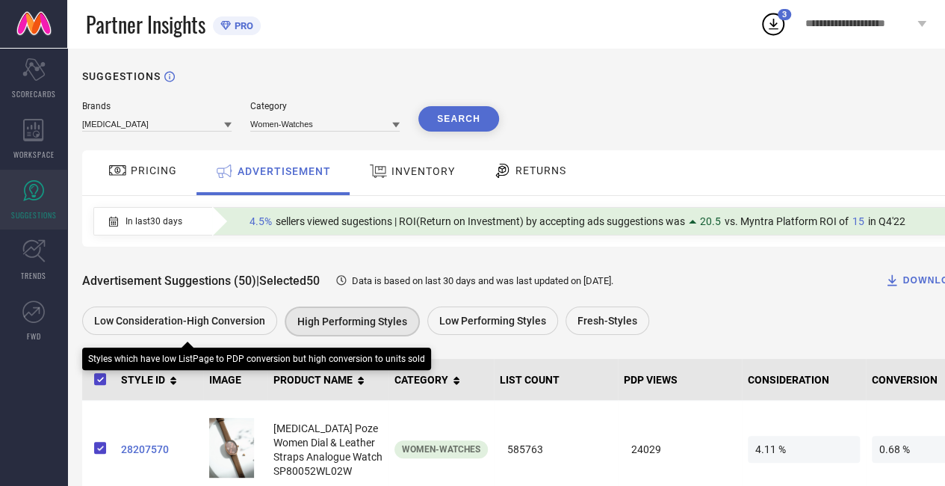
click at [138, 324] on span "Low Consideration-High Conversion" at bounding box center [179, 321] width 171 height 12
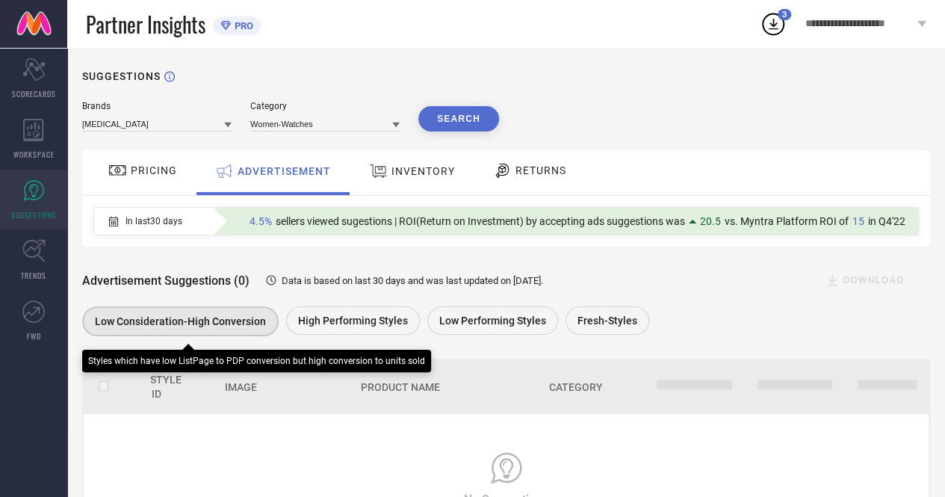
click at [181, 316] on div "Low Consideration-High Conversion" at bounding box center [180, 321] width 197 height 30
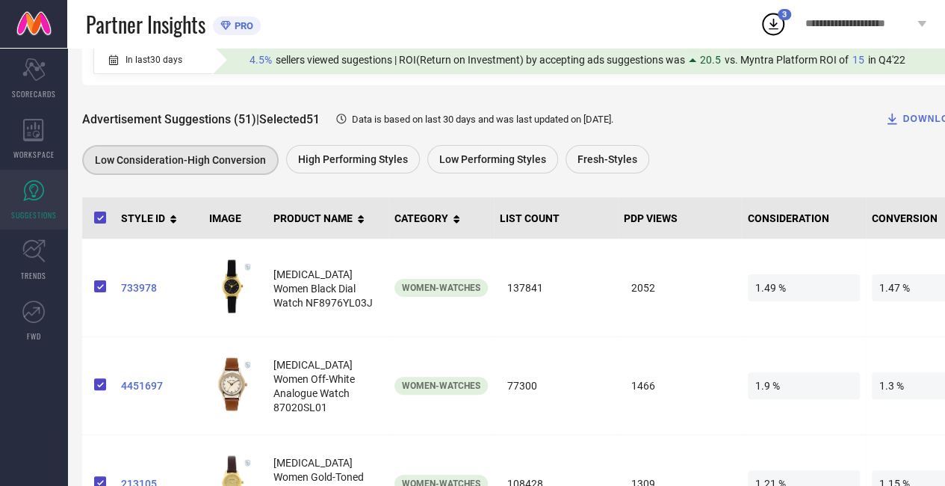
scroll to position [160, 0]
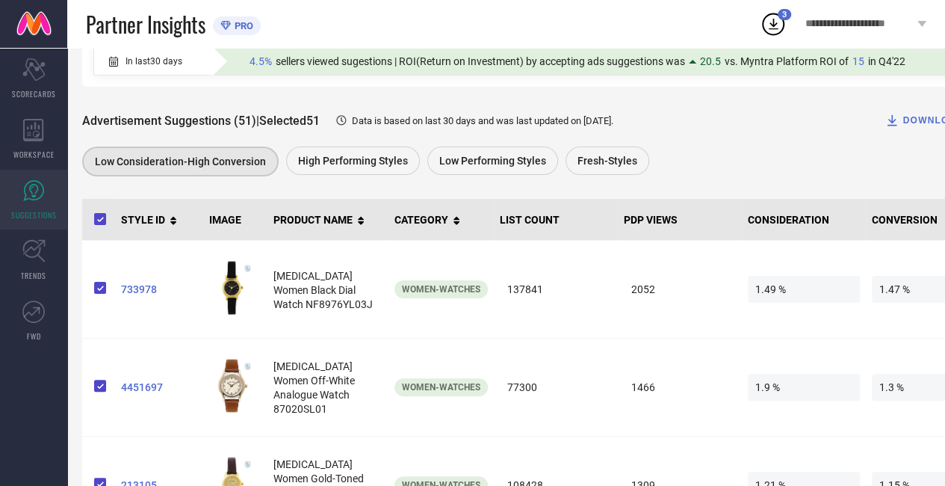
click at [906, 121] on div "DOWNLOAD" at bounding box center [924, 120] width 79 height 15
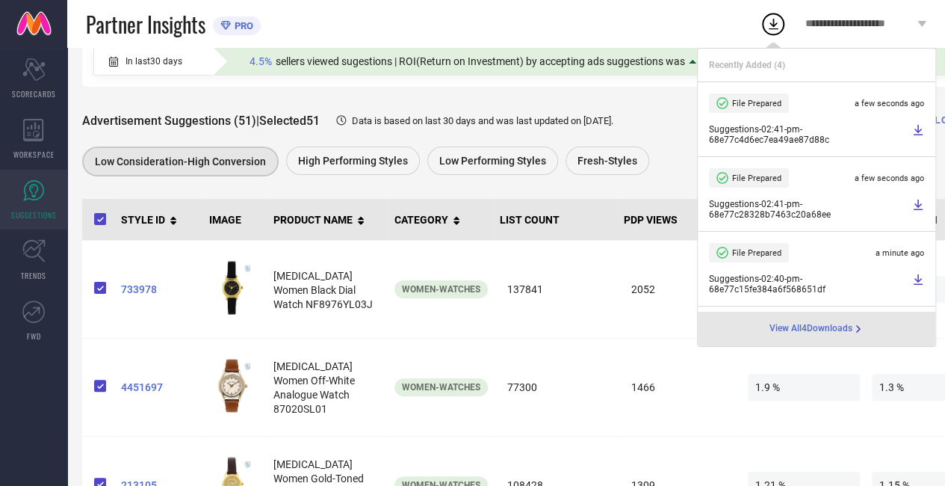
click at [523, 112] on div "Advertisement Suggestions (51) | Selected 51 Data is based on last 30 days and …" at bounding box center [536, 120] width 908 height 30
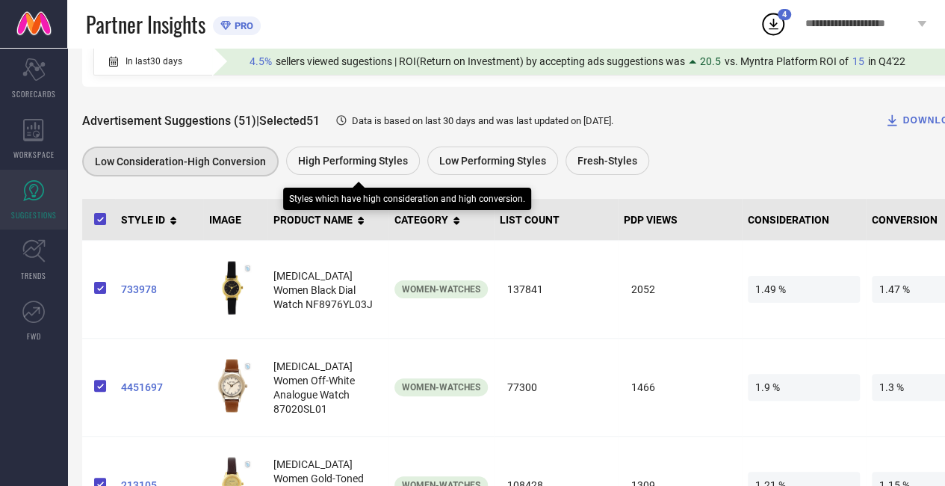
click at [326, 154] on div "High Performing Styles" at bounding box center [353, 160] width 134 height 28
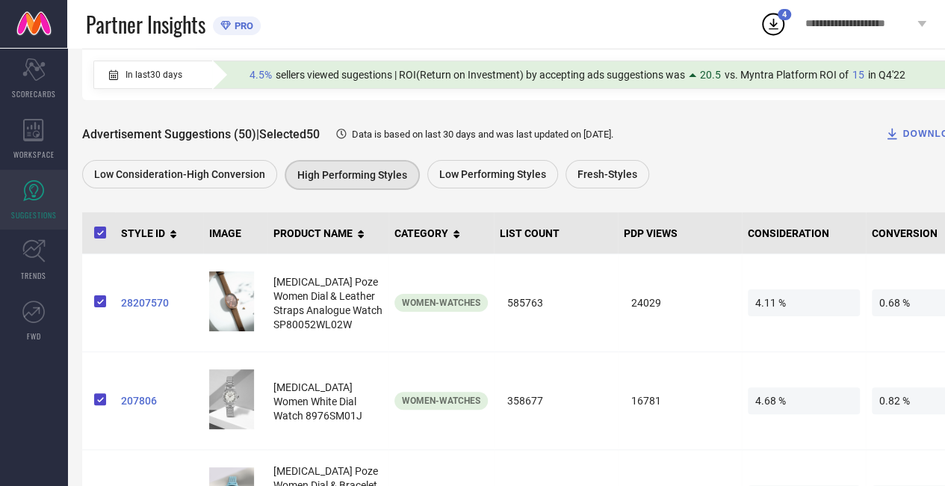
scroll to position [149, 0]
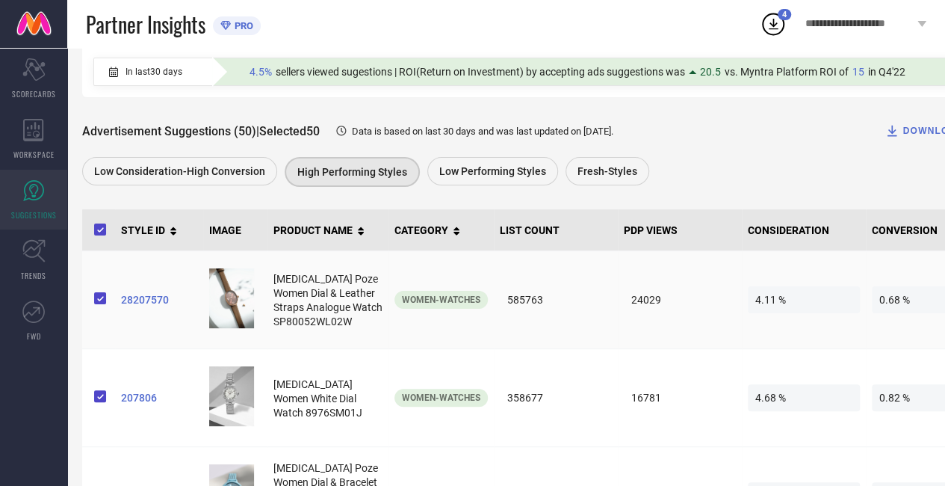
click at [132, 306] on span "28207570" at bounding box center [159, 300] width 76 height 12
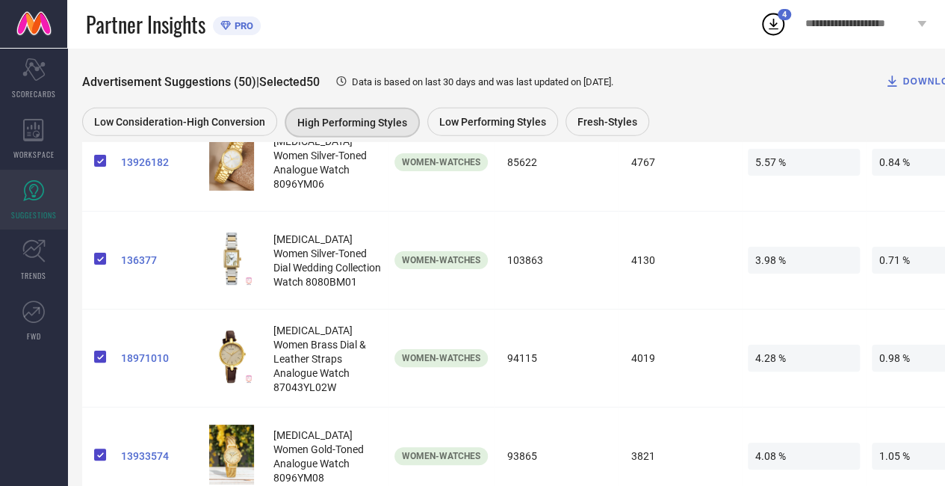
scroll to position [1782, 0]
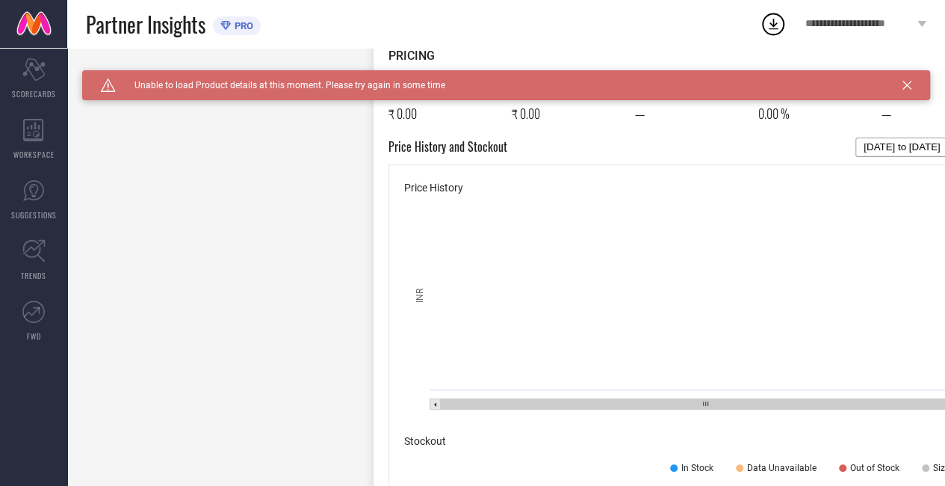
scroll to position [667, 0]
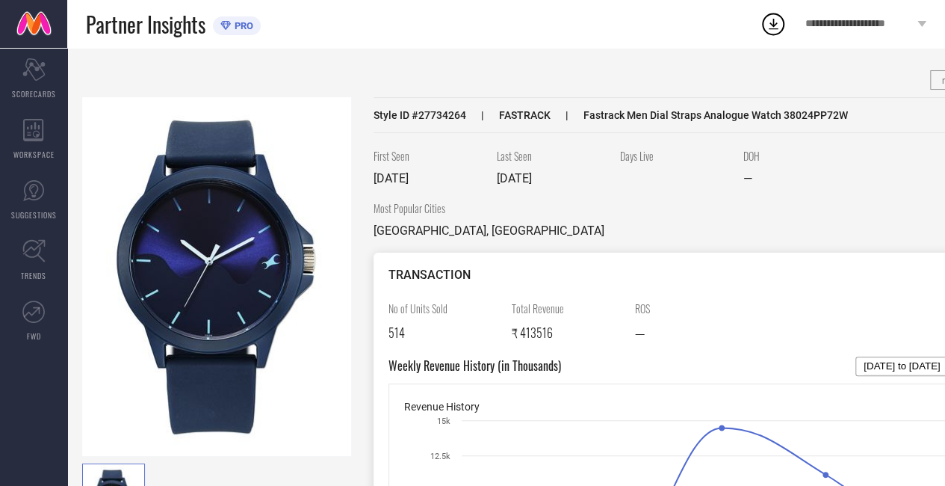
scroll to position [37, 0]
